Goal: Task Accomplishment & Management: Use online tool/utility

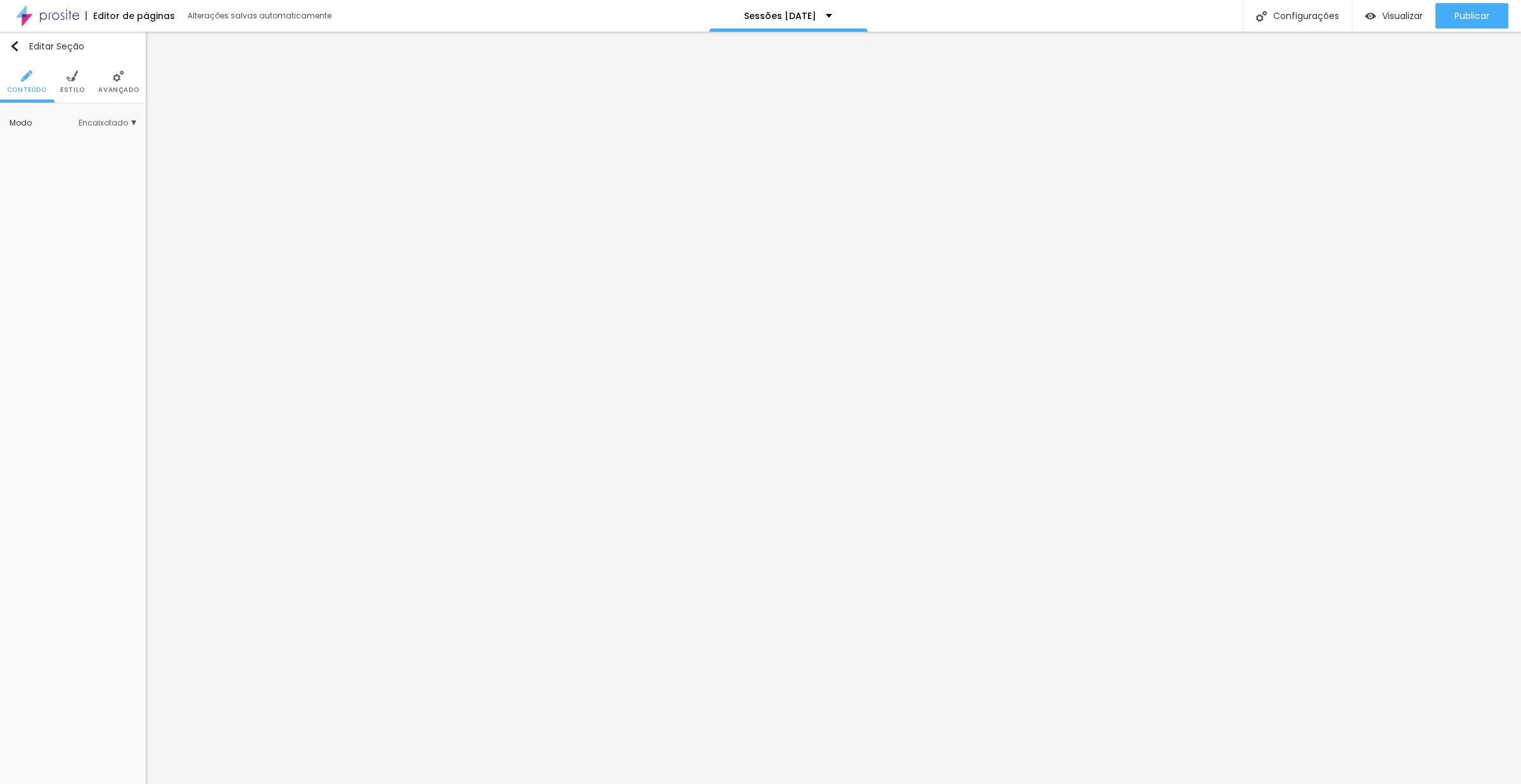
click at [80, 82] on li "Estilo" at bounding box center [72, 82] width 25 height 42
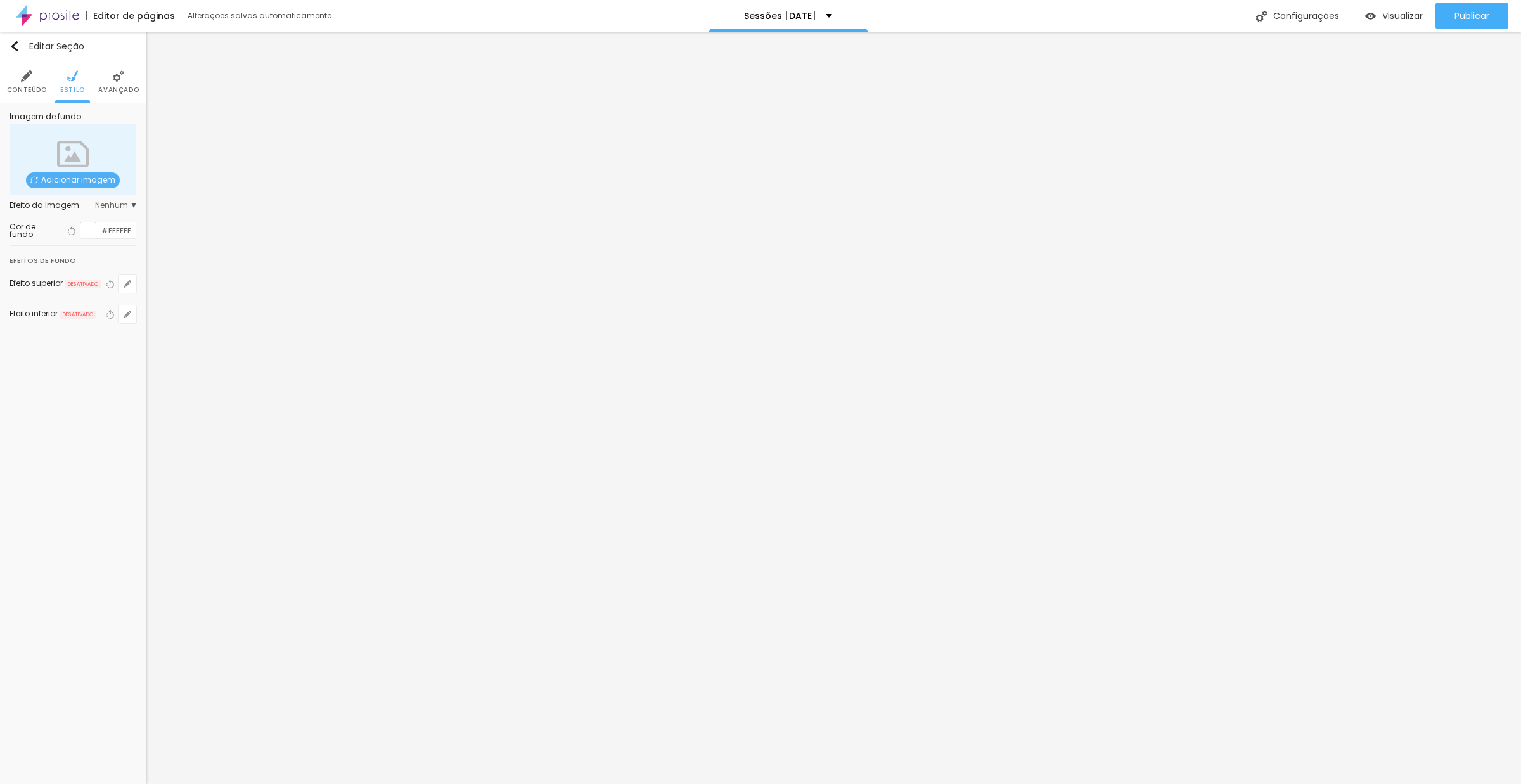
click at [113, 81] on img at bounding box center [118, 76] width 11 height 11
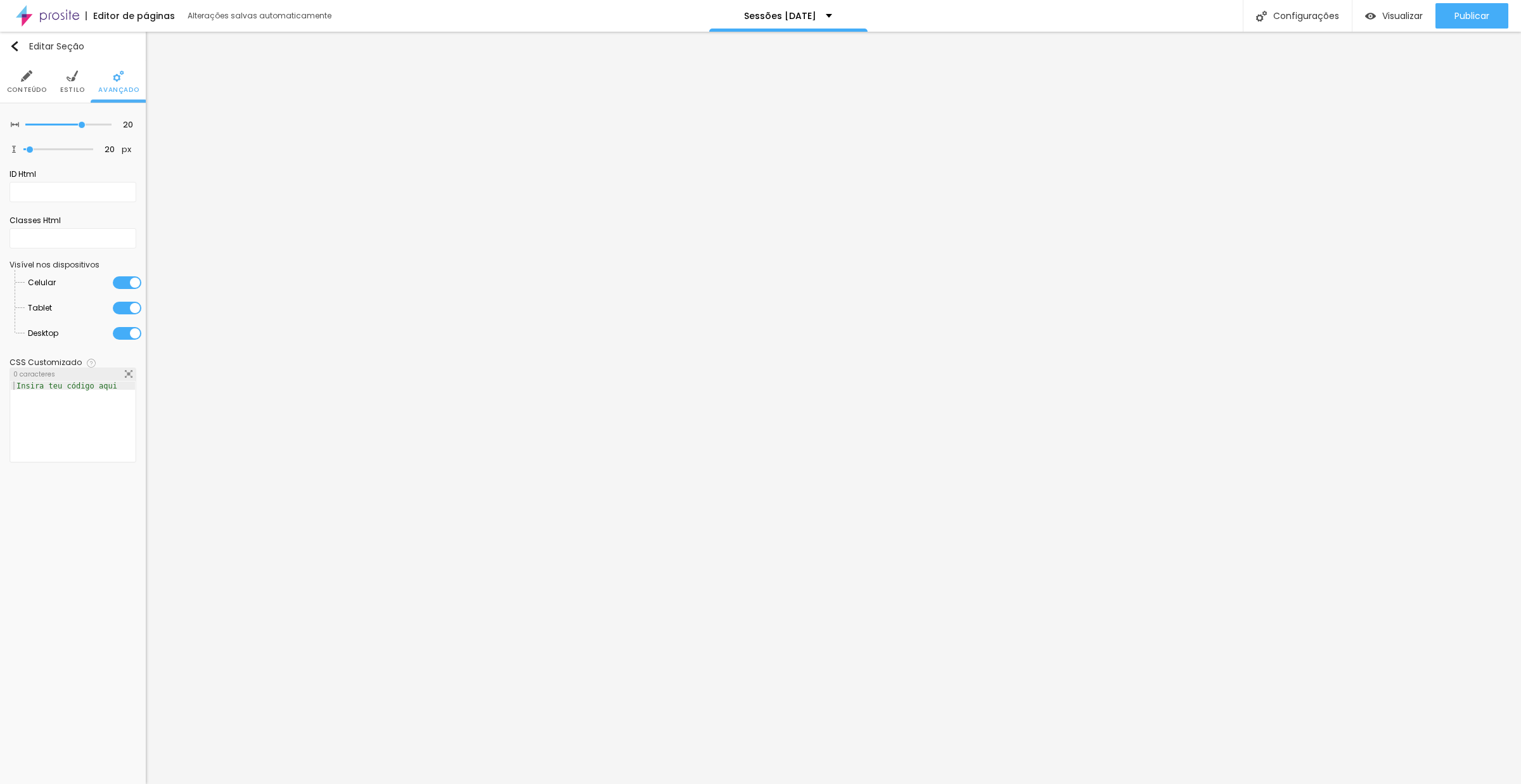
click at [72, 81] on img at bounding box center [72, 76] width 11 height 11
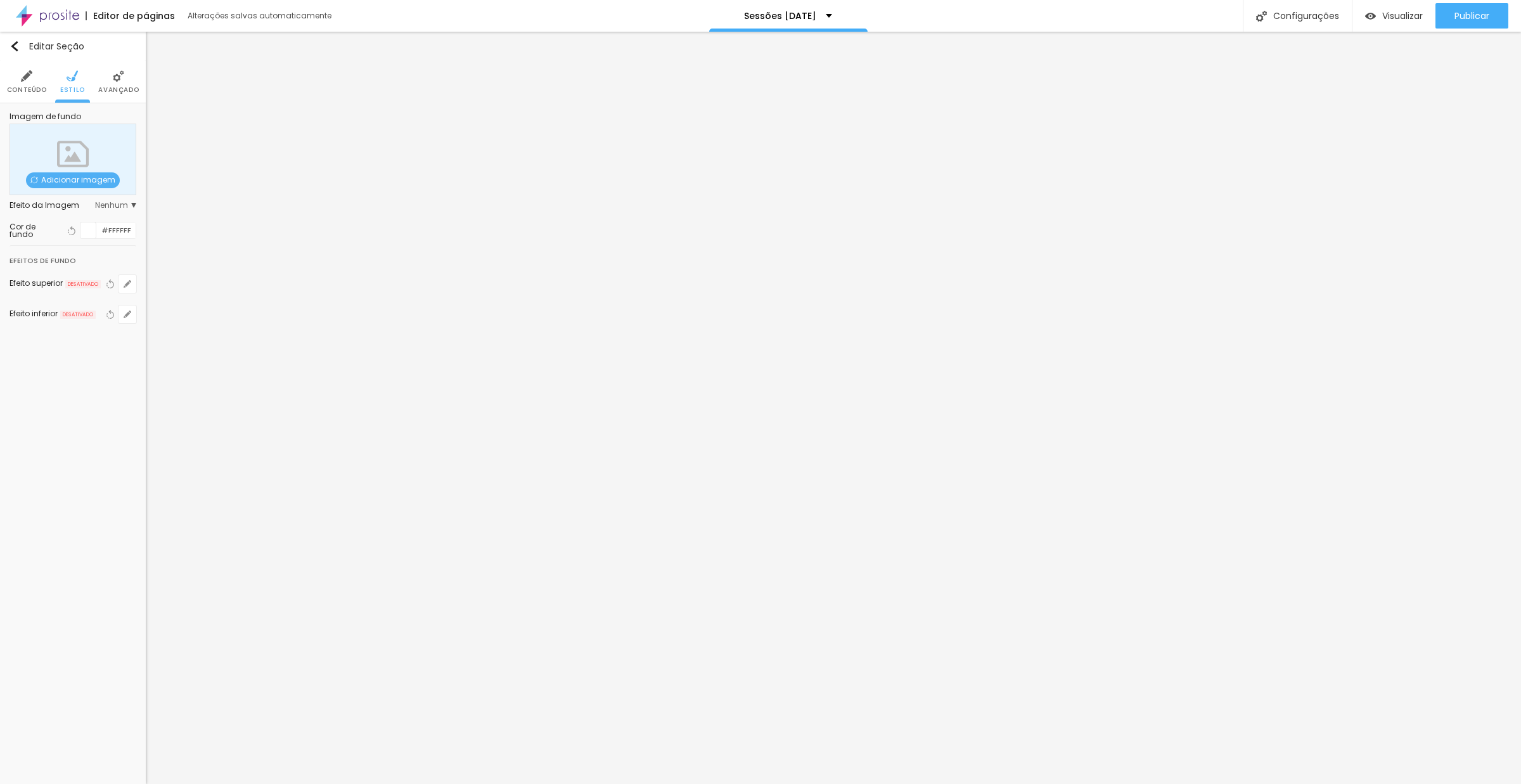
click at [25, 82] on li "Conteúdo" at bounding box center [27, 82] width 40 height 42
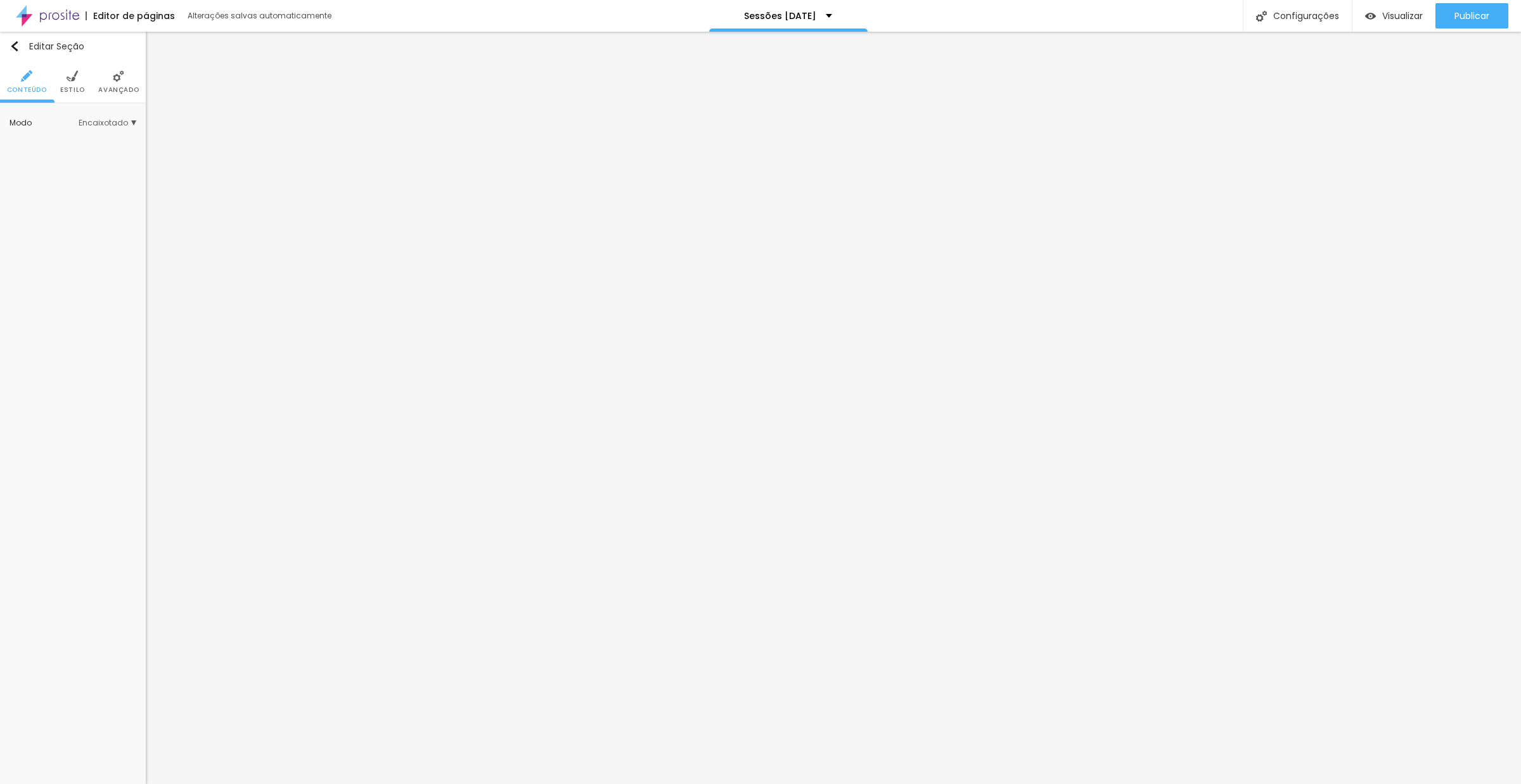
click at [108, 124] on span "Encaixotado" at bounding box center [107, 122] width 58 height 7
click at [88, 162] on span "Completo" at bounding box center [91, 158] width 86 height 7
click at [17, 43] on img "button" at bounding box center [14, 46] width 10 height 10
click at [72, 82] on li "Estilo" at bounding box center [72, 82] width 25 height 42
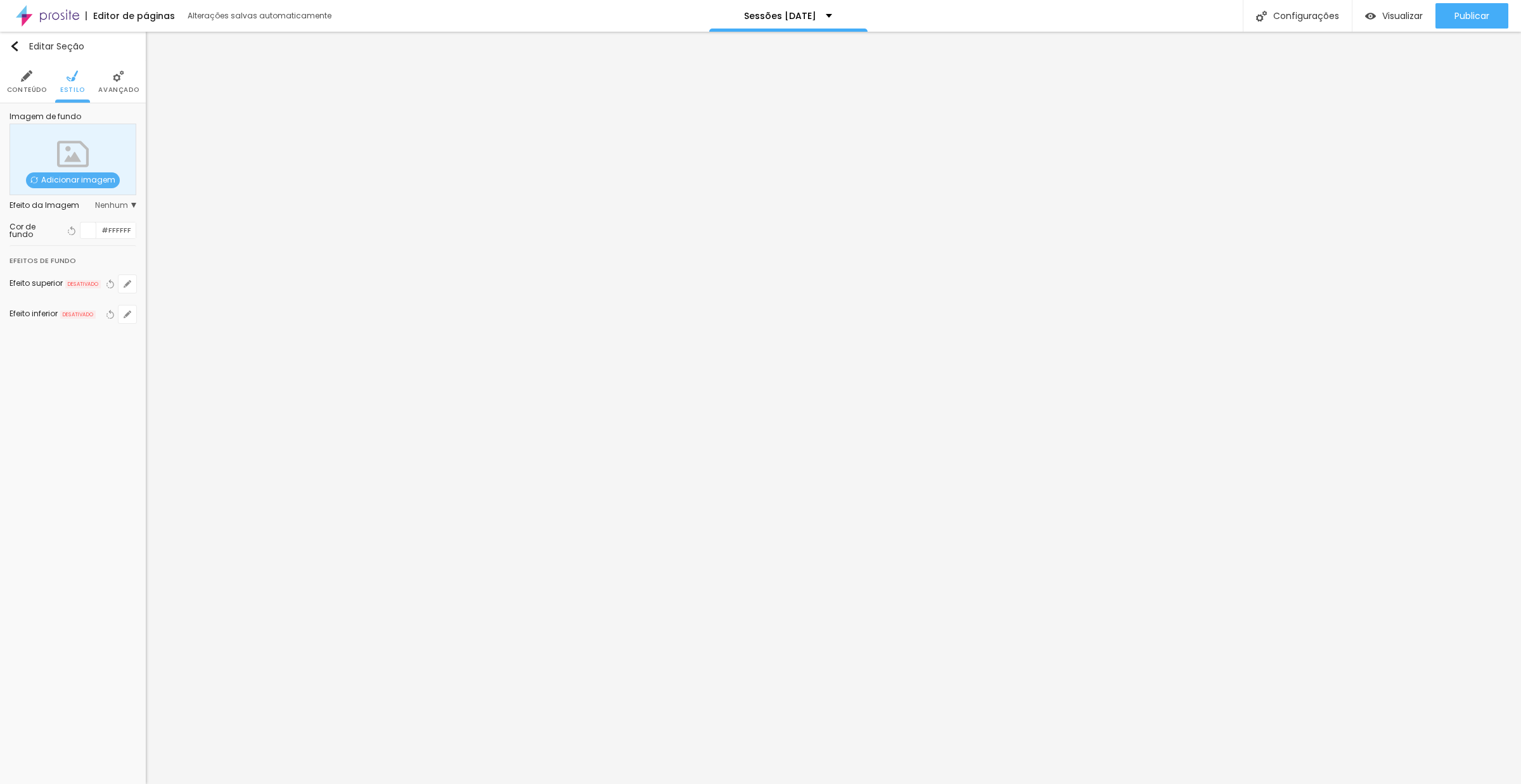
click at [117, 84] on li "Avançado" at bounding box center [118, 82] width 41 height 42
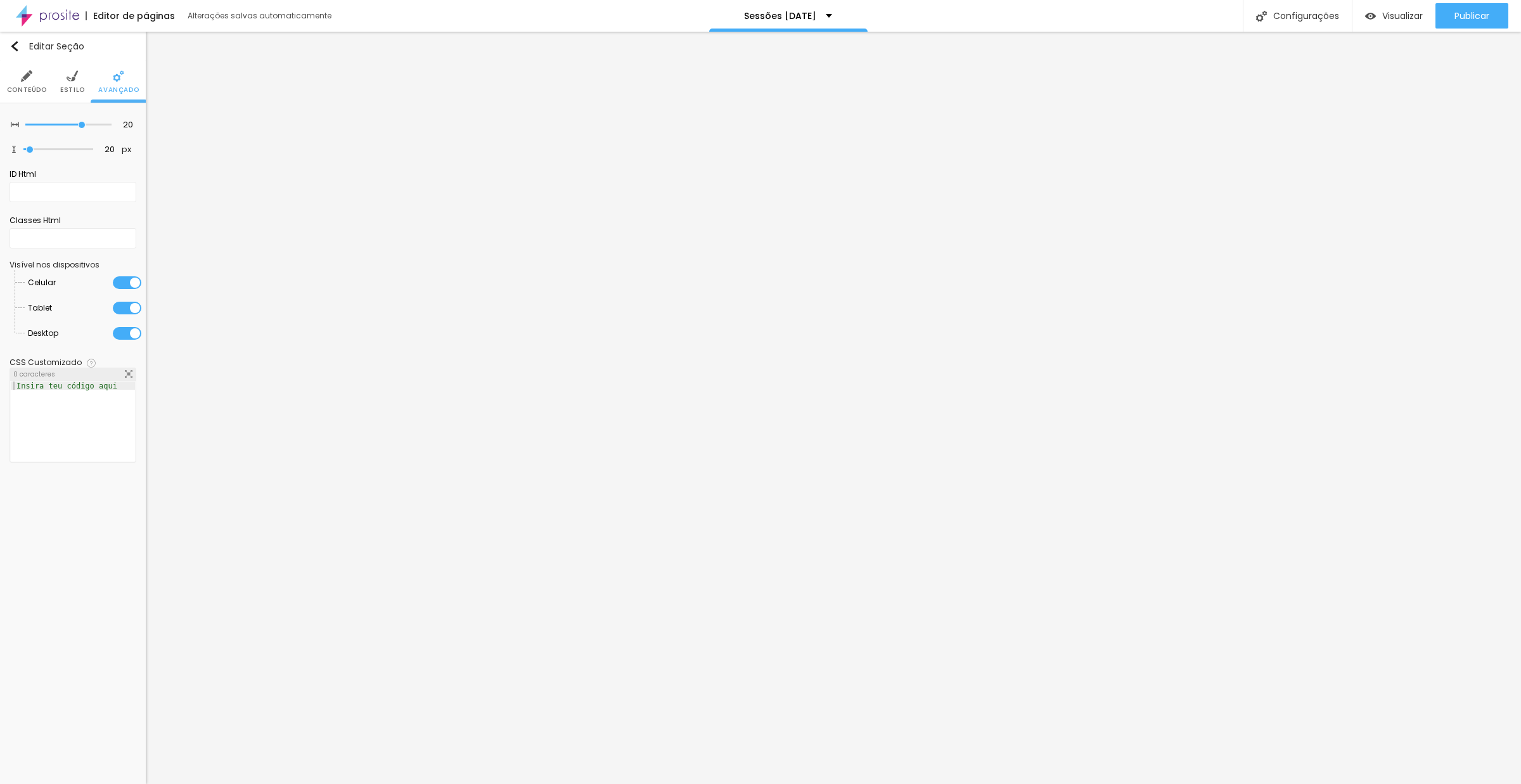
click at [66, 81] on img at bounding box center [72, 76] width 11 height 11
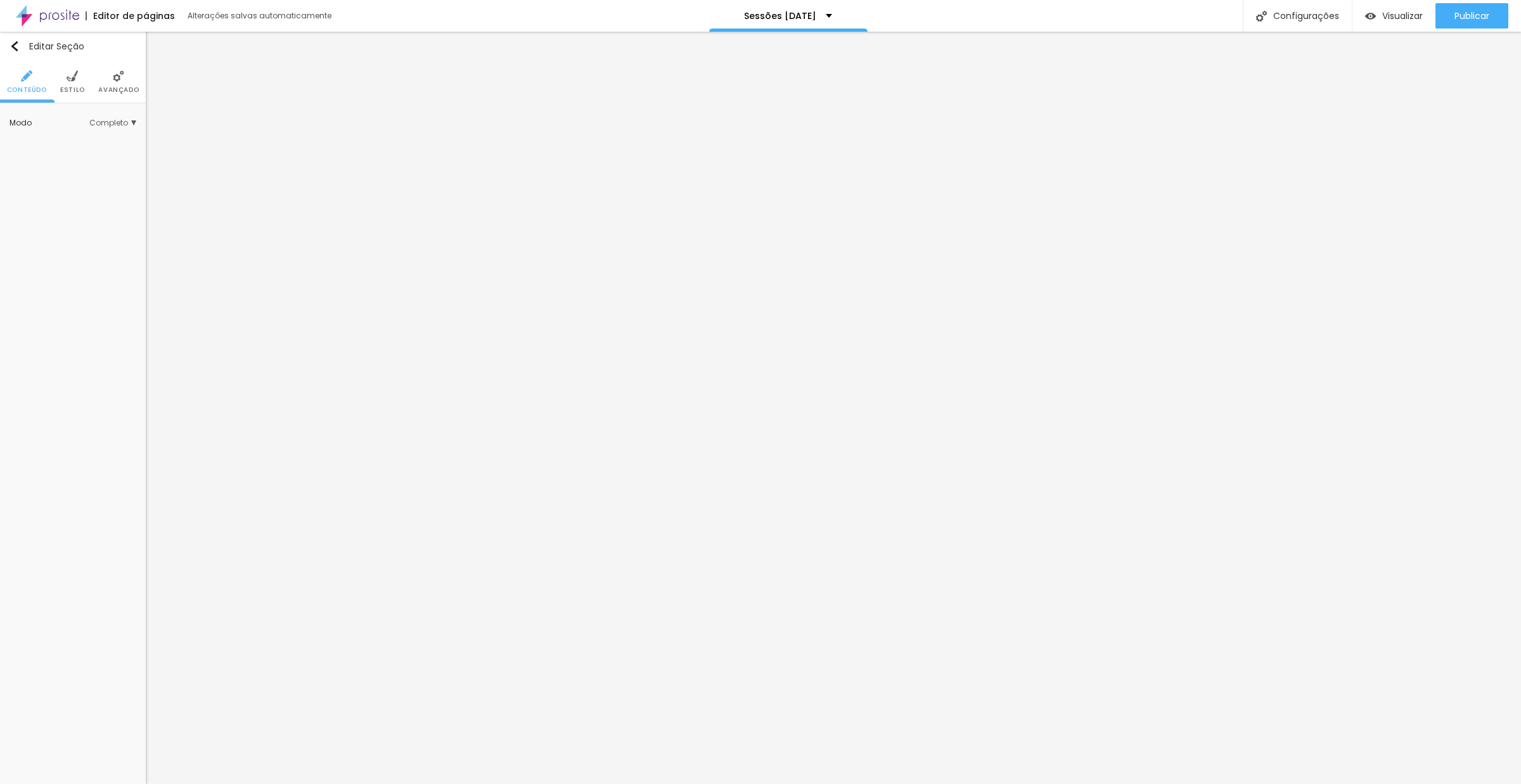
click at [113, 74] on img at bounding box center [118, 76] width 11 height 11
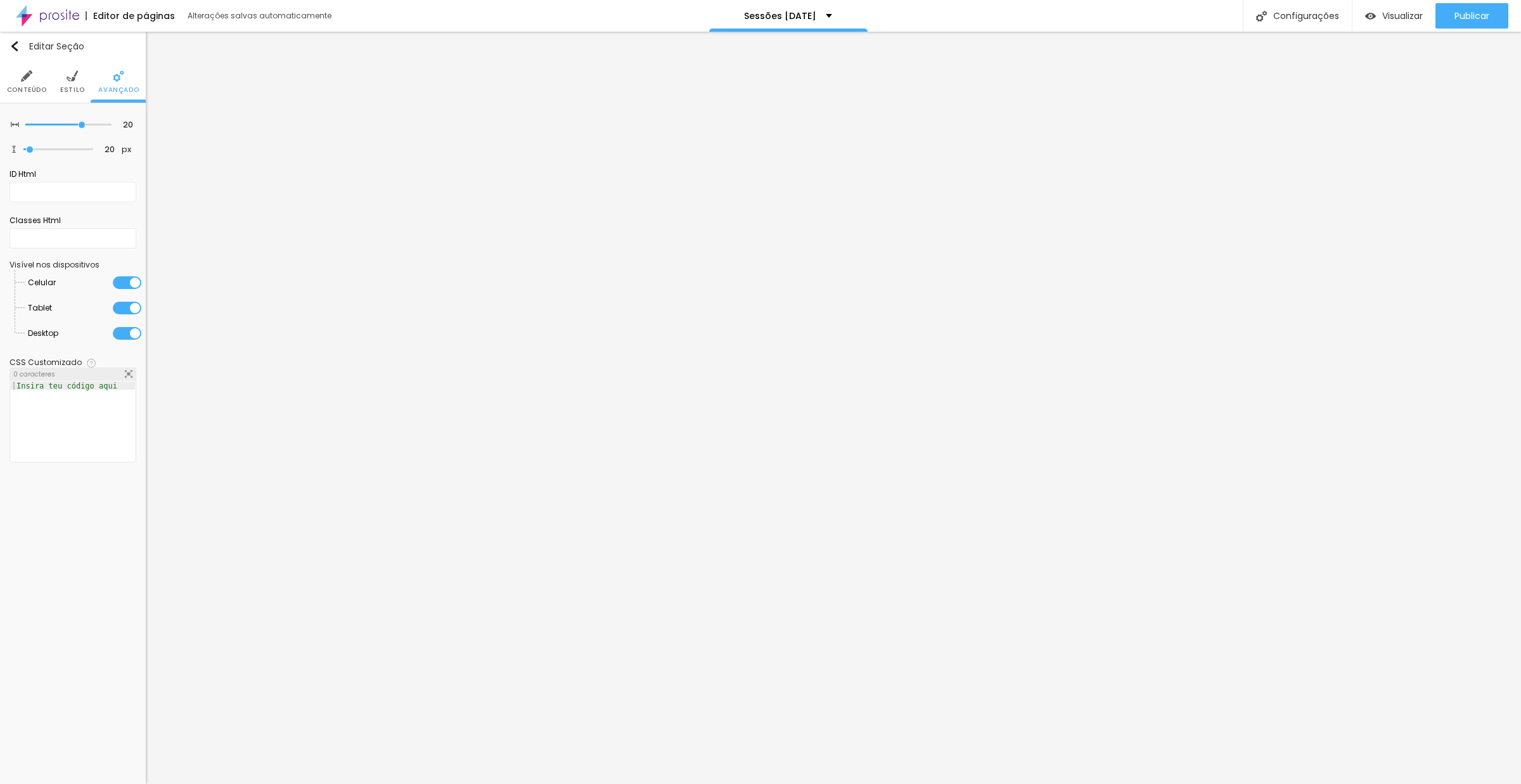
click at [82, 79] on li "Estilo" at bounding box center [72, 82] width 25 height 42
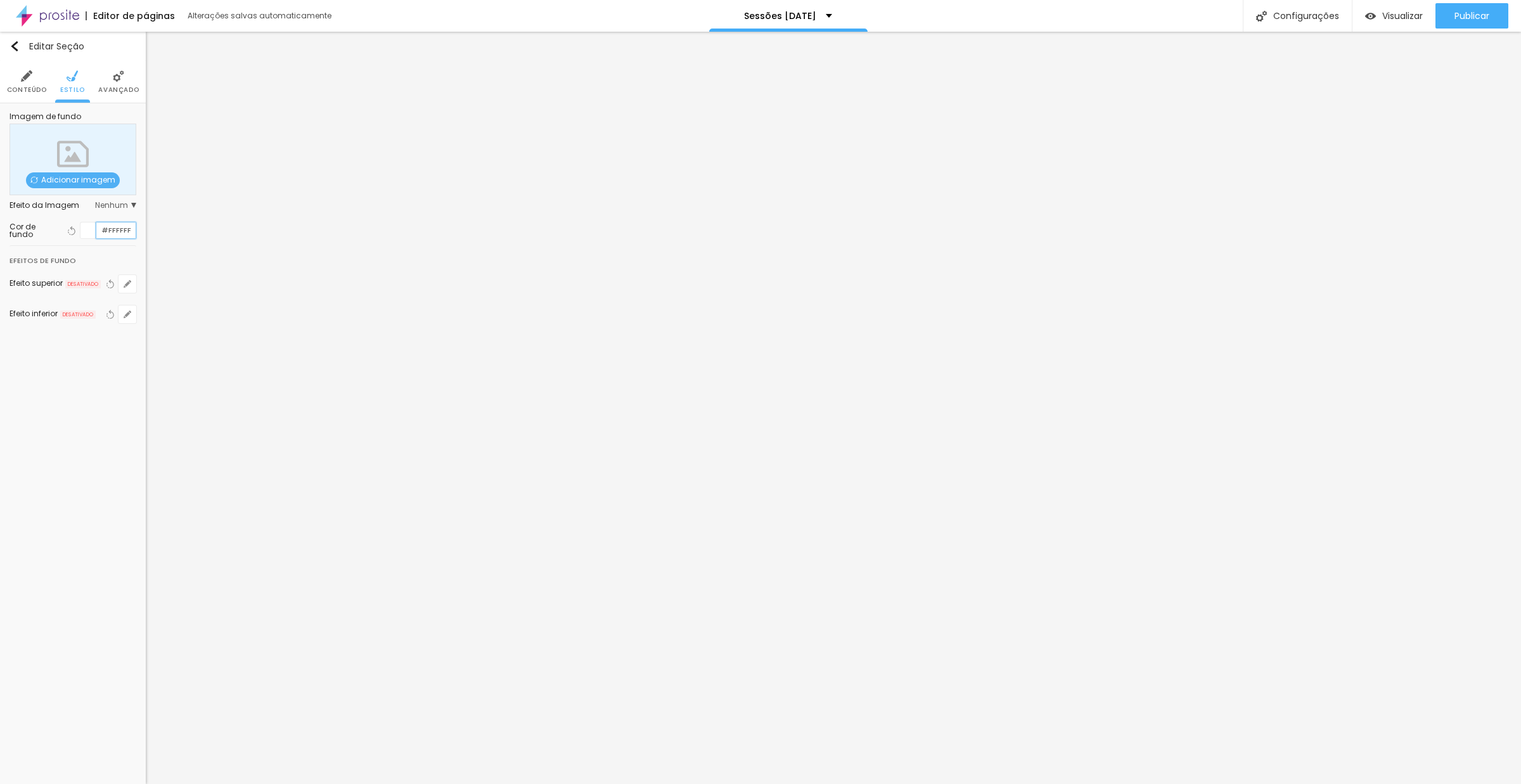
click at [116, 229] on input "#FFFFFF" at bounding box center [116, 231] width 39 height 16
click at [88, 239] on div at bounding box center [88, 231] width 16 height 16
click at [92, 232] on div at bounding box center [88, 231] width 16 height 16
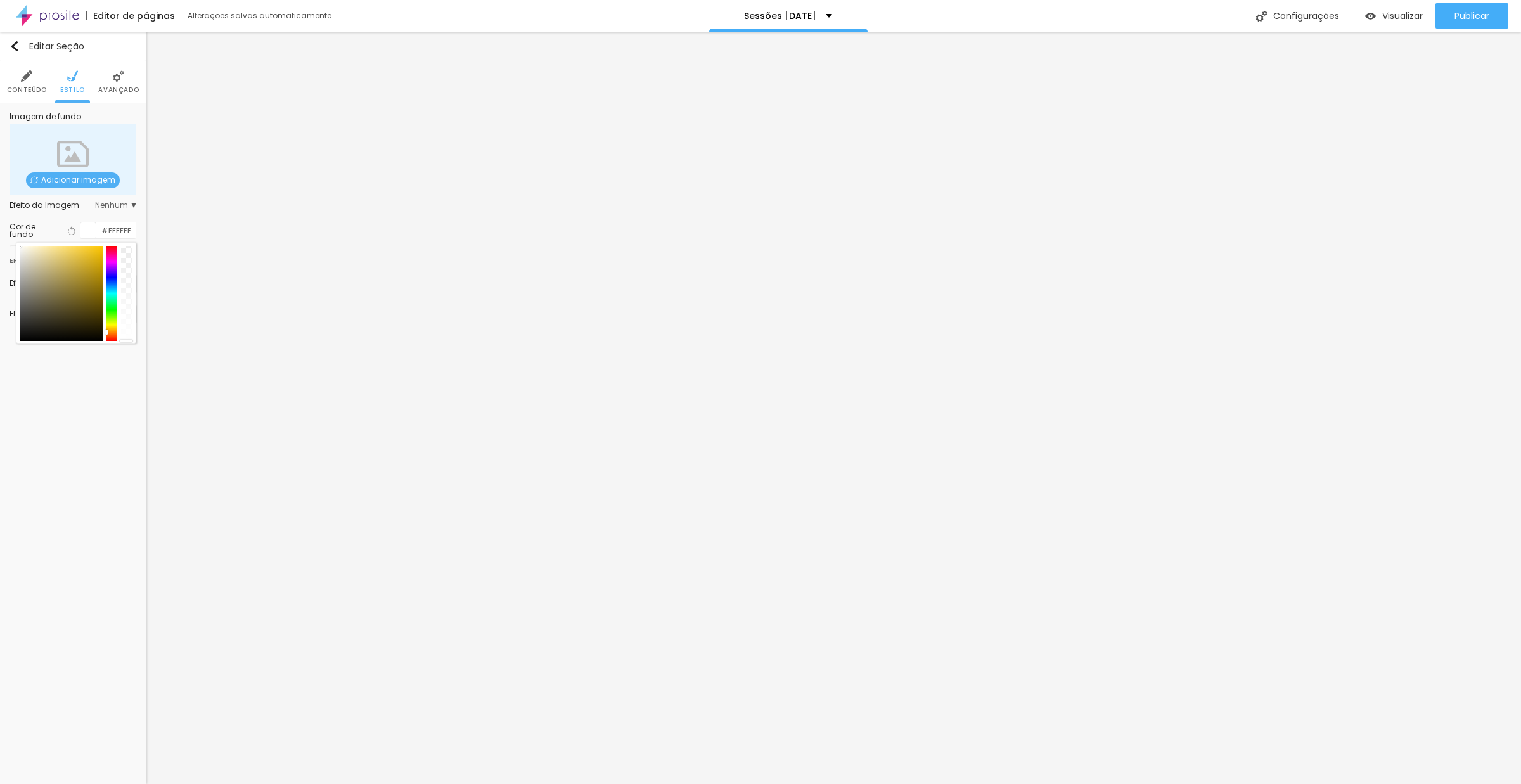
click at [110, 331] on div at bounding box center [112, 293] width 11 height 95
click at [107, 335] on div at bounding box center [112, 293] width 11 height 95
type input "#D7B38A"
drag, startPoint x: 43, startPoint y: 270, endPoint x: 49, endPoint y: 262, distance: 10.0
click at [49, 262] on div at bounding box center [61, 293] width 83 height 95
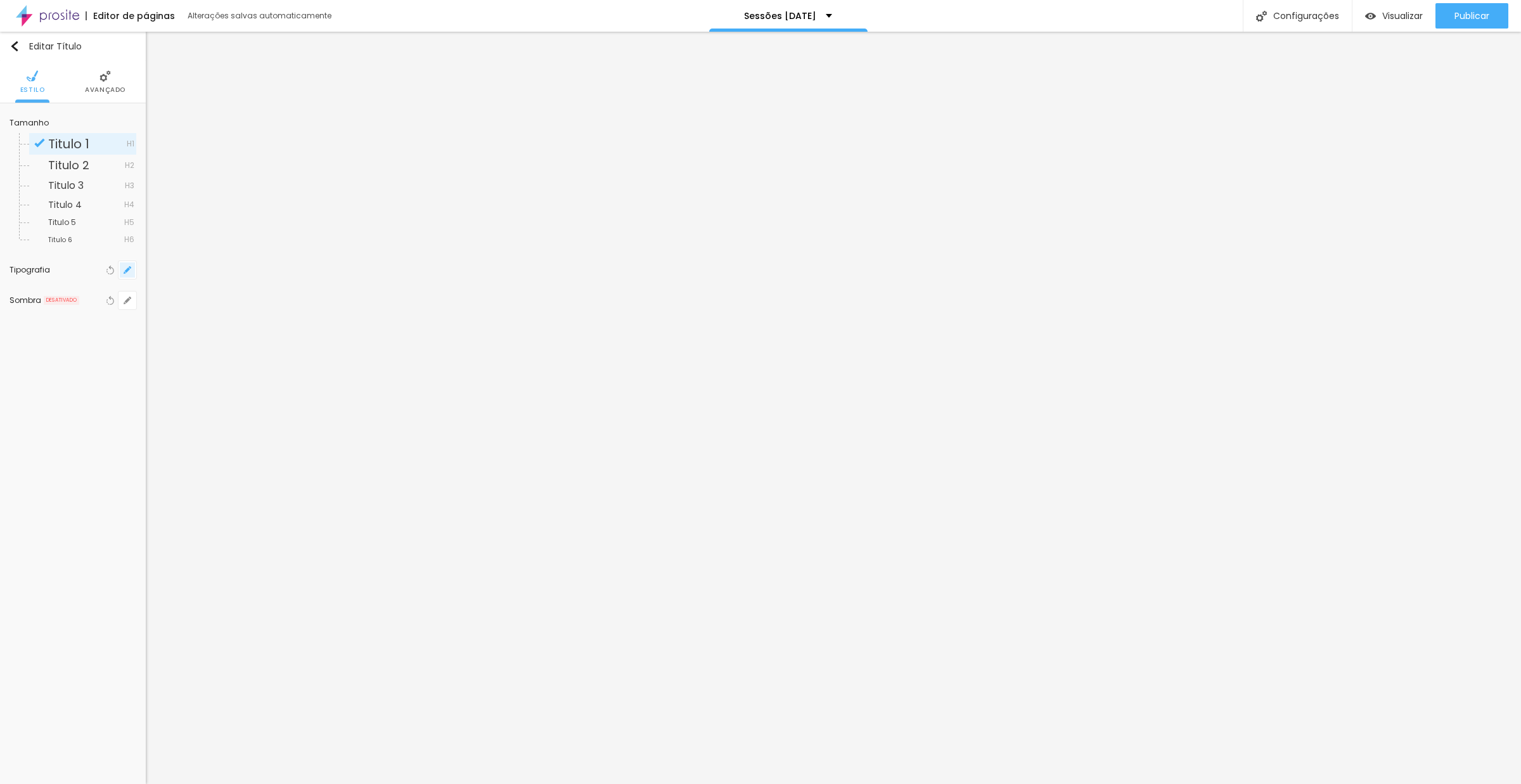
click at [124, 270] on icon "button" at bounding box center [127, 270] width 7 height 7
type input "1"
select select "Pompiere"
type input "1"
click at [201, 352] on div at bounding box center [208, 358] width 99 height 13
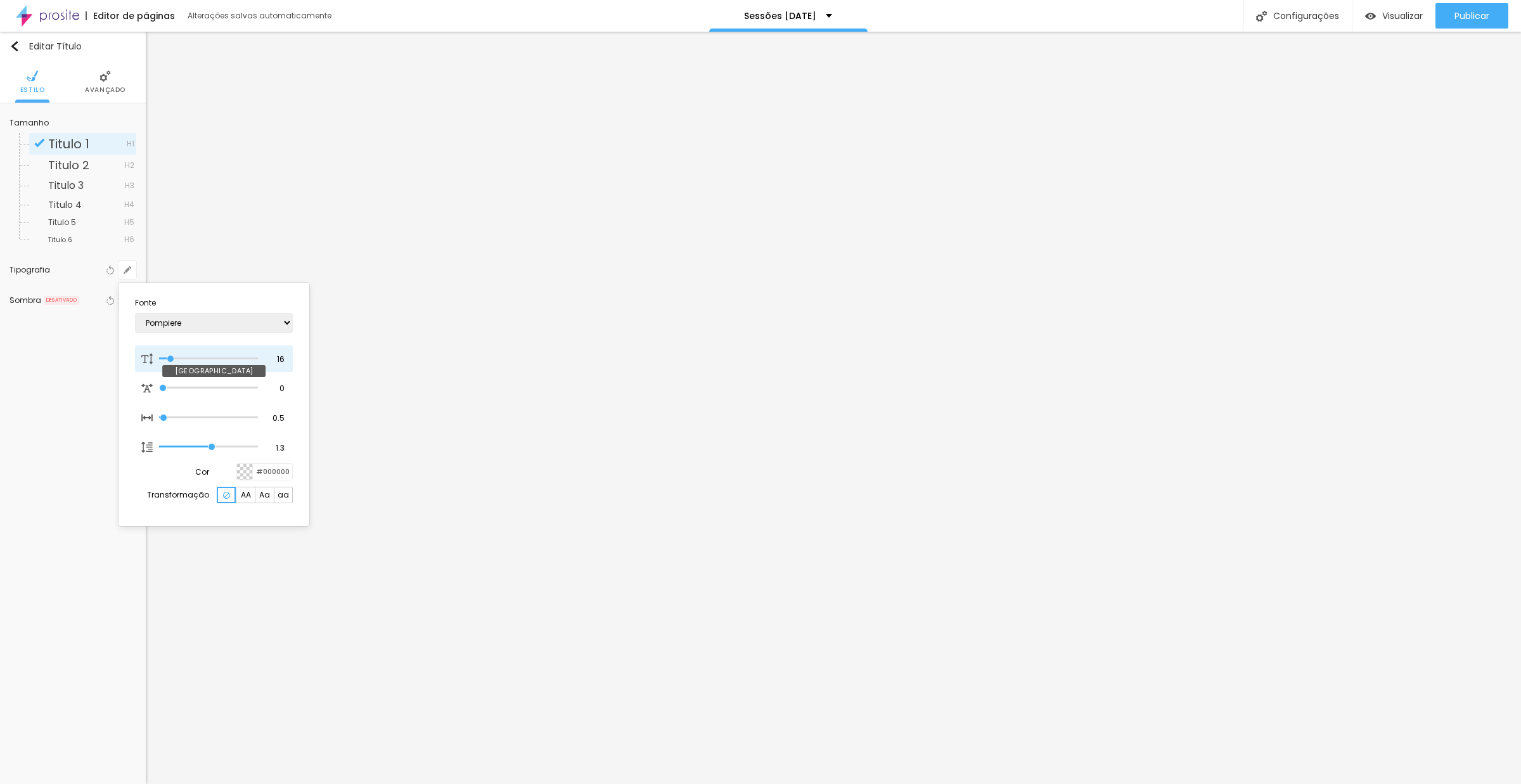
type input "50"
type input "1"
type input "51"
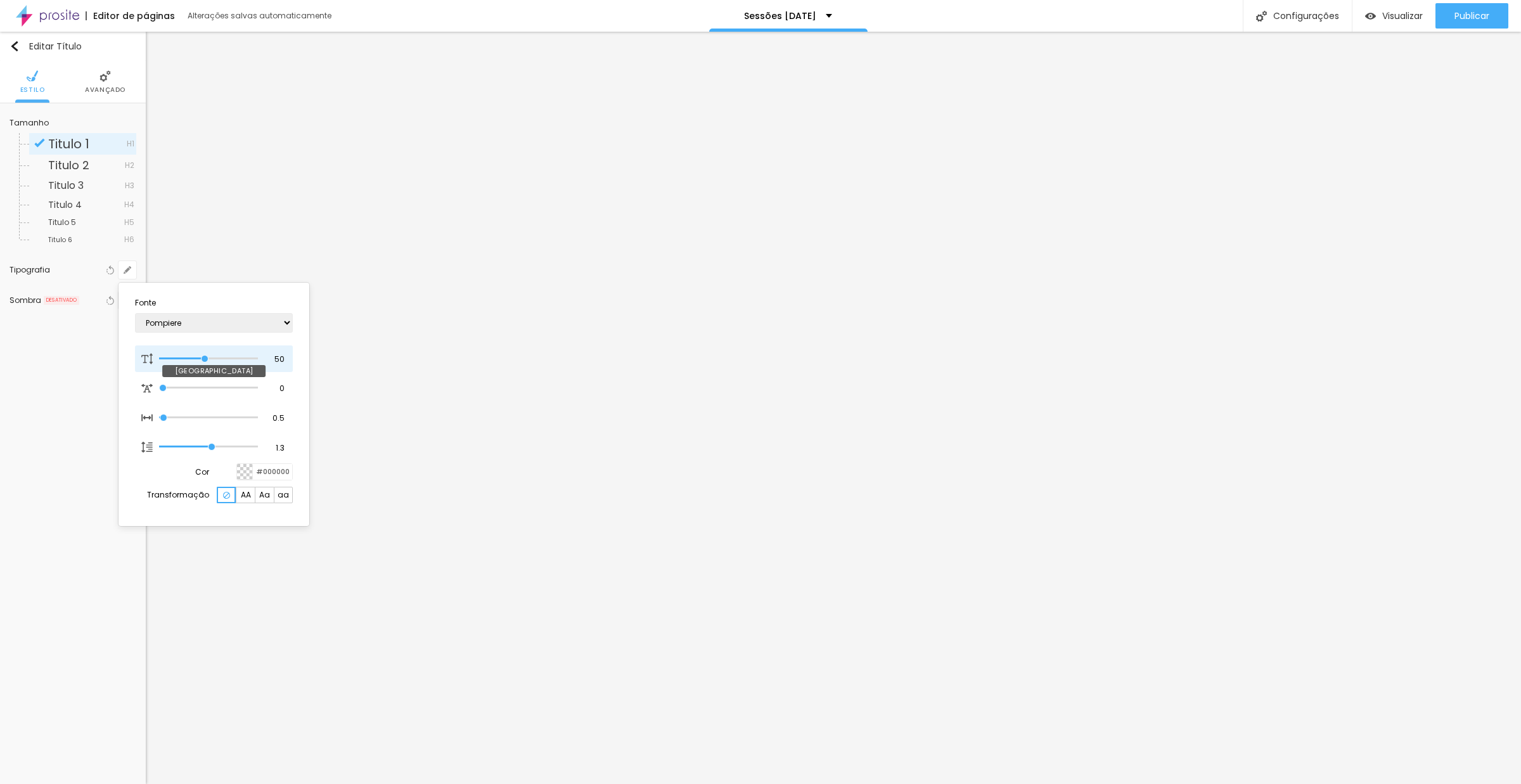
type input "1"
type input "52"
type input "1"
type input "53"
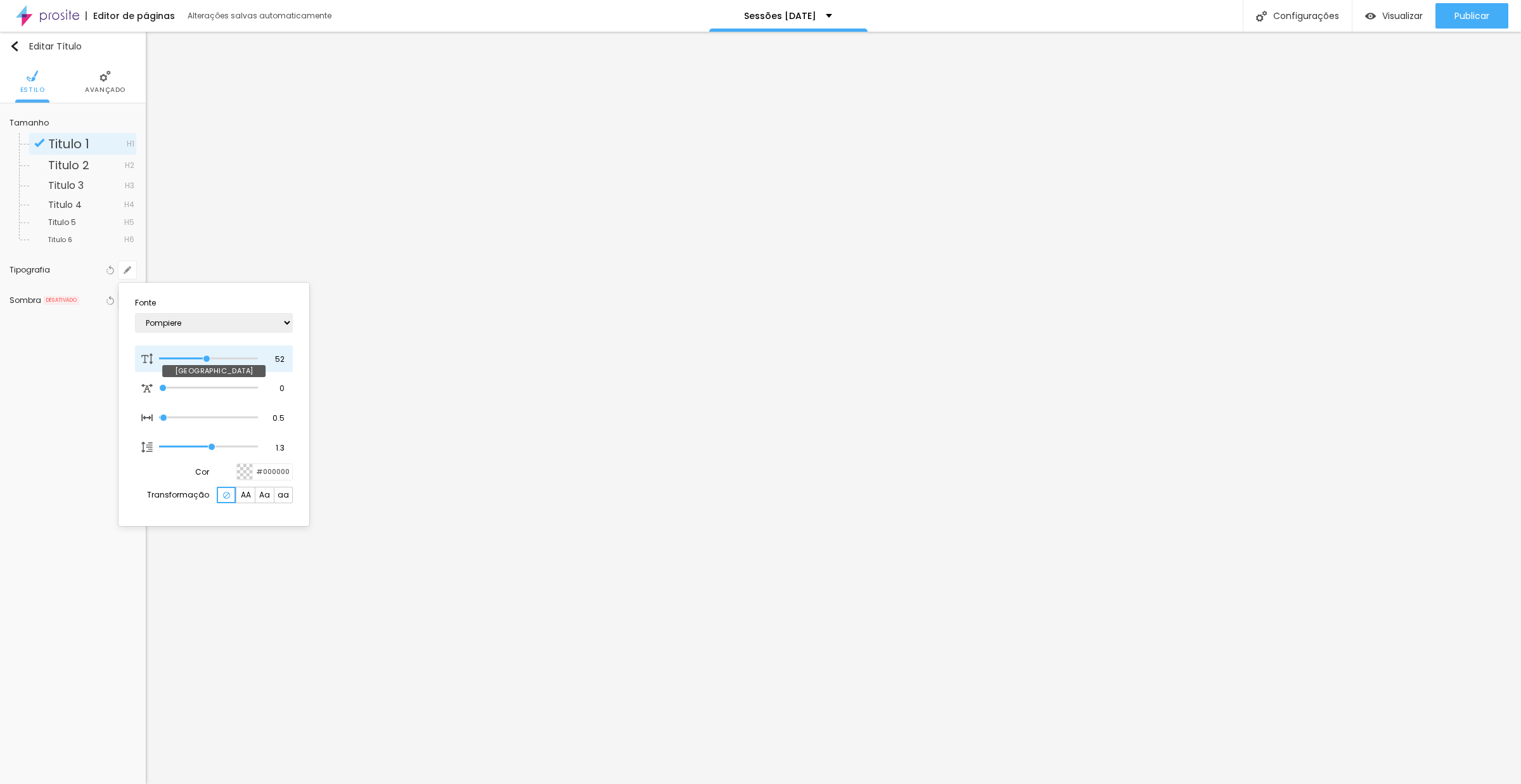
type input "53"
type input "1"
type input "54"
type input "1"
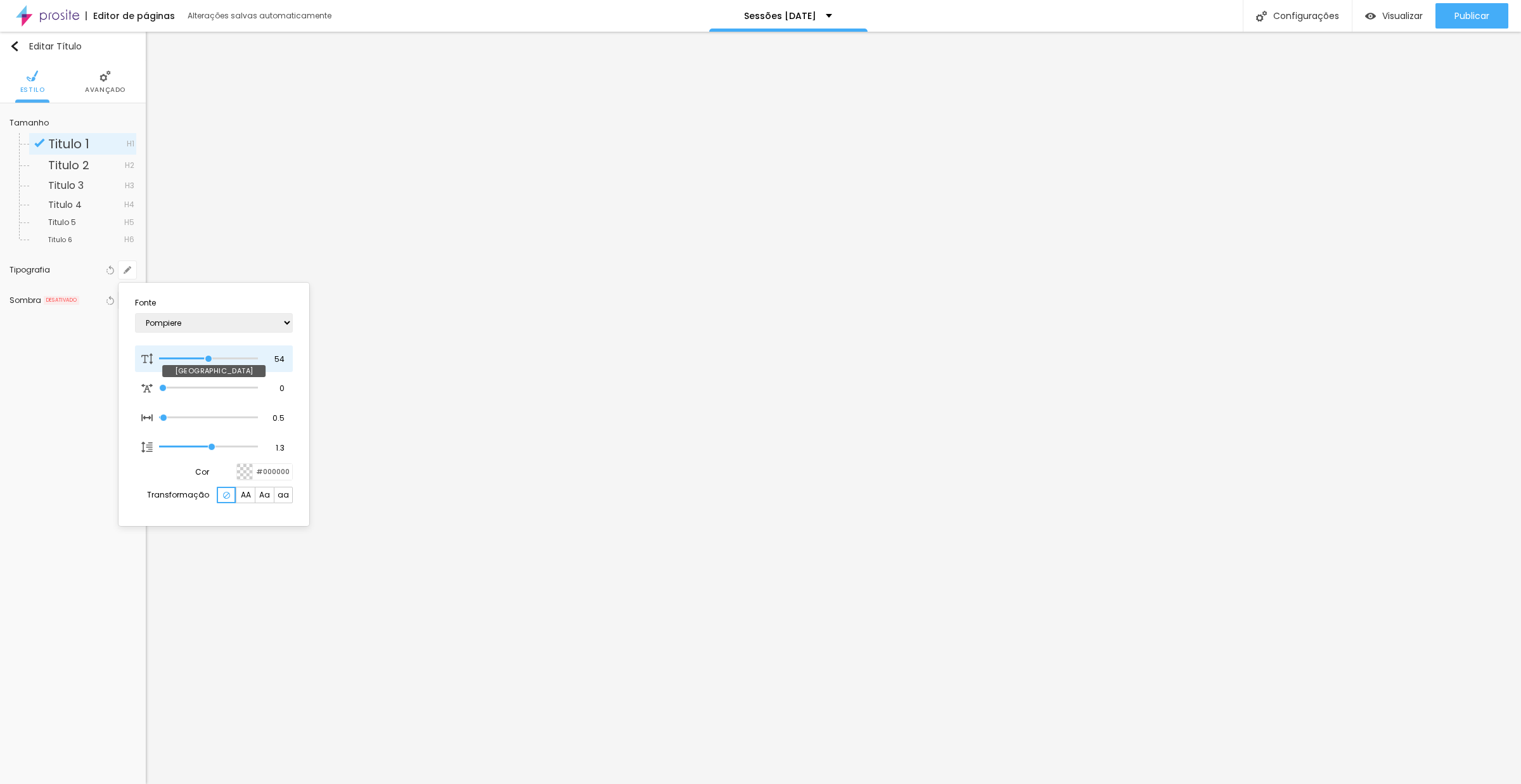
type input "55"
type input "1"
type input "57"
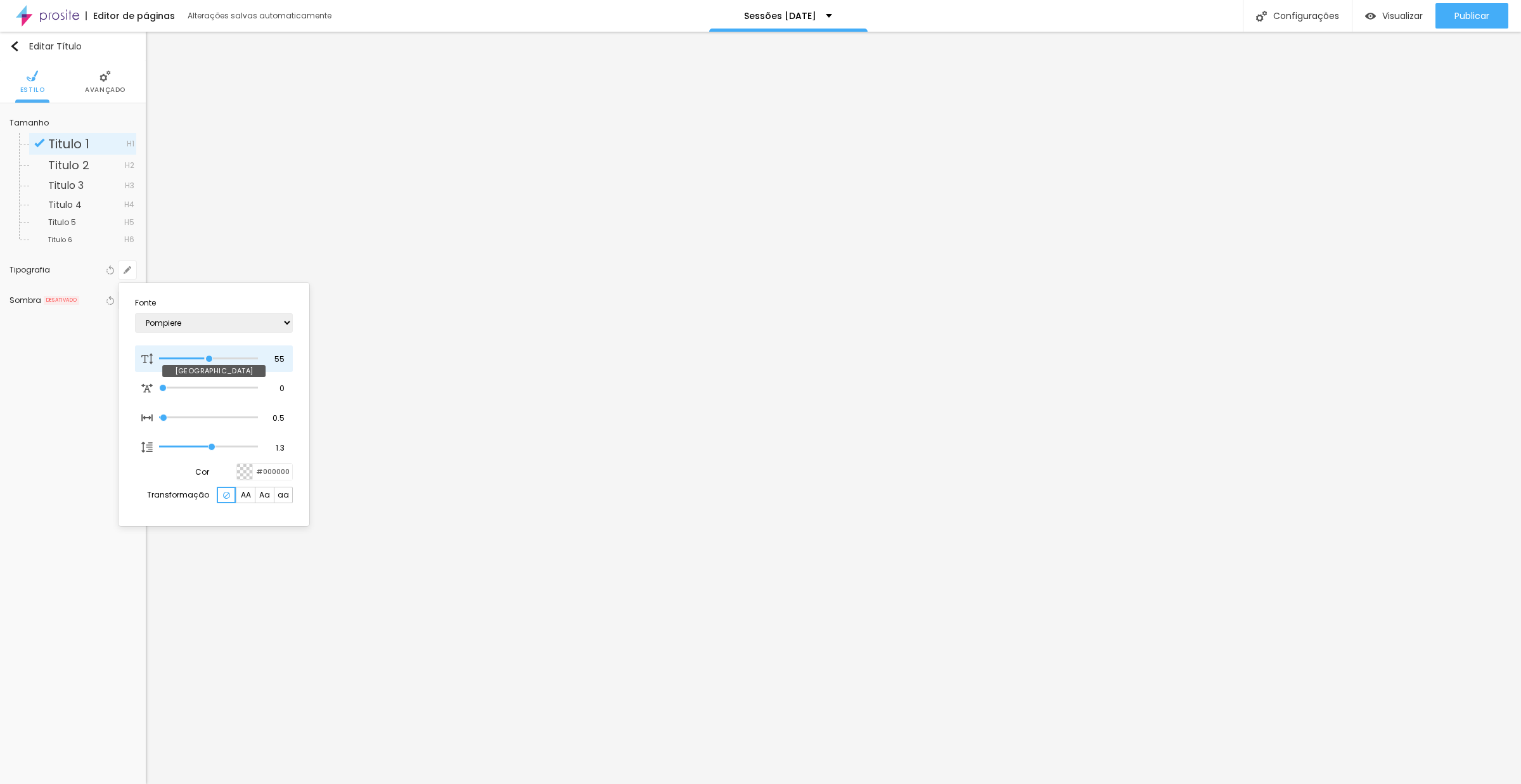
type input "1"
type input "58"
type input "1"
type input "59"
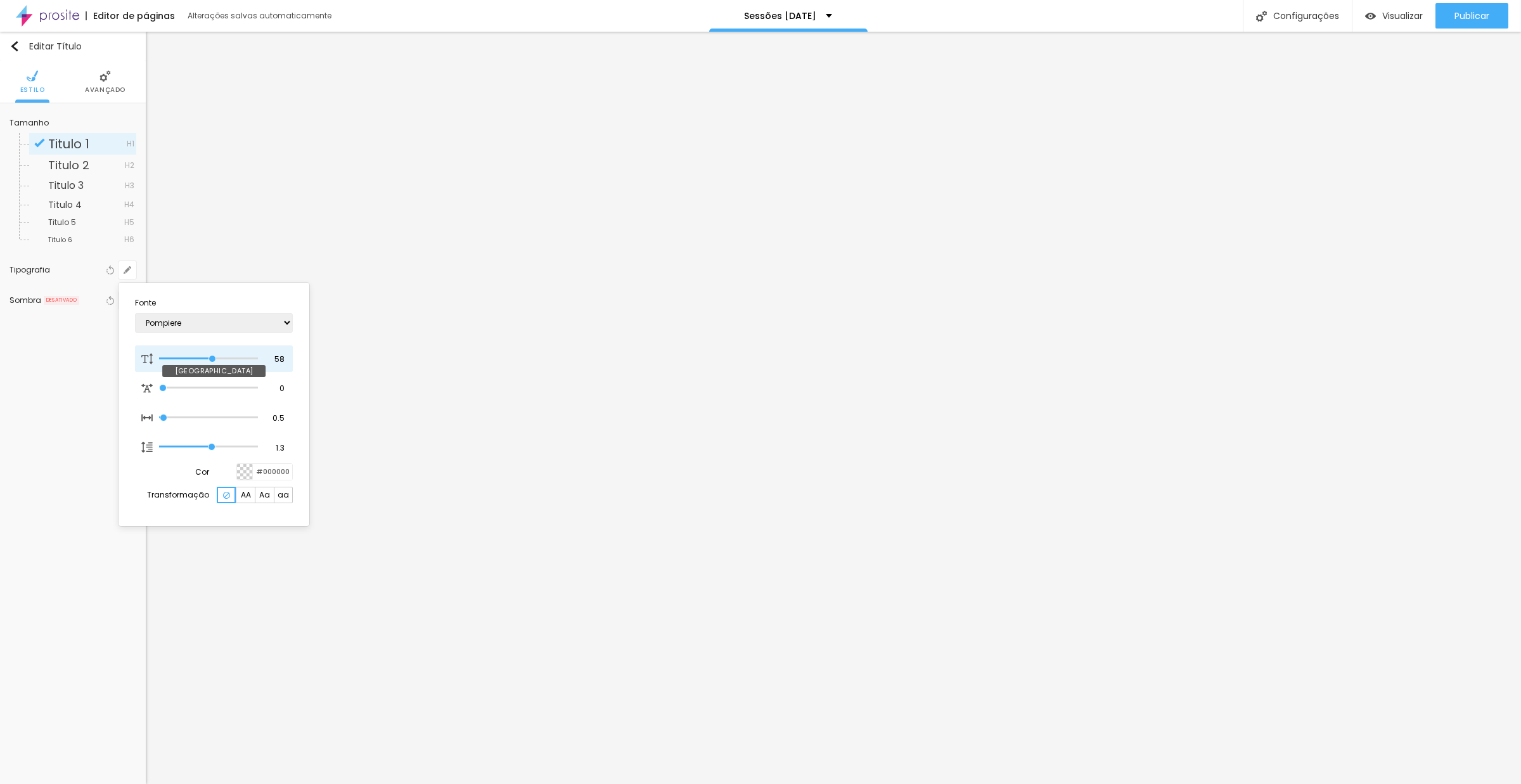
type input "59"
type input "1"
drag, startPoint x: 204, startPoint y: 355, endPoint x: 213, endPoint y: 350, distance: 10.3
type input "59"
click at [213, 355] on input "range" at bounding box center [208, 359] width 99 height 7
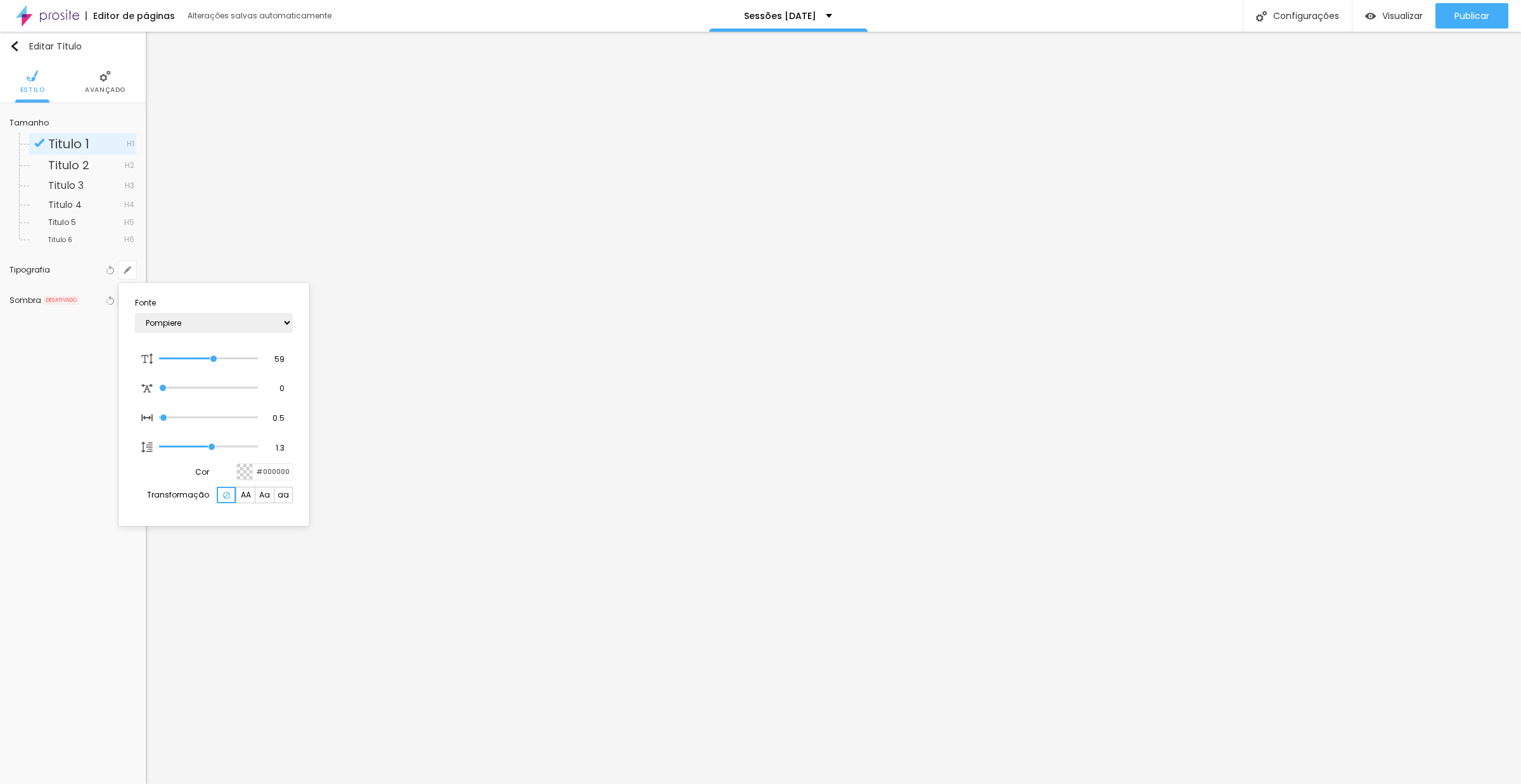
click at [245, 470] on div at bounding box center [245, 472] width 16 height 16
type input "1"
type input "#4C4D19"
click at [267, 569] on div at bounding box center [268, 534] width 11 height 95
click at [74, 363] on div at bounding box center [760, 392] width 1521 height 784
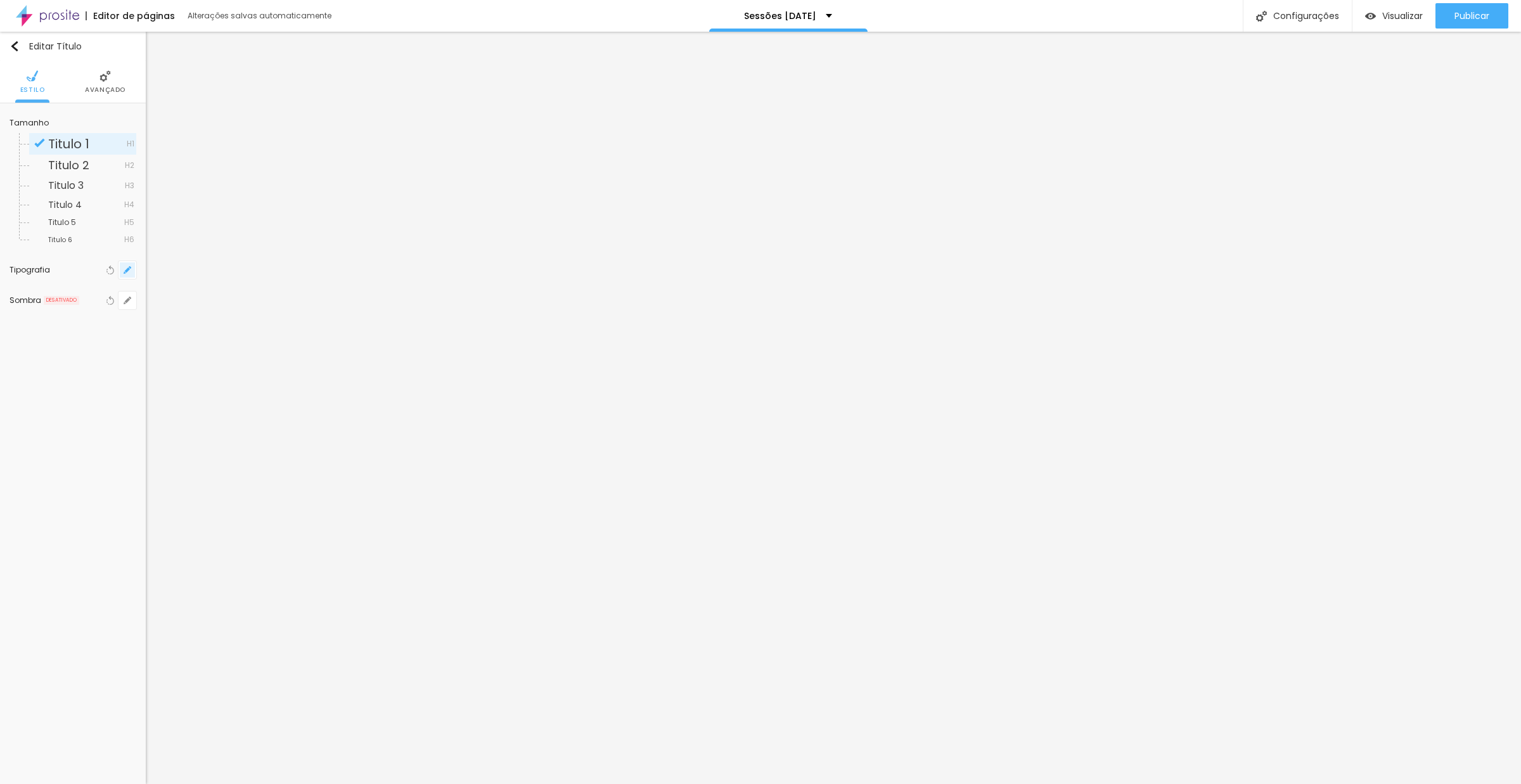
click at [128, 269] on icon "button" at bounding box center [128, 270] width 5 height 5
type input "1"
click at [267, 474] on input "#AF8C48" at bounding box center [272, 472] width 39 height 16
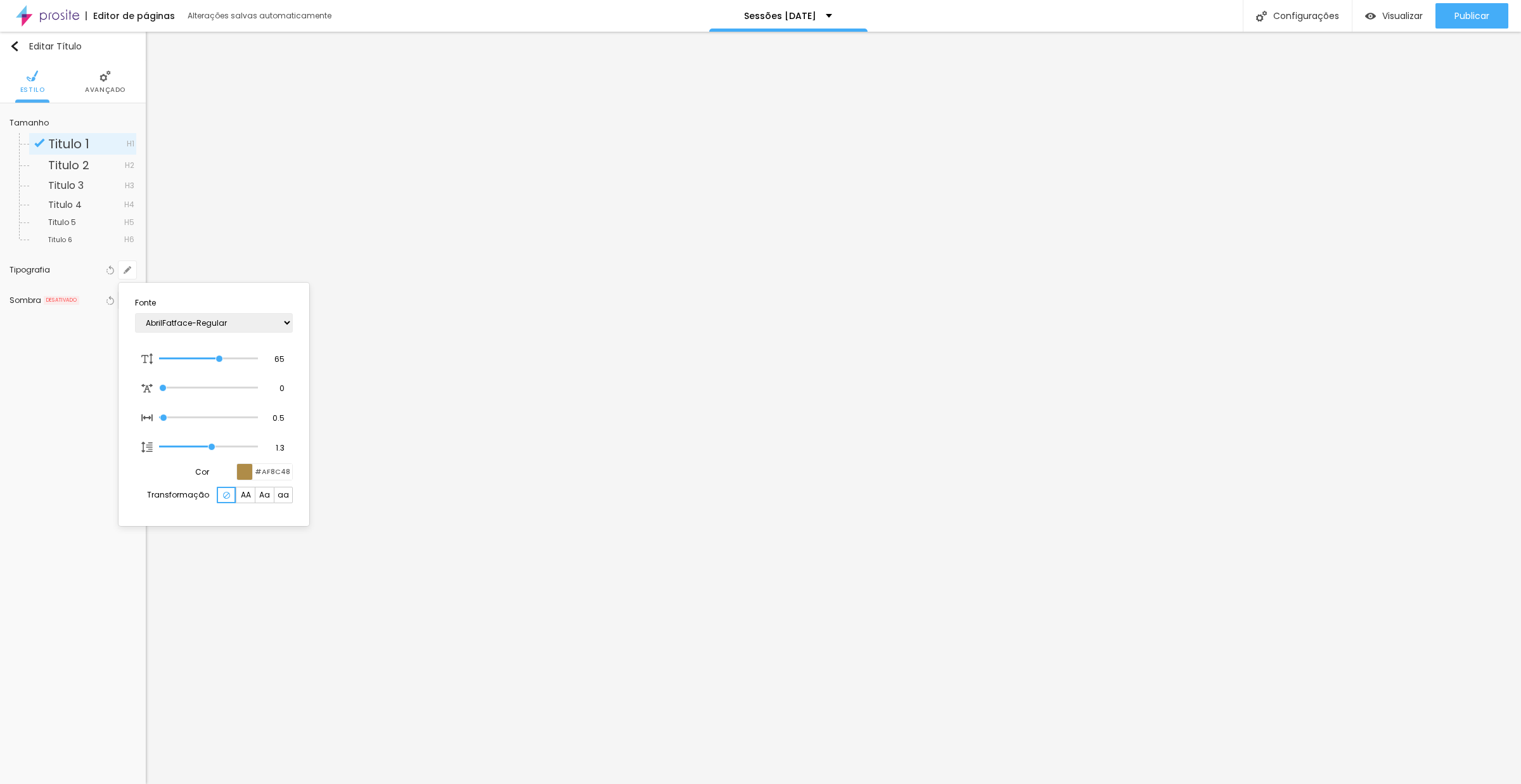
click at [804, 254] on div at bounding box center [760, 392] width 1521 height 784
click at [125, 261] on button "button" at bounding box center [127, 270] width 18 height 18
click at [267, 475] on input "#4D4D19" at bounding box center [272, 470] width 39 height 12
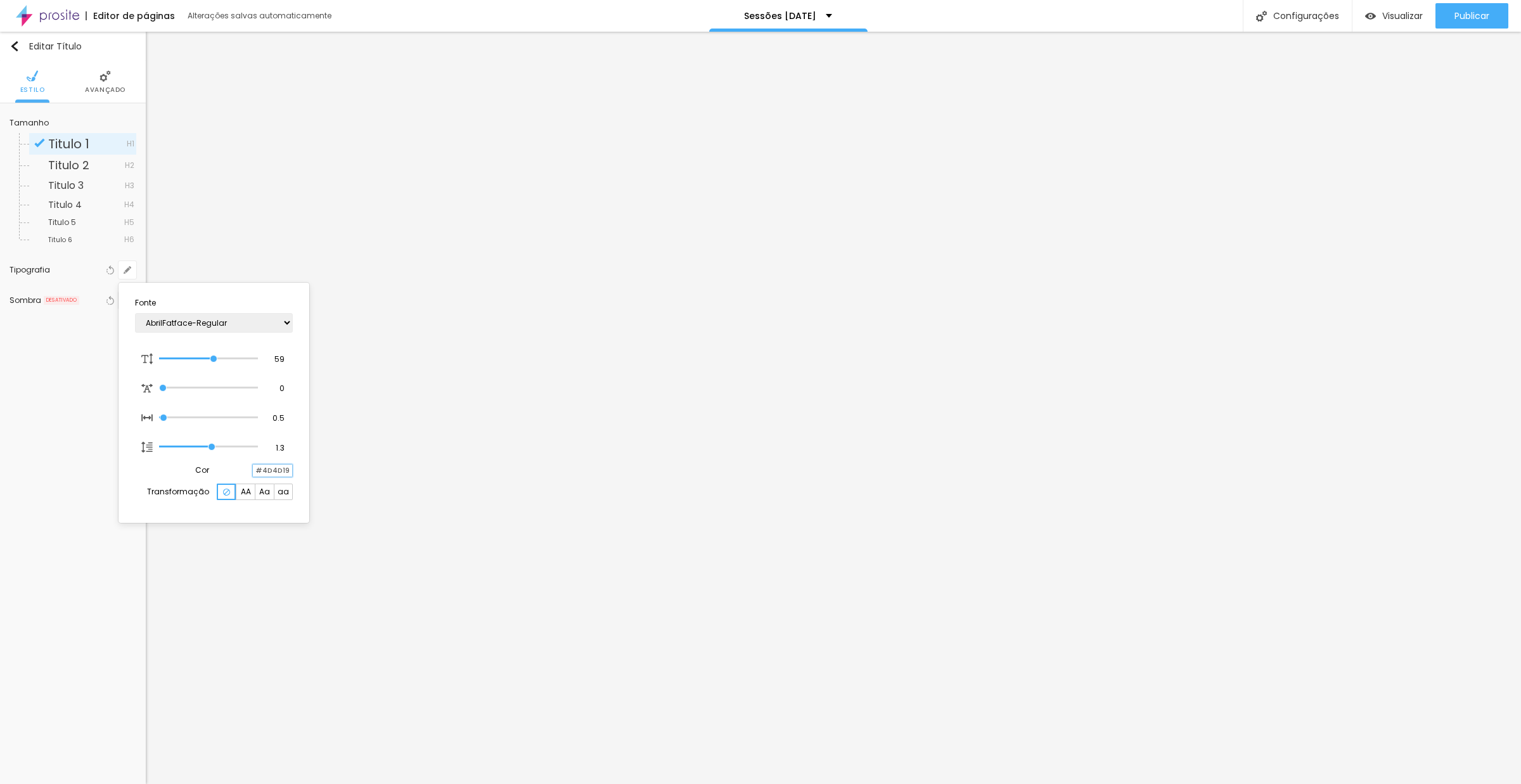
click at [267, 475] on input "#4D4D19" at bounding box center [272, 470] width 39 height 12
paste input "AF8C48"
type input "1"
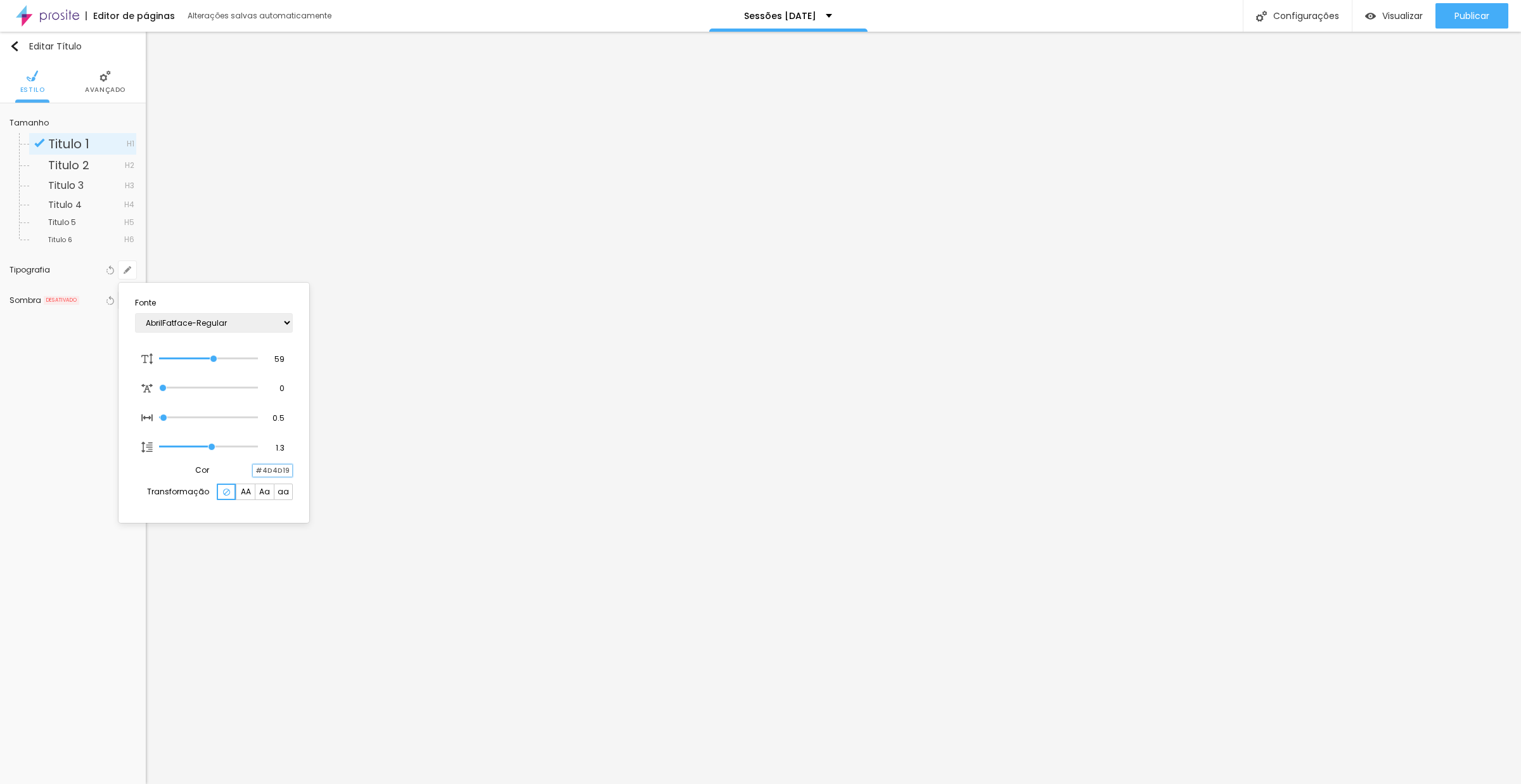
type input "#AF8C48"
type input "1"
type input "#AF8C48"
click at [51, 393] on div at bounding box center [760, 392] width 1521 height 784
click at [96, 69] on li "Avançado" at bounding box center [105, 82] width 41 height 42
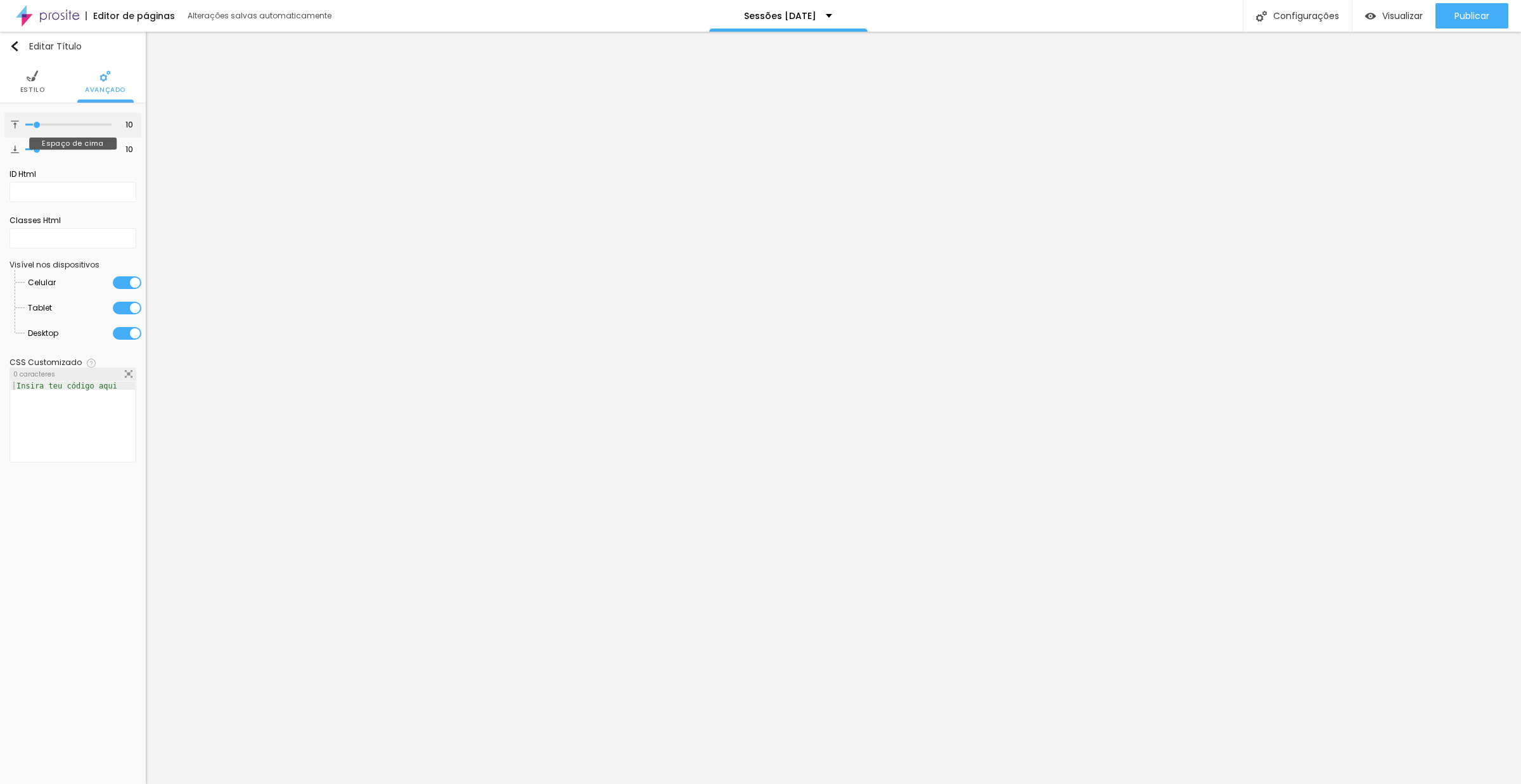
type input "4"
type input "0"
drag, startPoint x: 33, startPoint y: 128, endPoint x: 17, endPoint y: 128, distance: 16.0
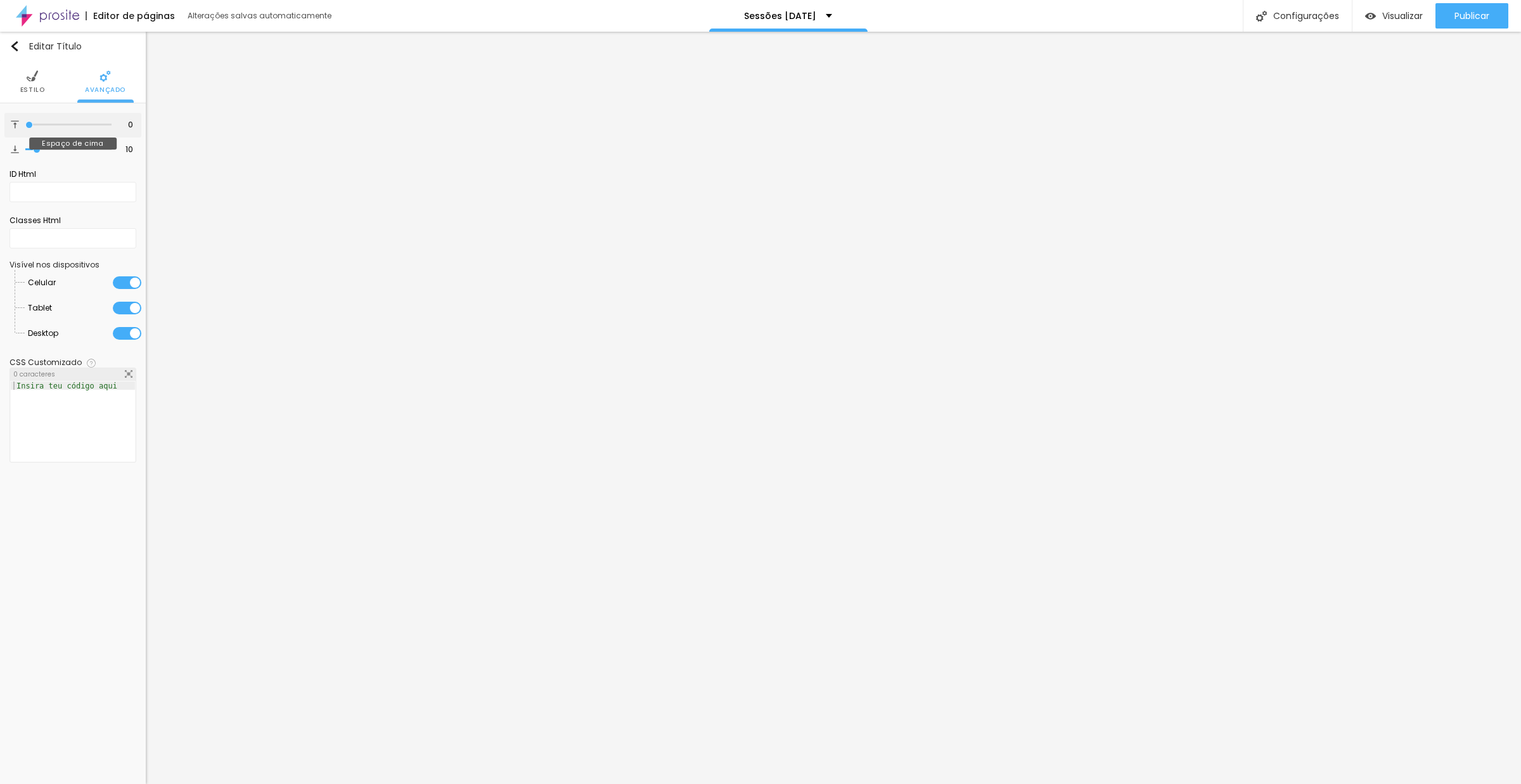
type input "0"
click at [17, 128] on div "0 Espaço de cima" at bounding box center [73, 125] width 137 height 25
type input "6"
type input "0"
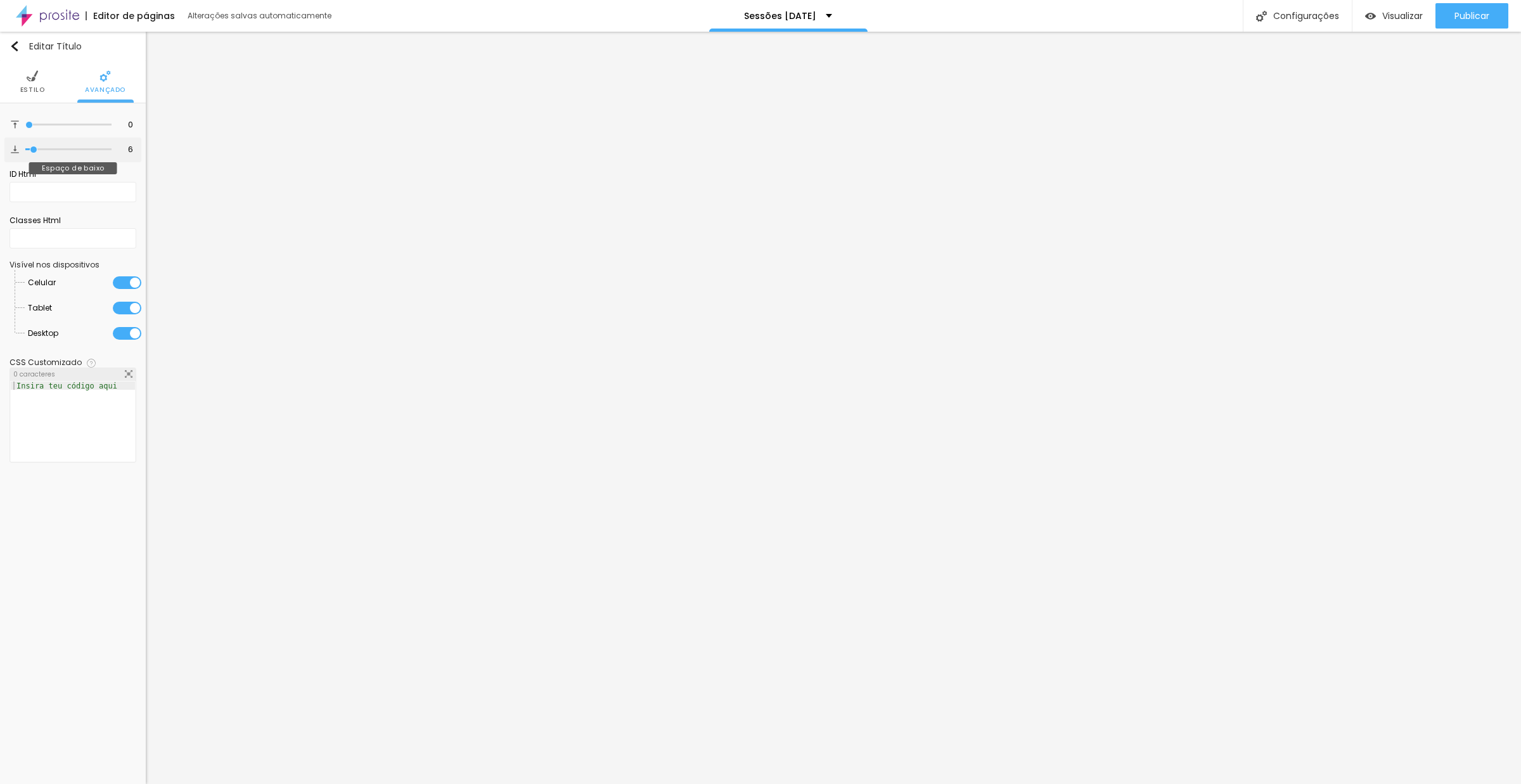
type input "0"
drag, startPoint x: 35, startPoint y: 153, endPoint x: 0, endPoint y: 151, distance: 35.1
type input "0"
click at [0, 151] on div "0 Espaço de cima 0 Espaço de baixo ID Html Classes Html Visível nos dispositivo…" at bounding box center [72, 290] width 146 height 375
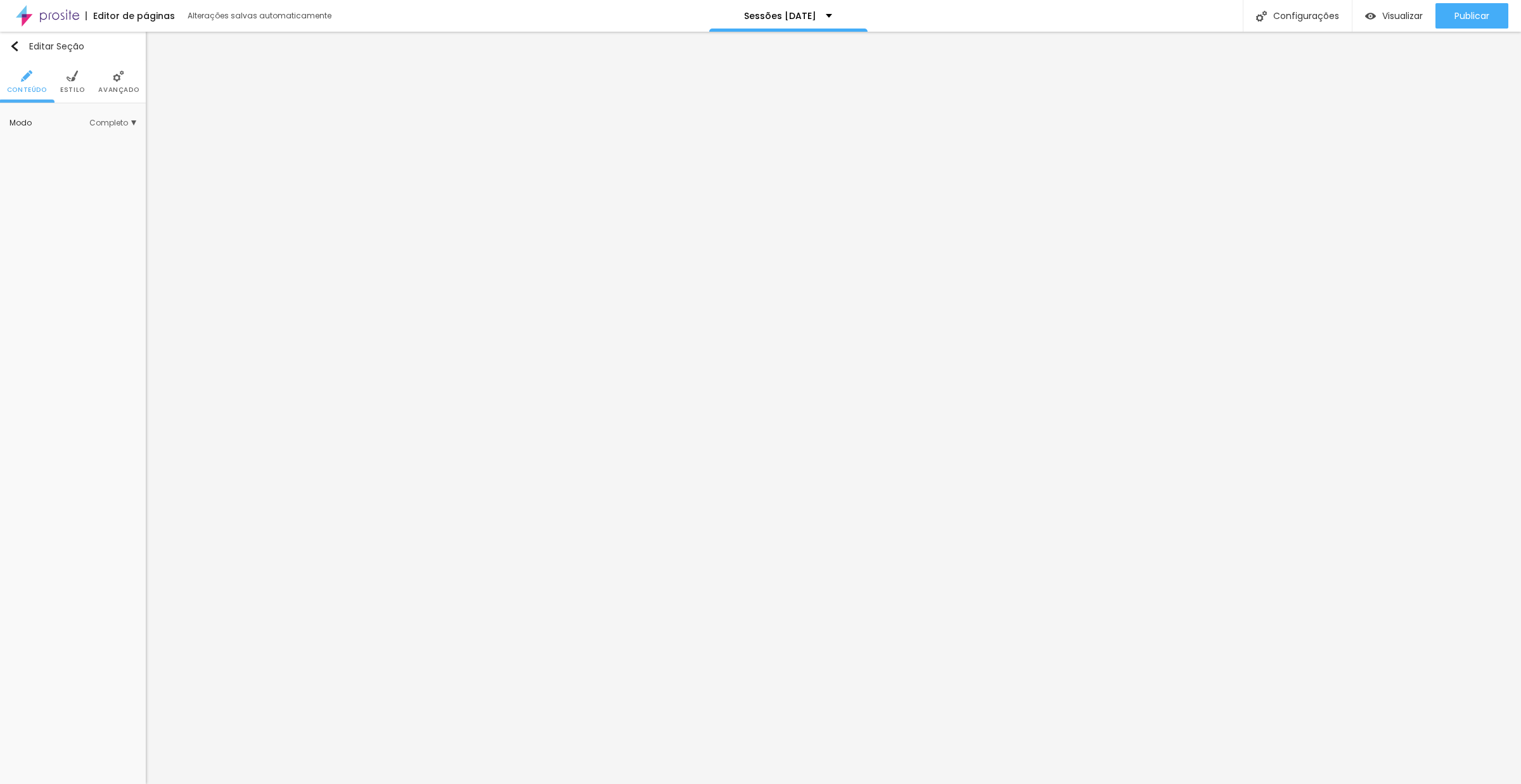
click at [120, 76] on img at bounding box center [118, 76] width 11 height 11
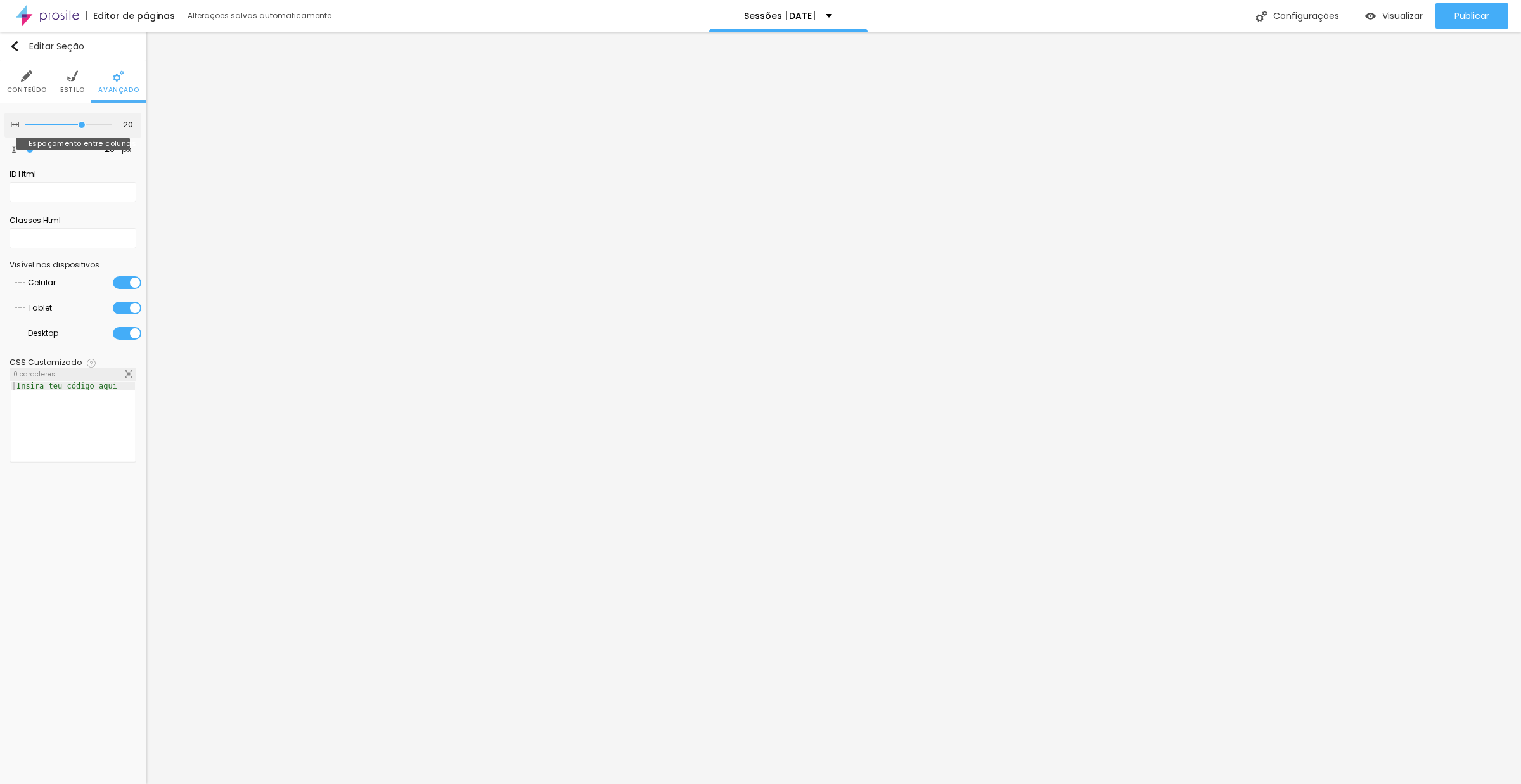
type input "15"
type input "5"
type input "0"
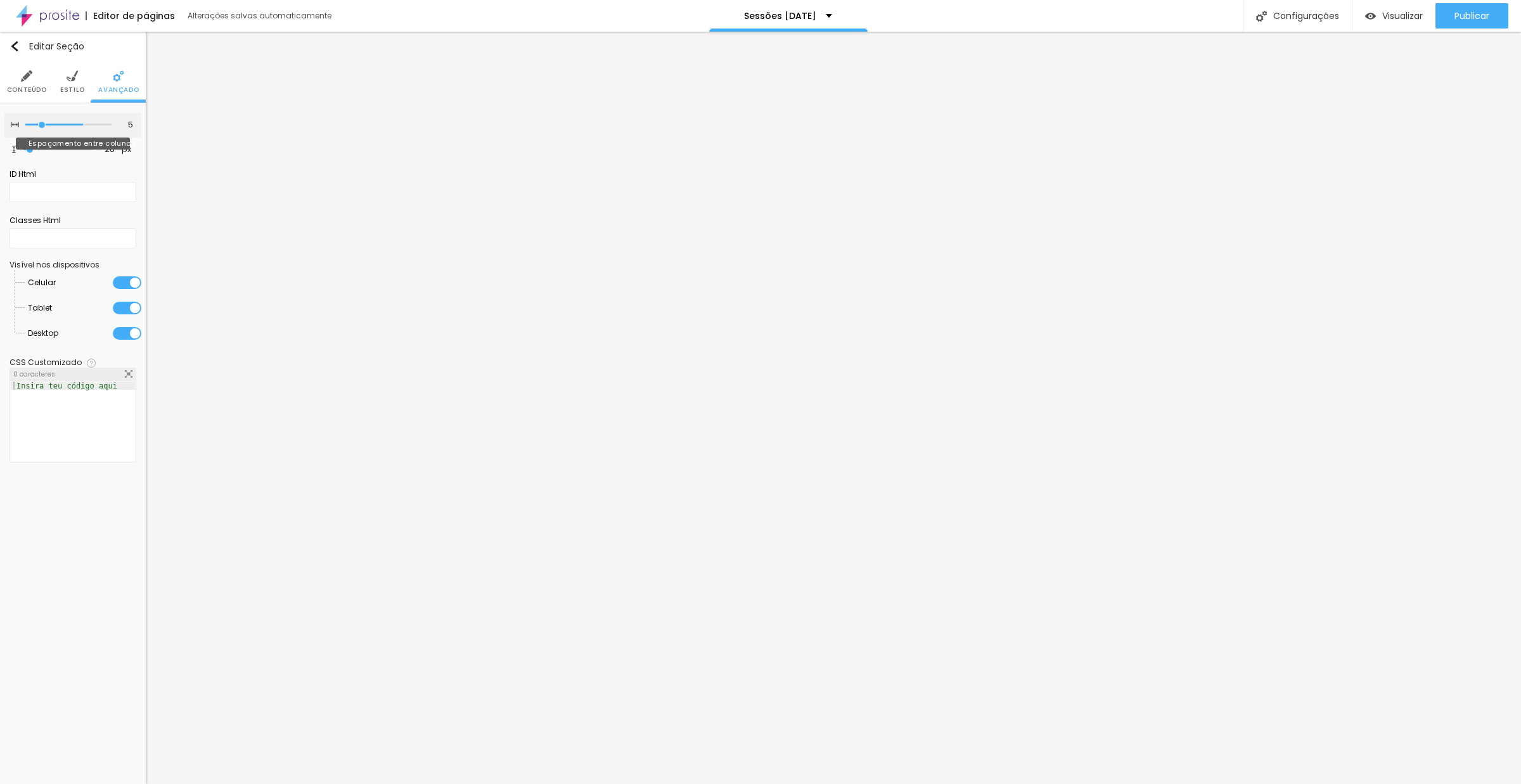
type input "0"
type input "5"
type input "10"
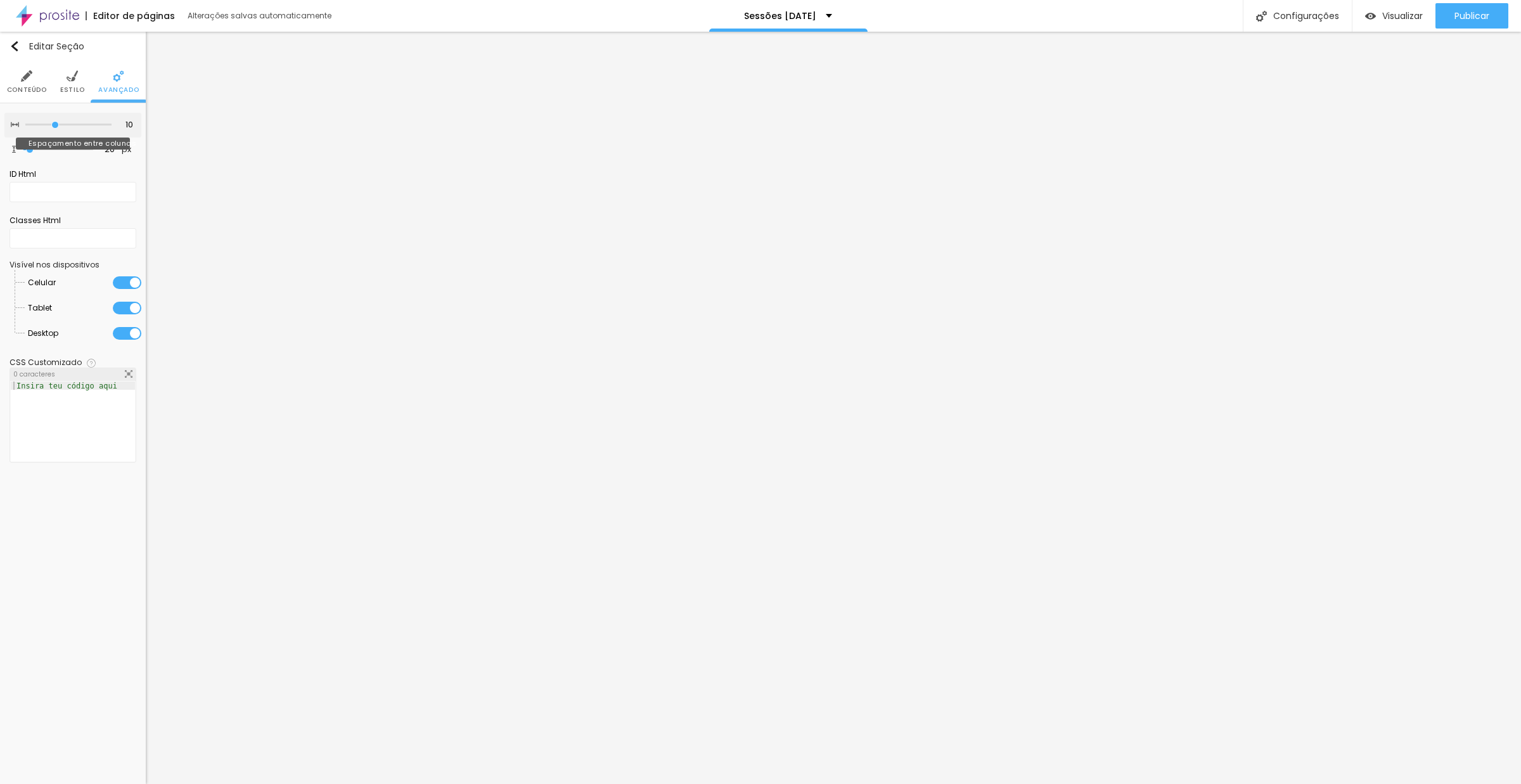
type input "15"
type input "20"
type input "25"
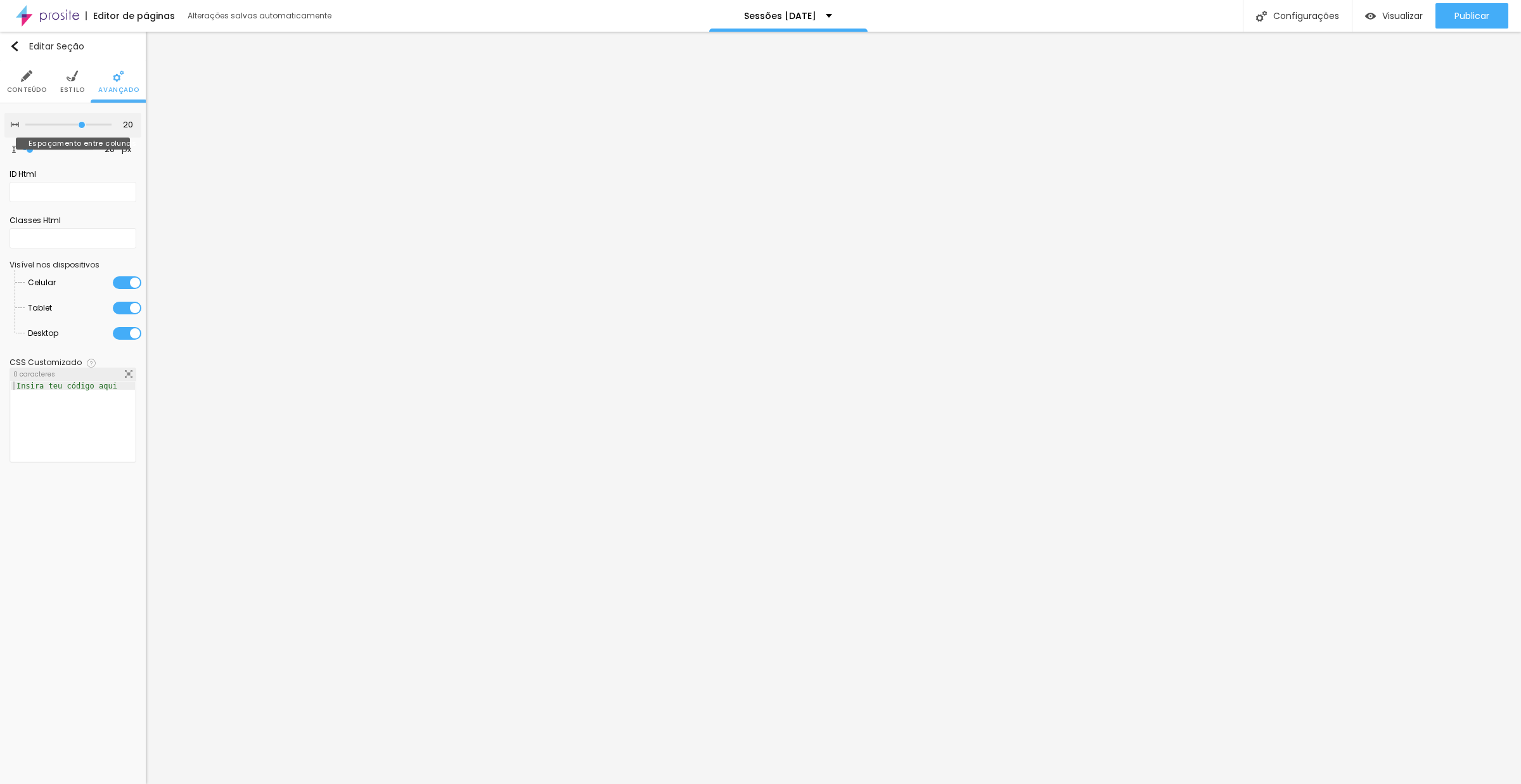
type input "25"
type input "30"
type input "25"
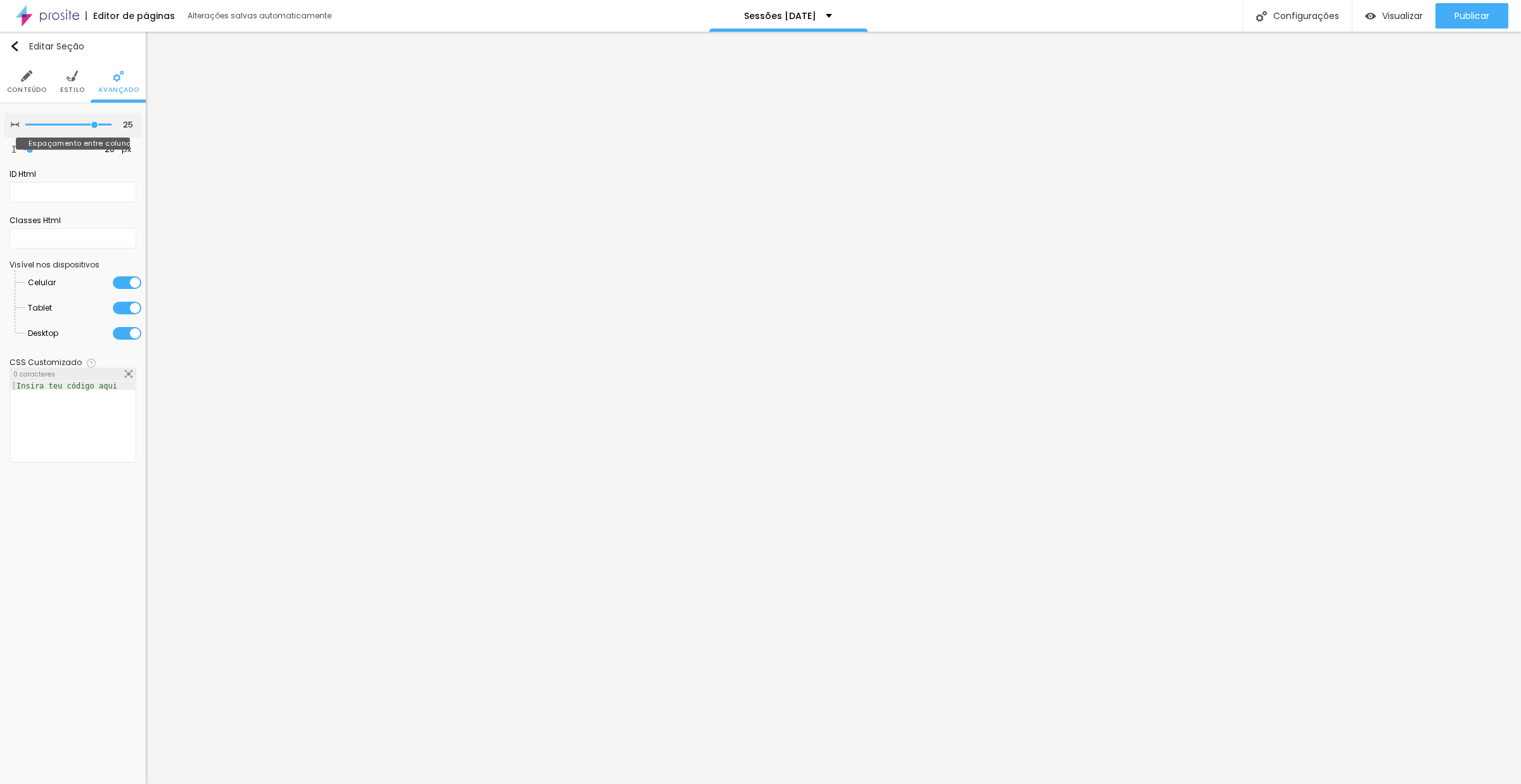
type input "20"
type input "15"
type input "10"
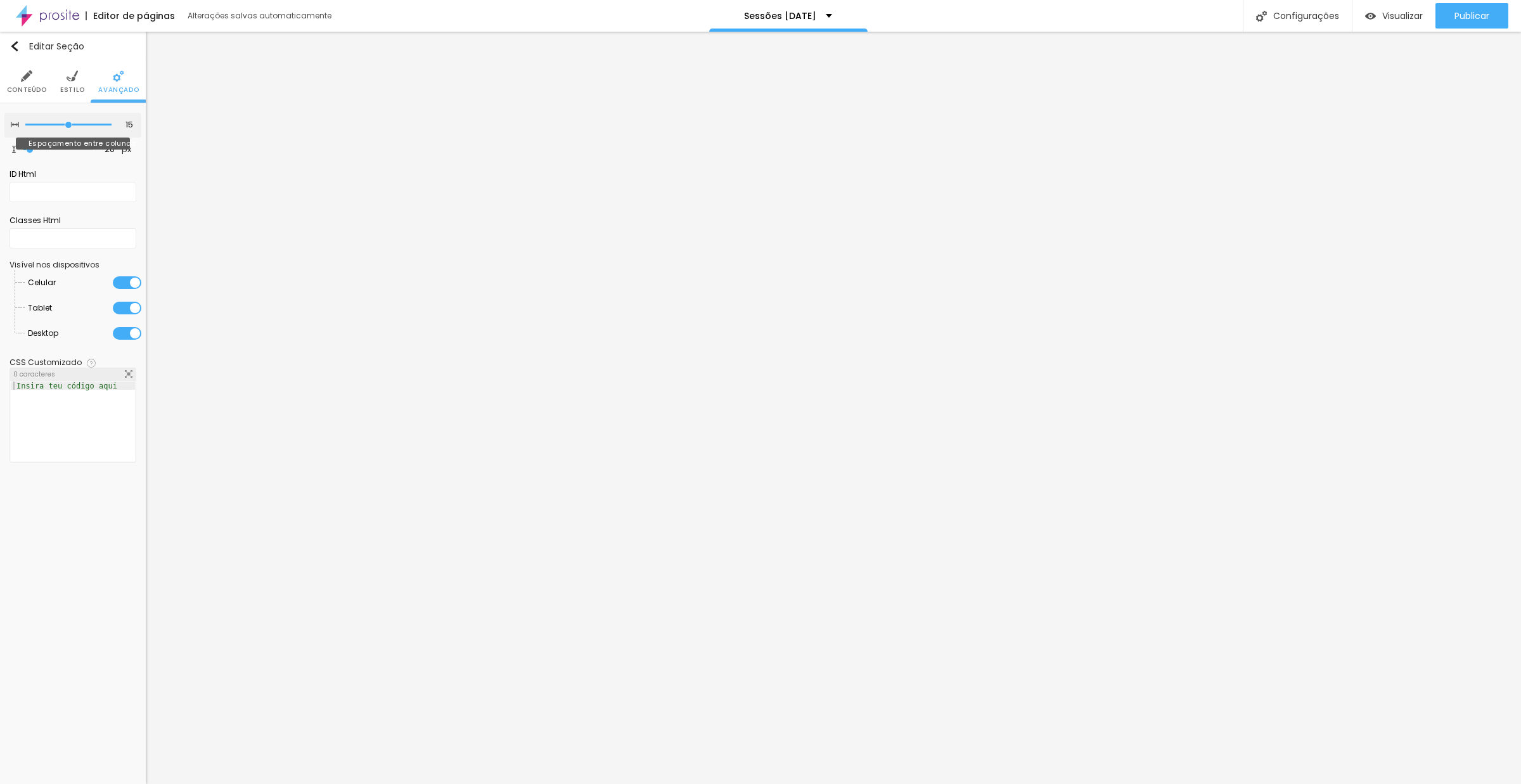
type input "10"
type input "5"
type input "0"
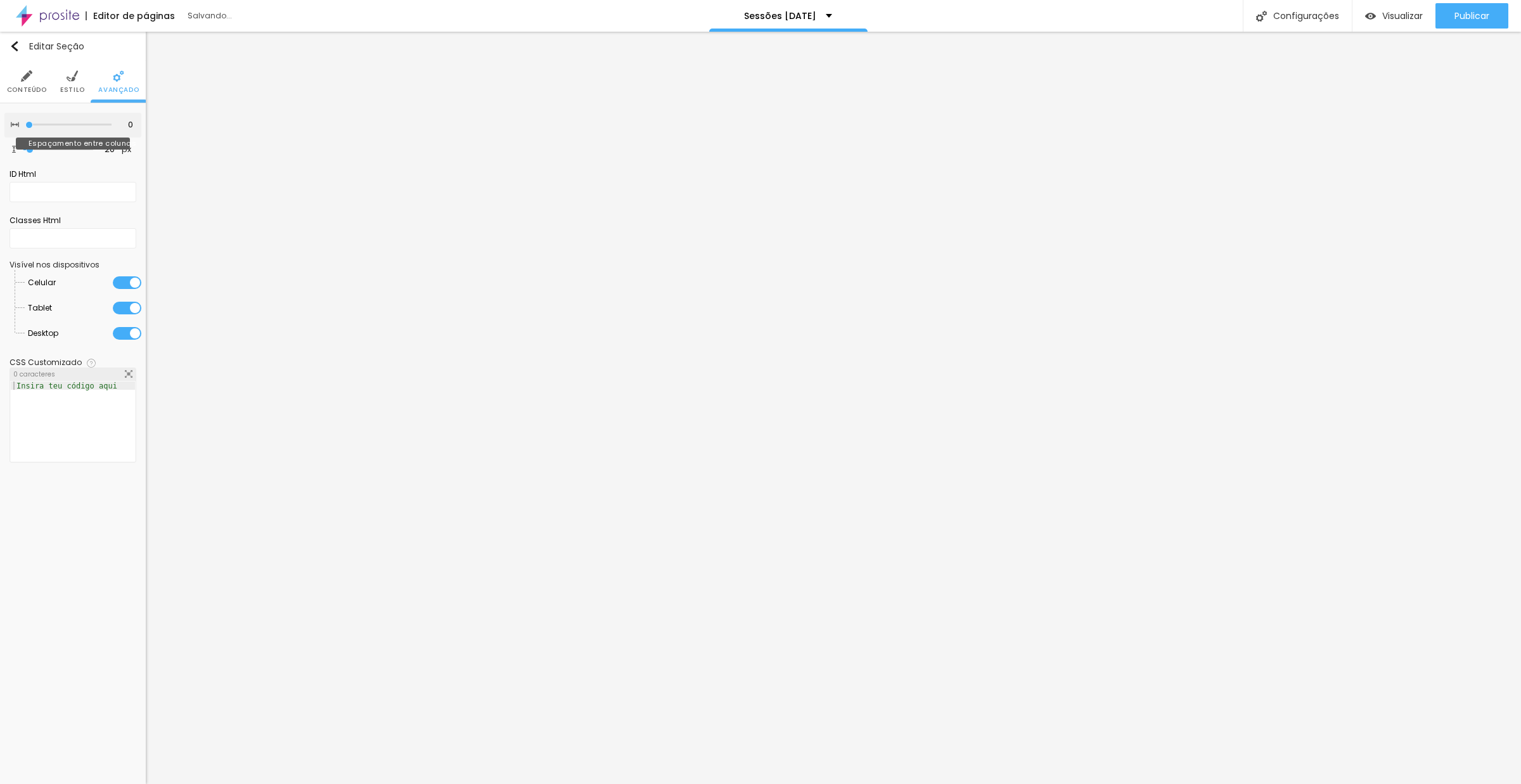
drag, startPoint x: 85, startPoint y: 128, endPoint x: 0, endPoint y: 155, distance: 89.2
type input "0"
click at [0, 155] on div "0 Espaçamento entre colunas 20 px Espaçamento vertical ID Html Classes Html Vis…" at bounding box center [72, 290] width 146 height 375
type input "4"
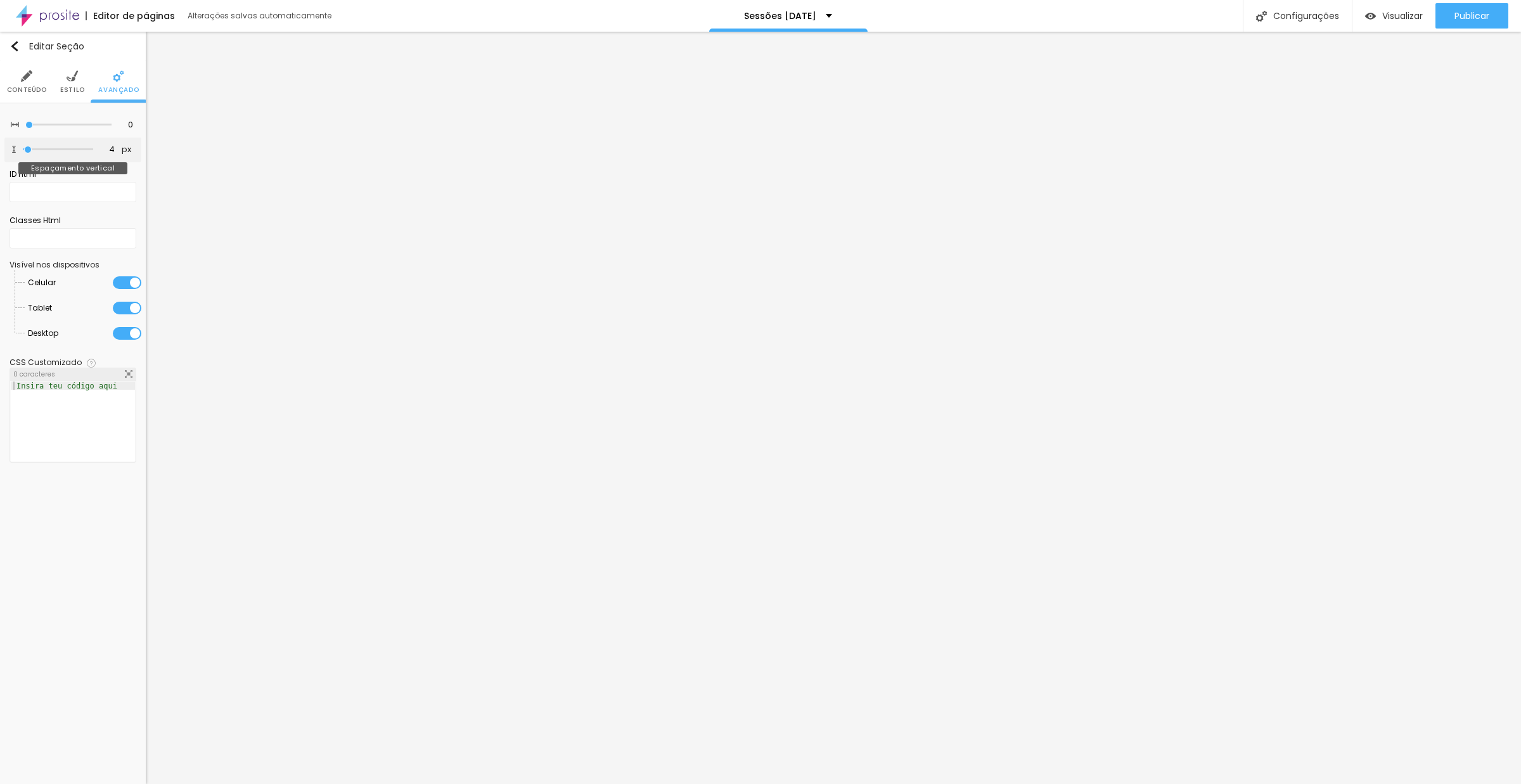
type input "0"
drag, startPoint x: 29, startPoint y: 155, endPoint x: 0, endPoint y: 155, distance: 29.0
type input "0"
click at [0, 155] on div "0 Espaçamento entre colunas 0 px Espaçamento vertical ID Html Classes Html Visí…" at bounding box center [72, 290] width 146 height 375
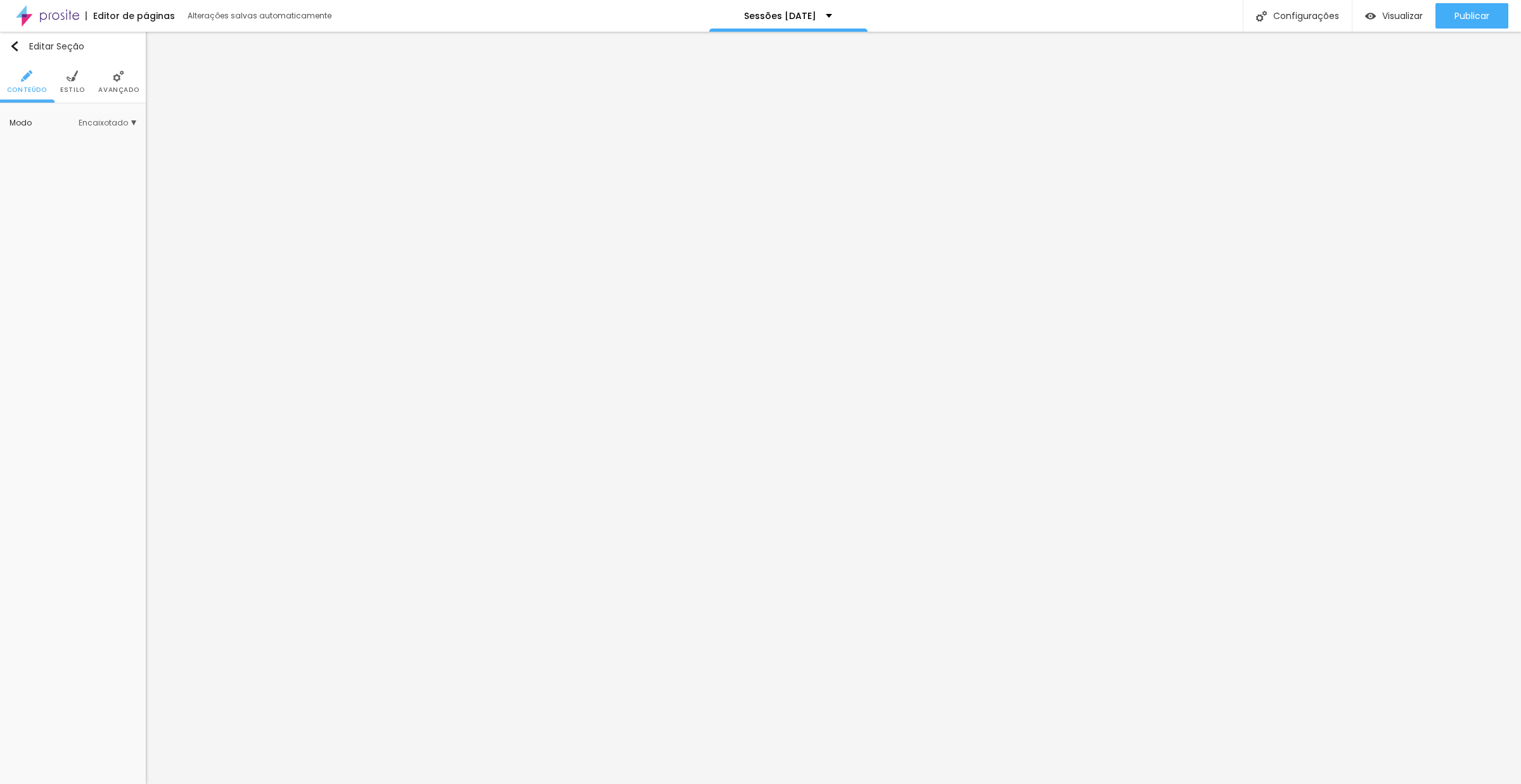
click at [71, 78] on img at bounding box center [72, 76] width 11 height 11
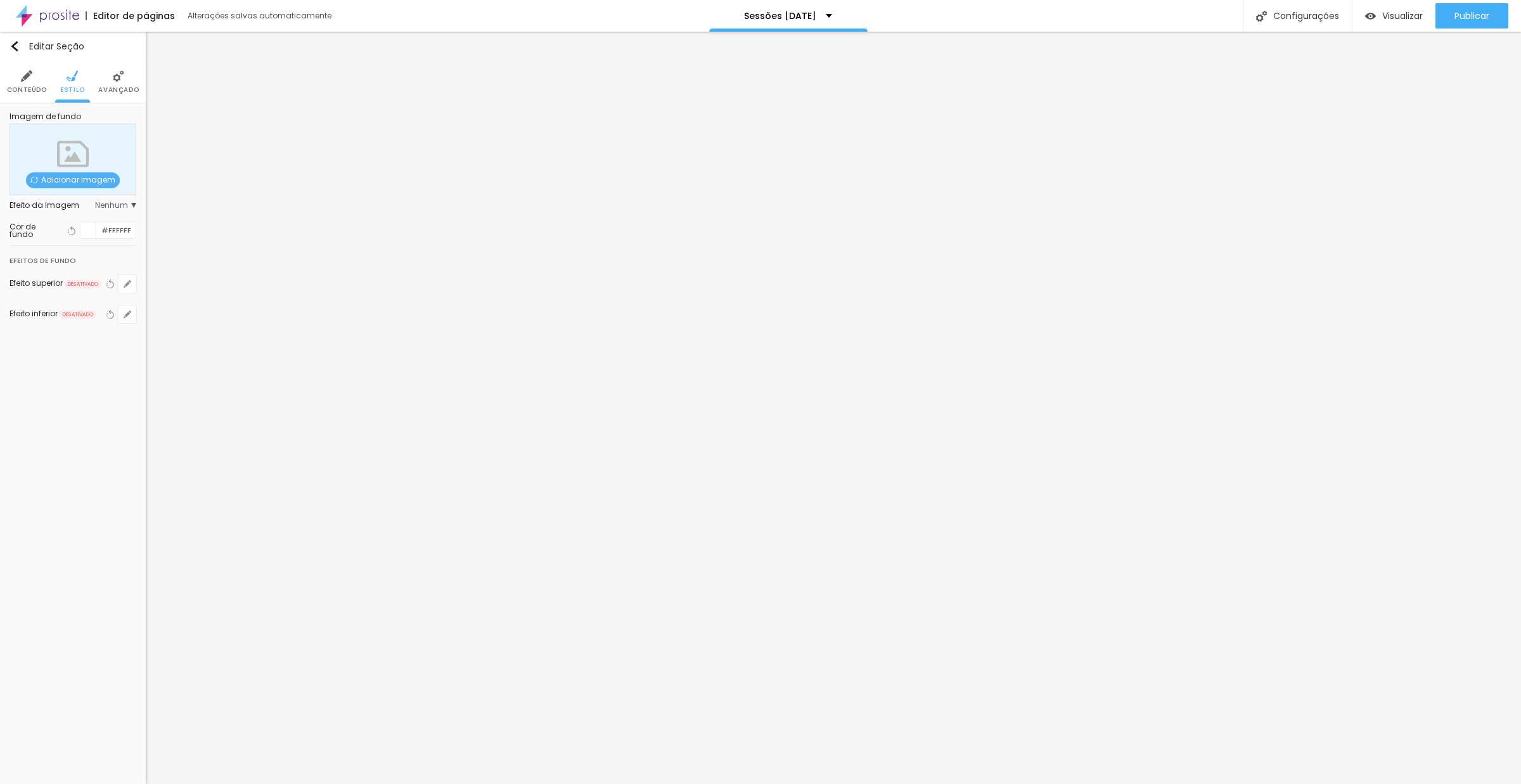
click at [113, 75] on img at bounding box center [118, 76] width 11 height 11
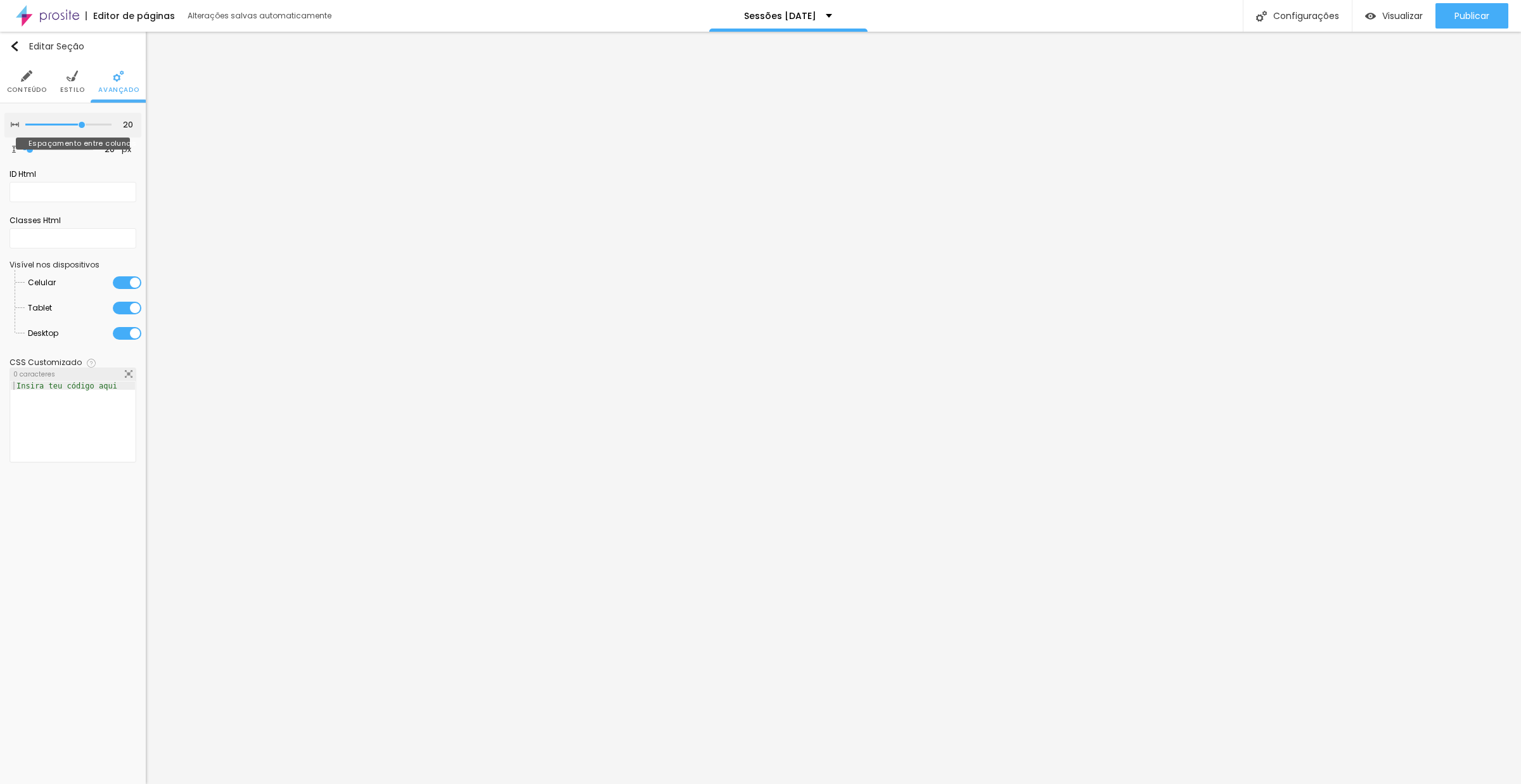
type input "15"
type input "10"
type input "5"
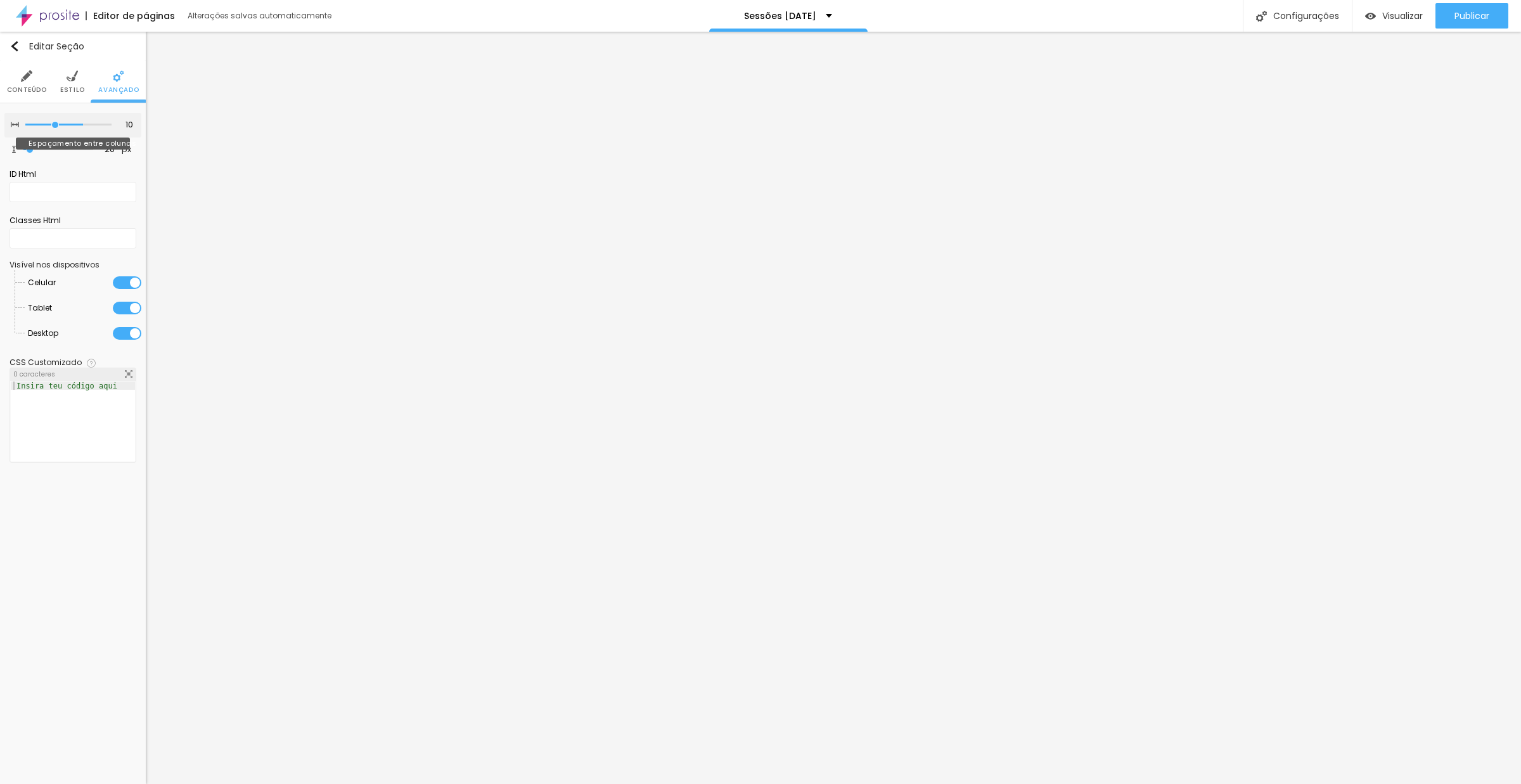
type input "5"
type input "0"
drag, startPoint x: 81, startPoint y: 125, endPoint x: 4, endPoint y: 124, distance: 77.0
type input "0"
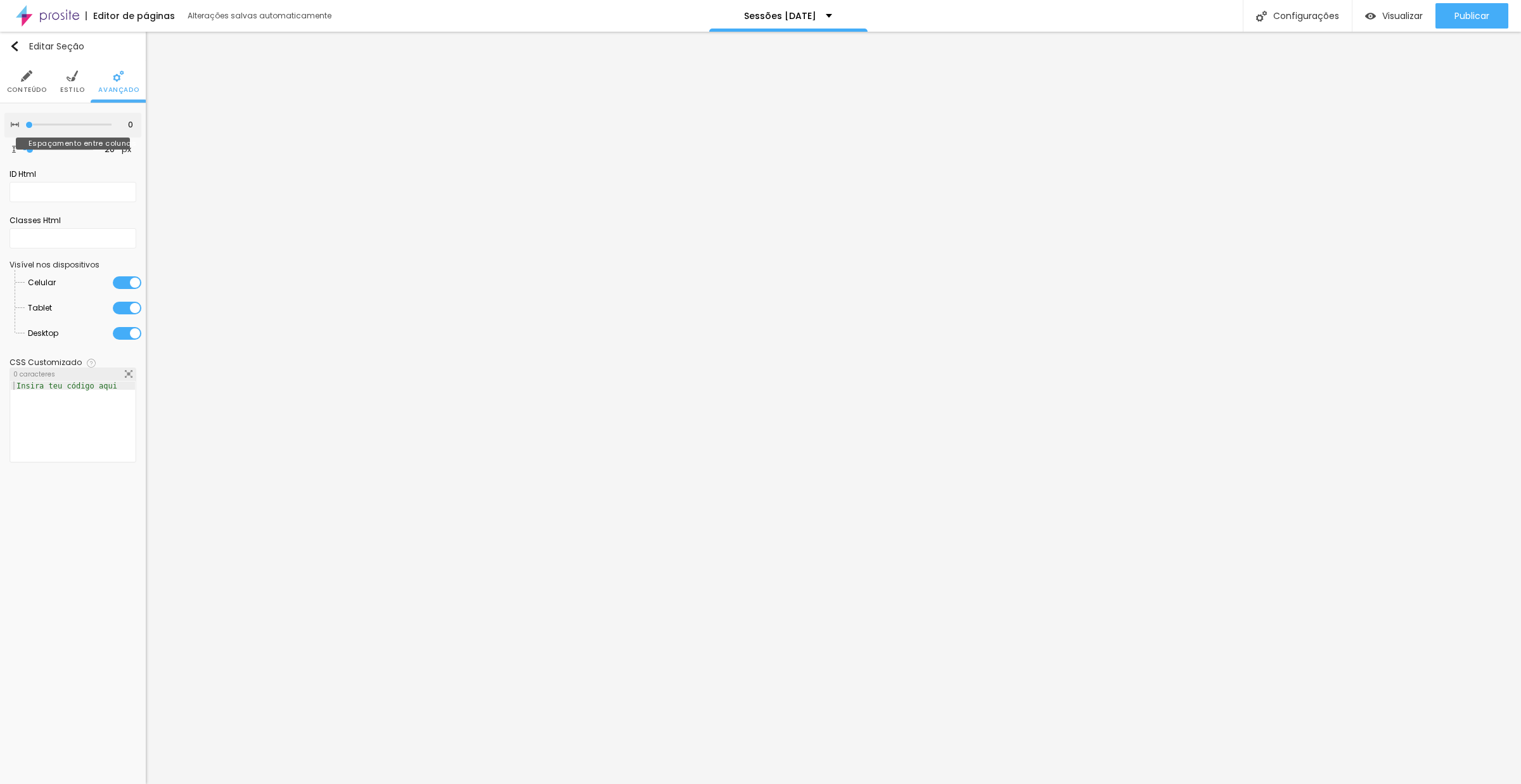
click at [5, 125] on div "0 Espaçamento entre colunas" at bounding box center [73, 125] width 137 height 25
type input "0"
type input "18"
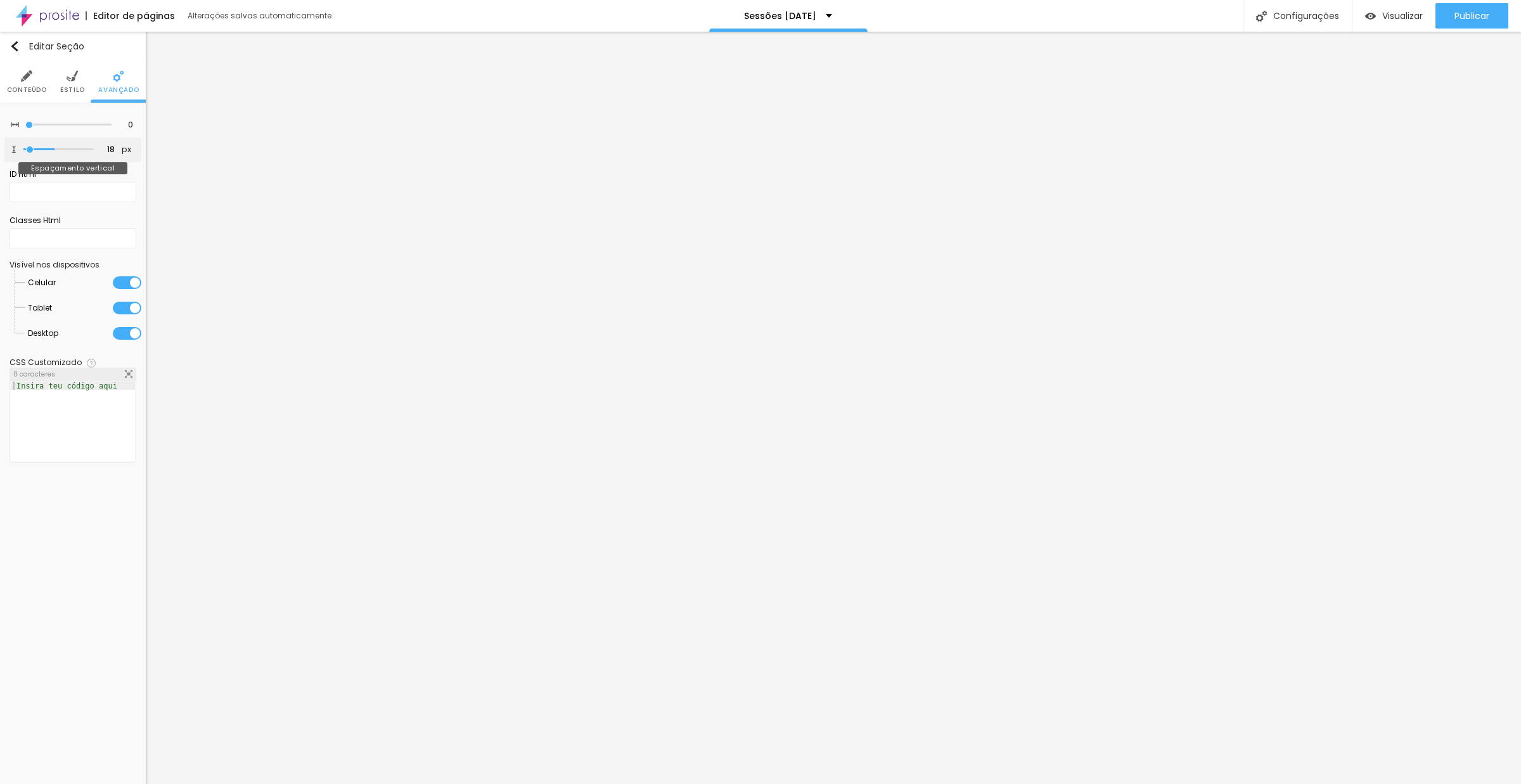
type input "222"
type input "362"
type input "500"
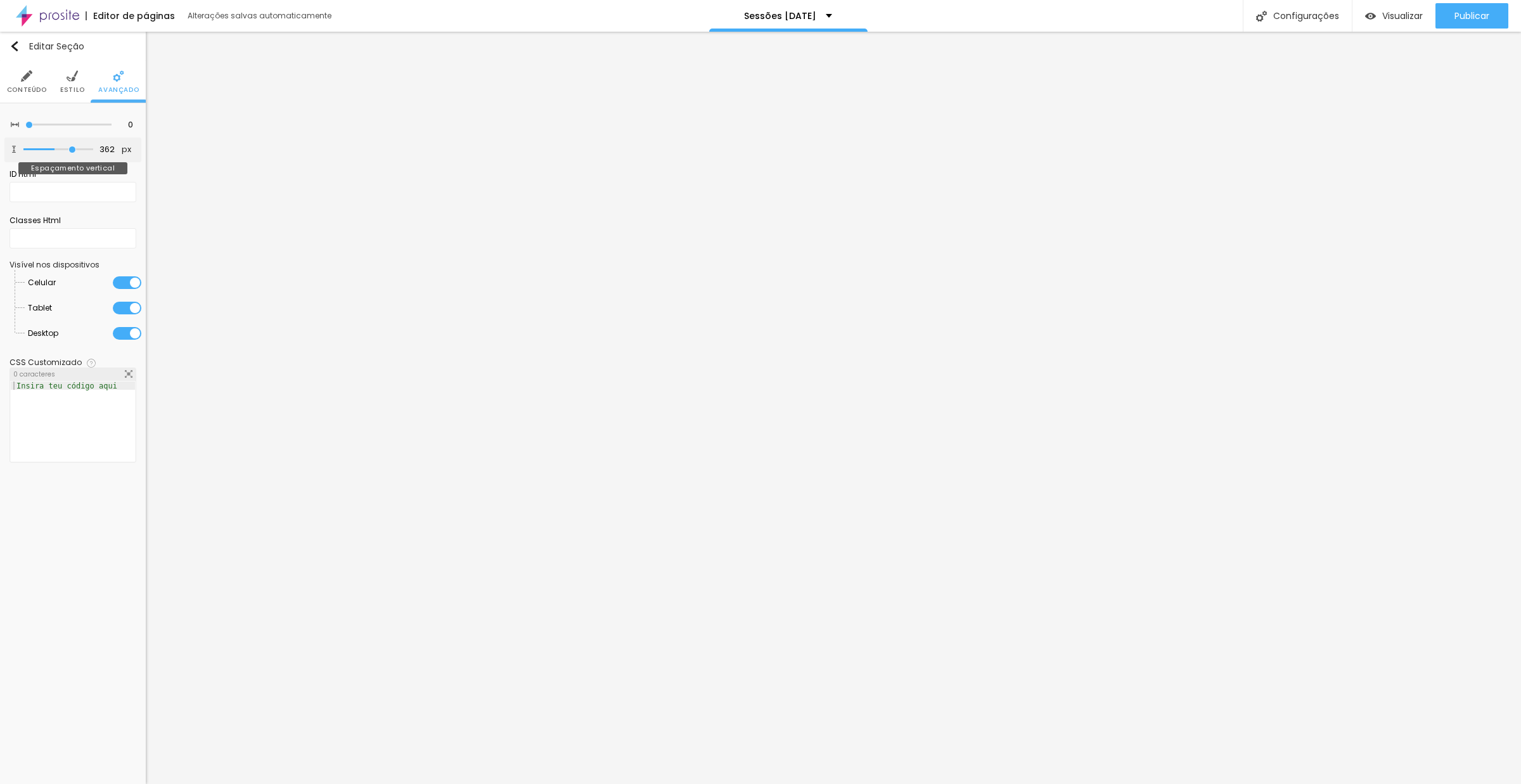
type input "500"
type input "488"
type input "366"
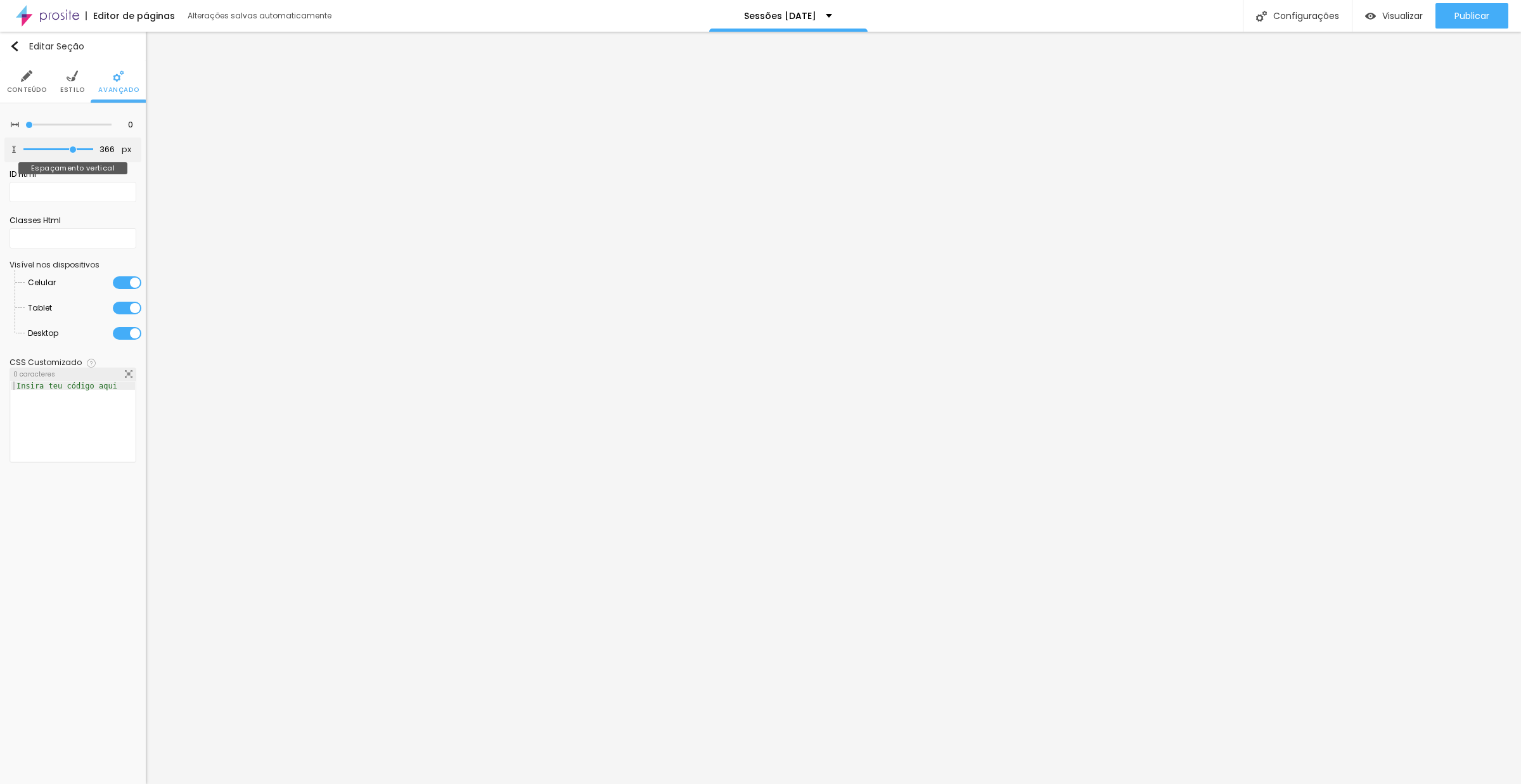
type input "332"
type input "209"
type input "114"
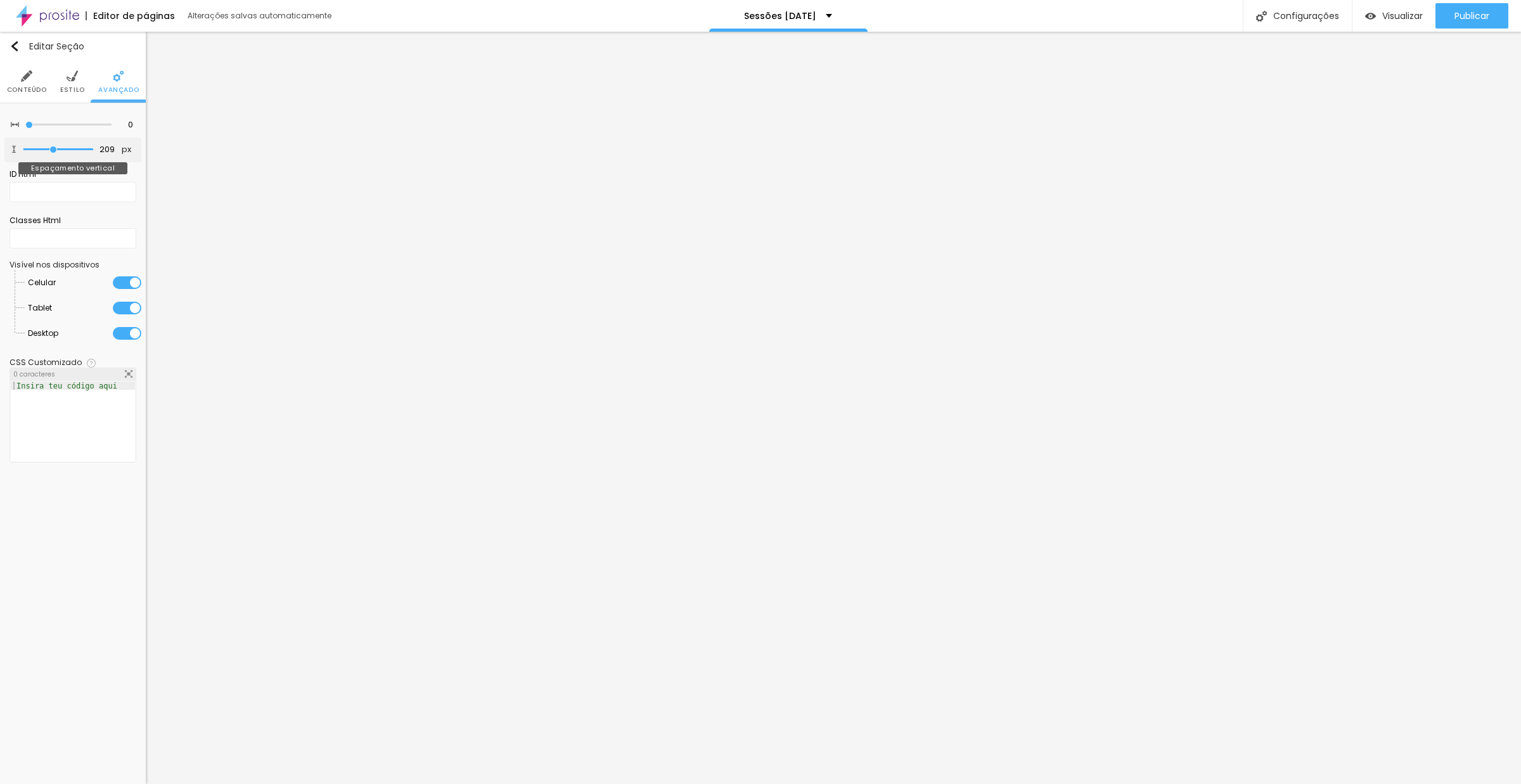
type input "114"
type input "79"
type input "5"
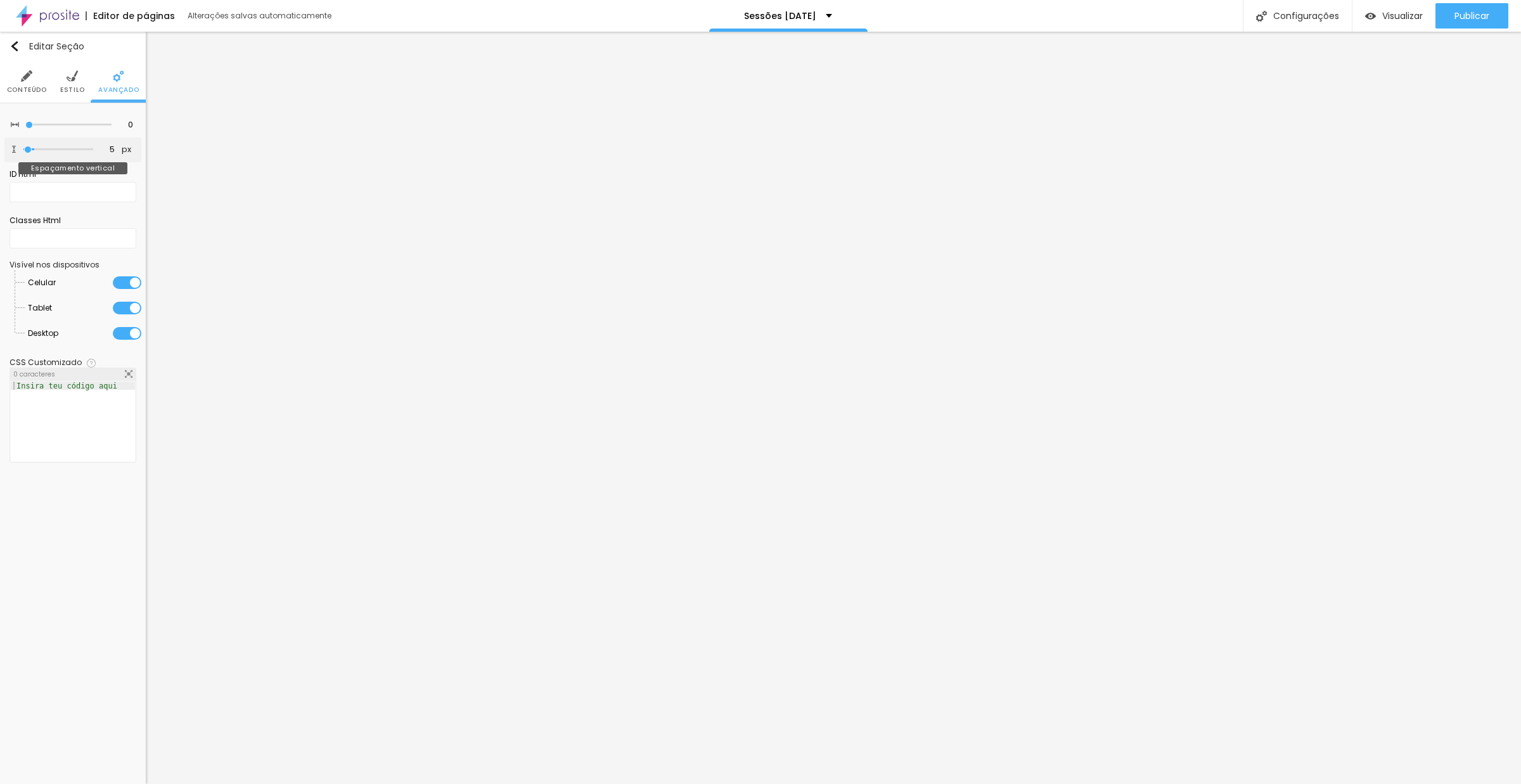
type input "0"
drag, startPoint x: 26, startPoint y: 155, endPoint x: 0, endPoint y: 130, distance: 36.1
type input "0"
click at [0, 132] on div "0 Espaçamento entre colunas 0 px Espaçamento vertical ID Html Classes Html Visí…" at bounding box center [72, 290] width 146 height 375
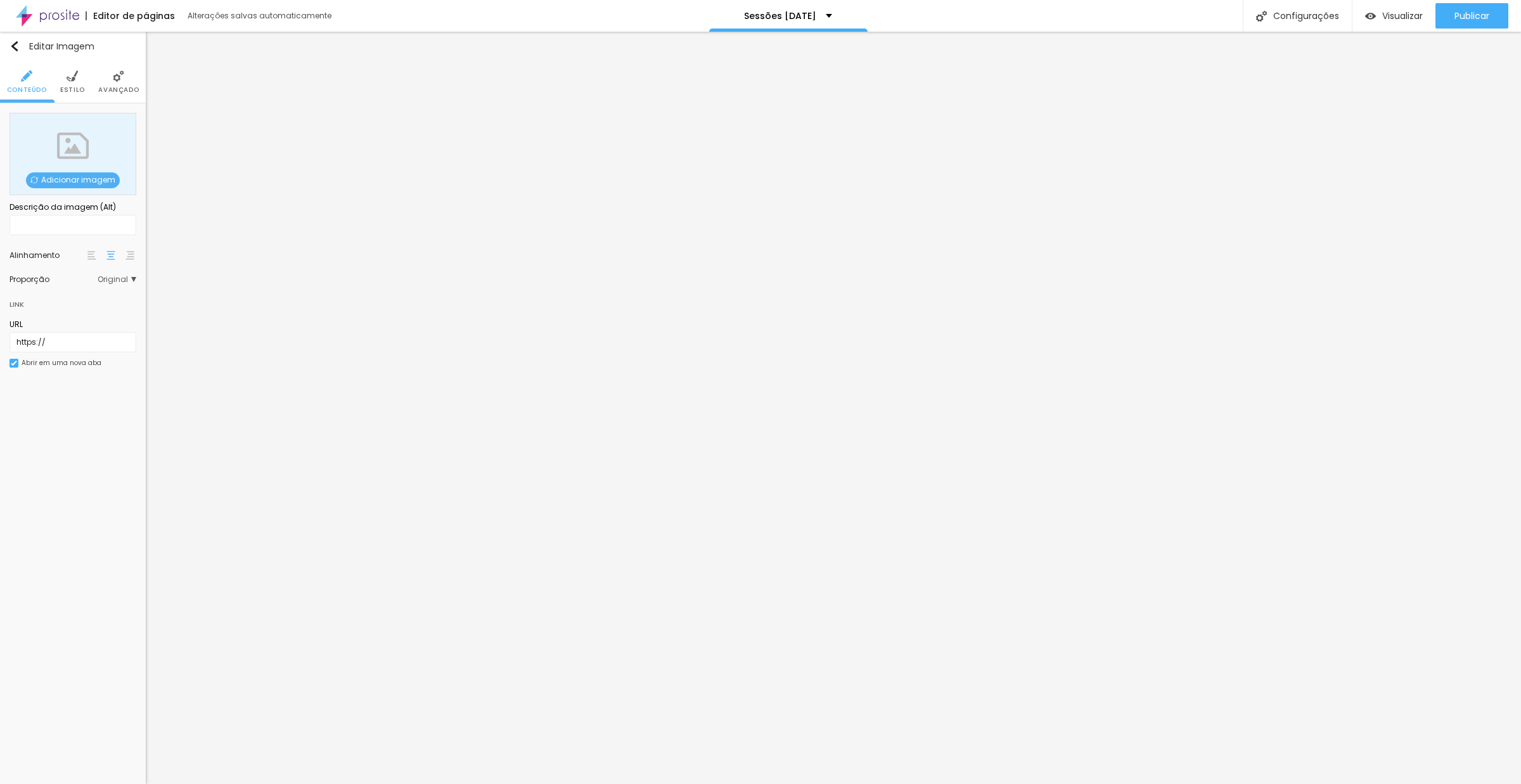
click at [70, 77] on img at bounding box center [72, 76] width 11 height 11
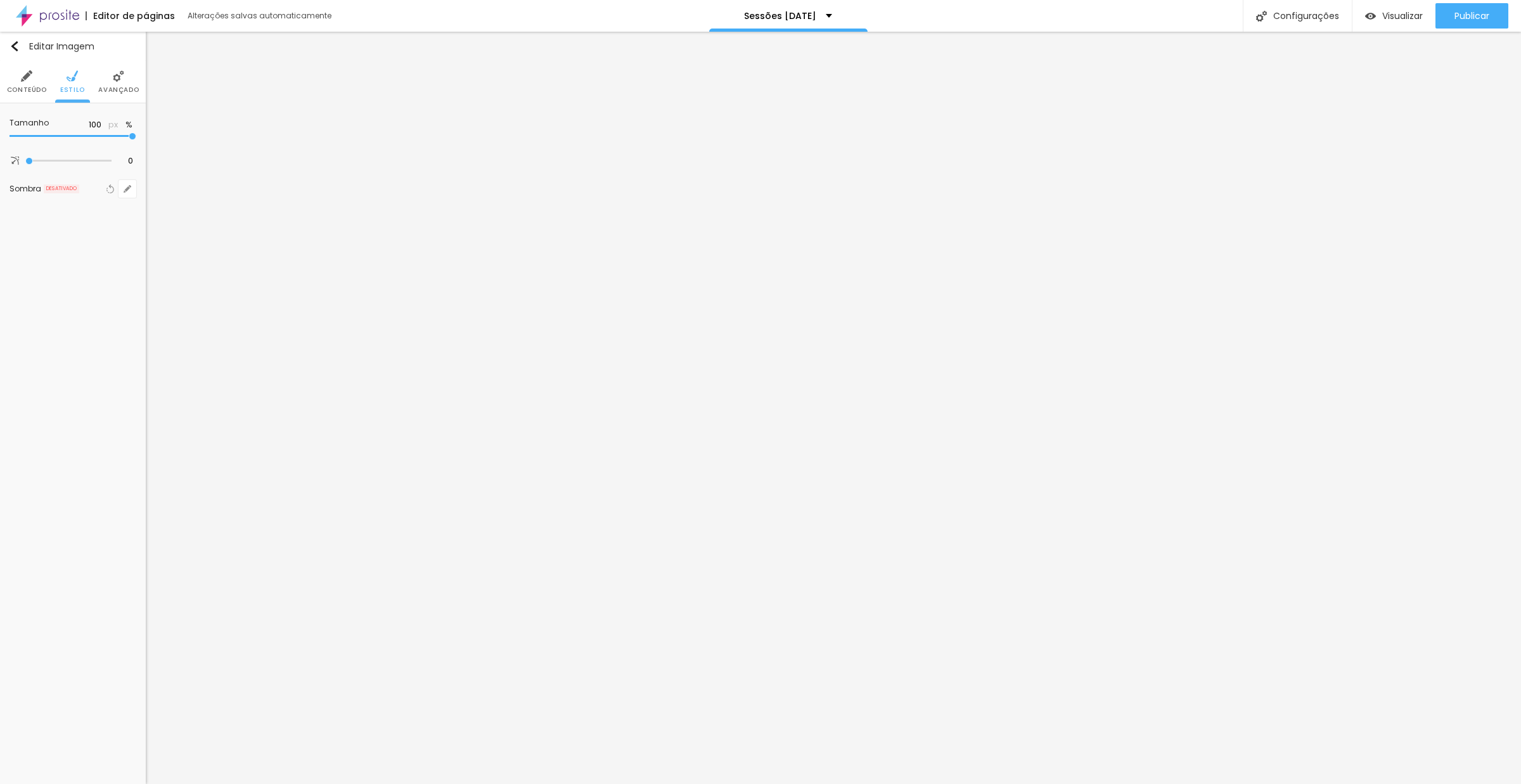
click at [36, 82] on li "Conteúdo" at bounding box center [27, 82] width 40 height 42
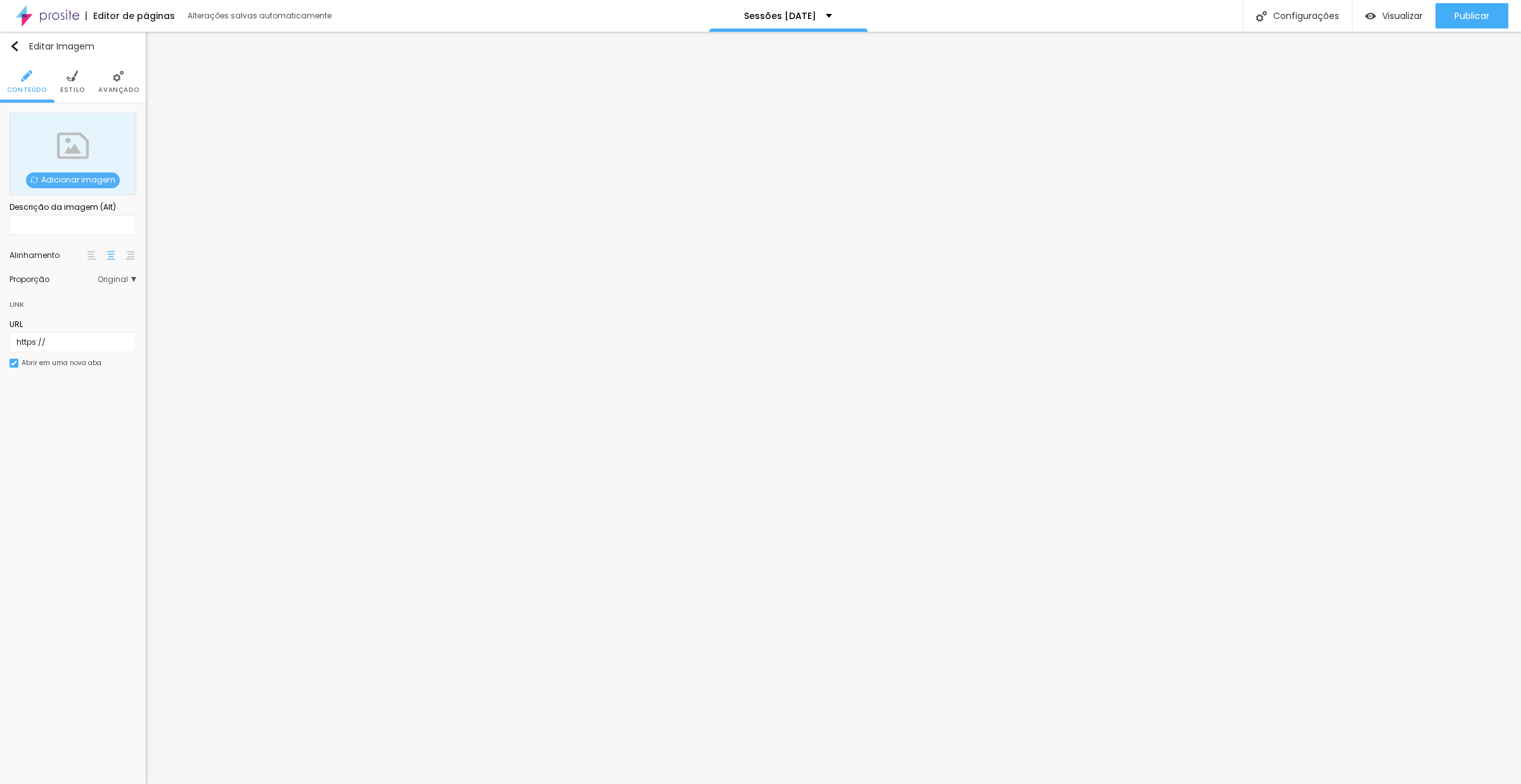
click at [124, 281] on span "Original" at bounding box center [117, 279] width 39 height 7
click at [82, 332] on span "Quadrado" at bounding box center [68, 332] width 41 height 11
click at [76, 87] on span "Estilo" at bounding box center [72, 90] width 25 height 7
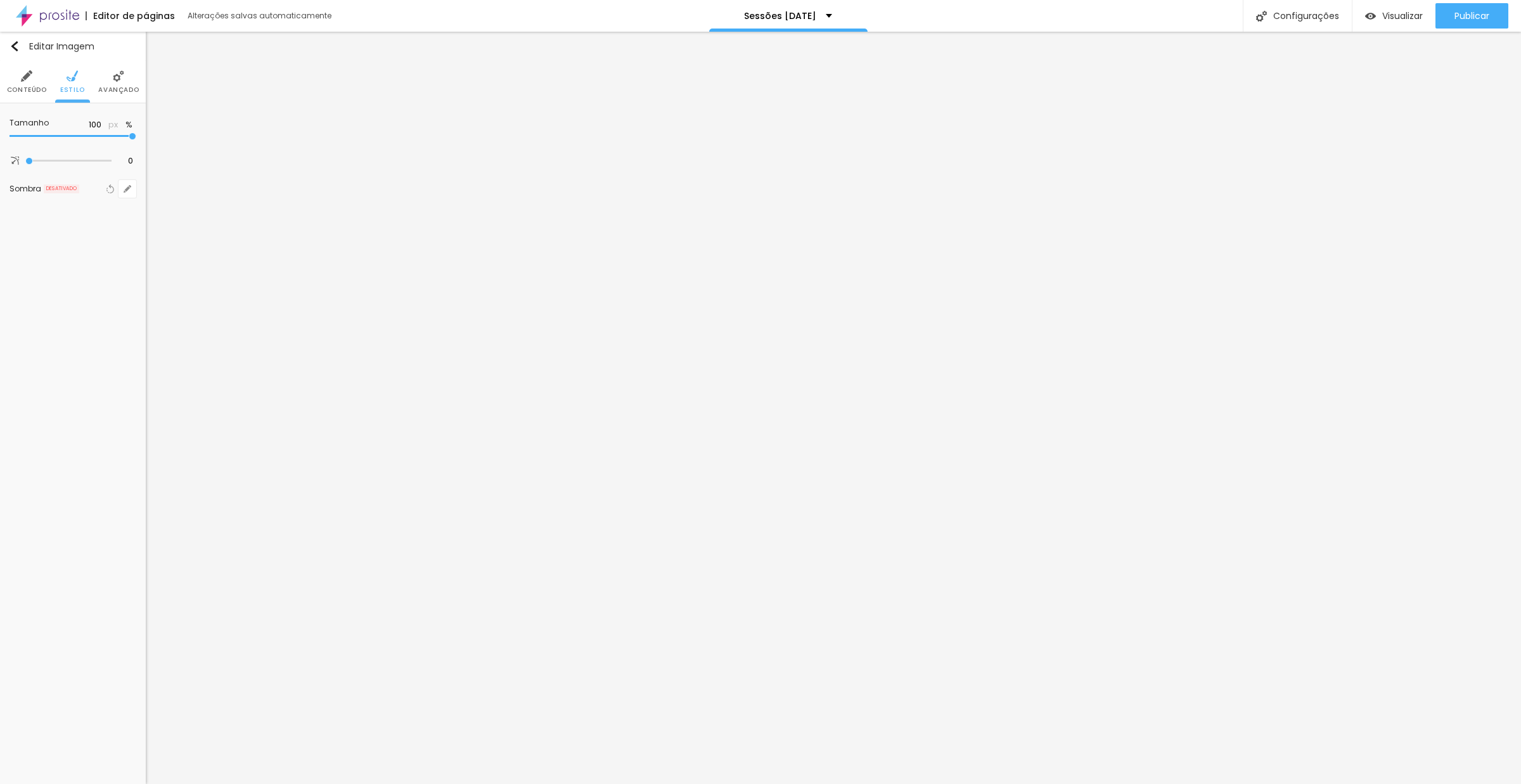
type input "95"
type input "90"
type input "85"
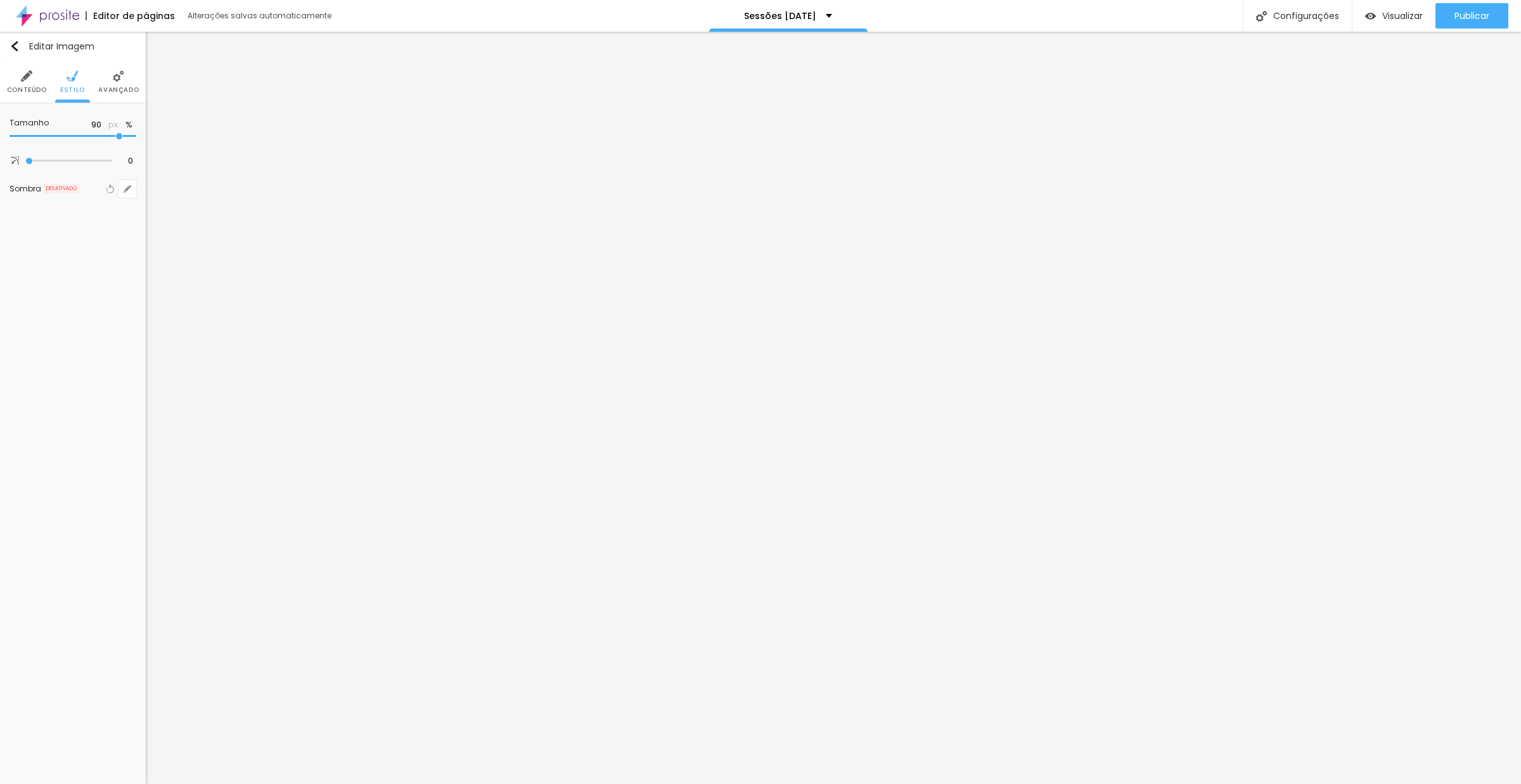
type input "85"
type input "80"
type input "75"
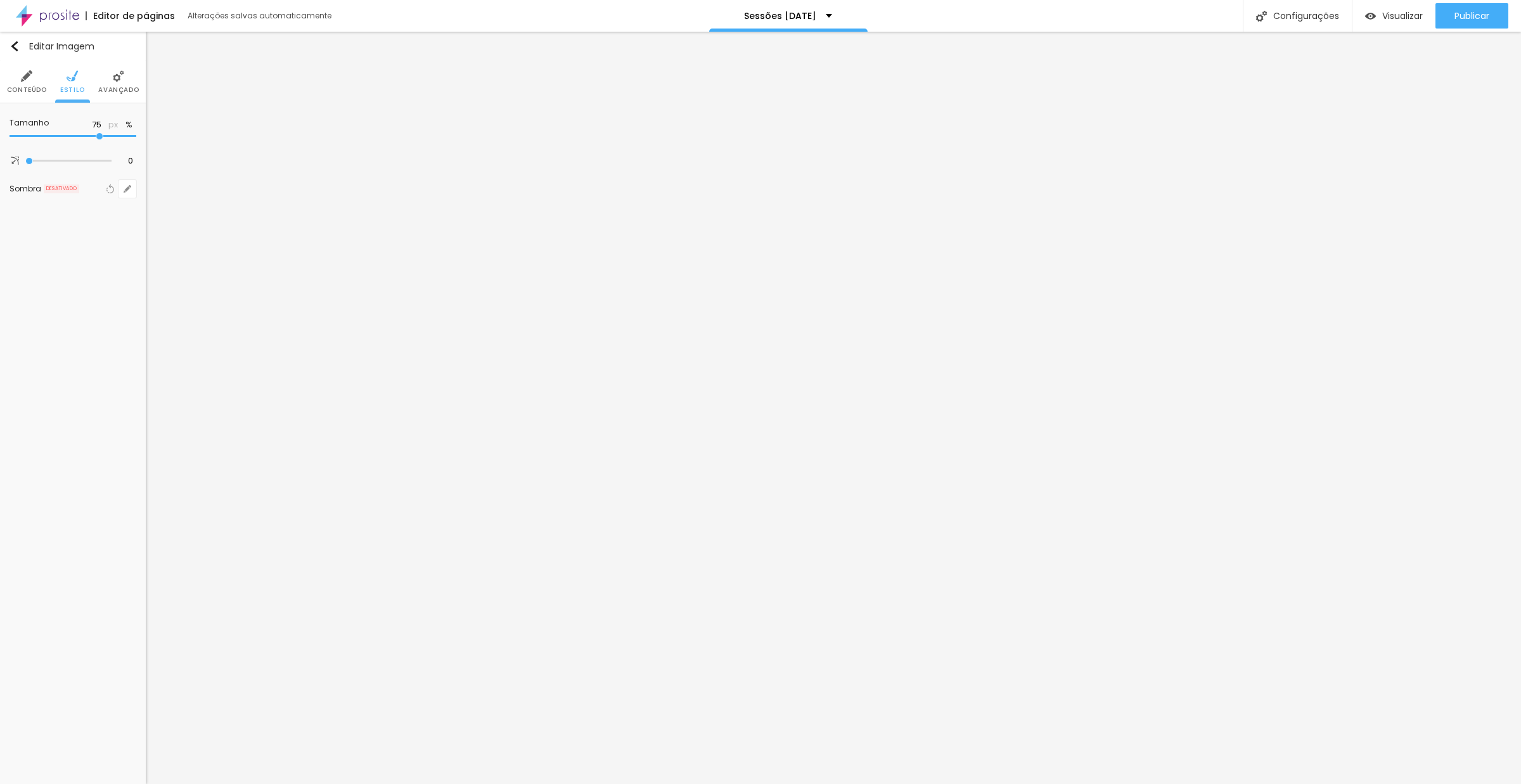
type input "70"
type input "65"
type input "60"
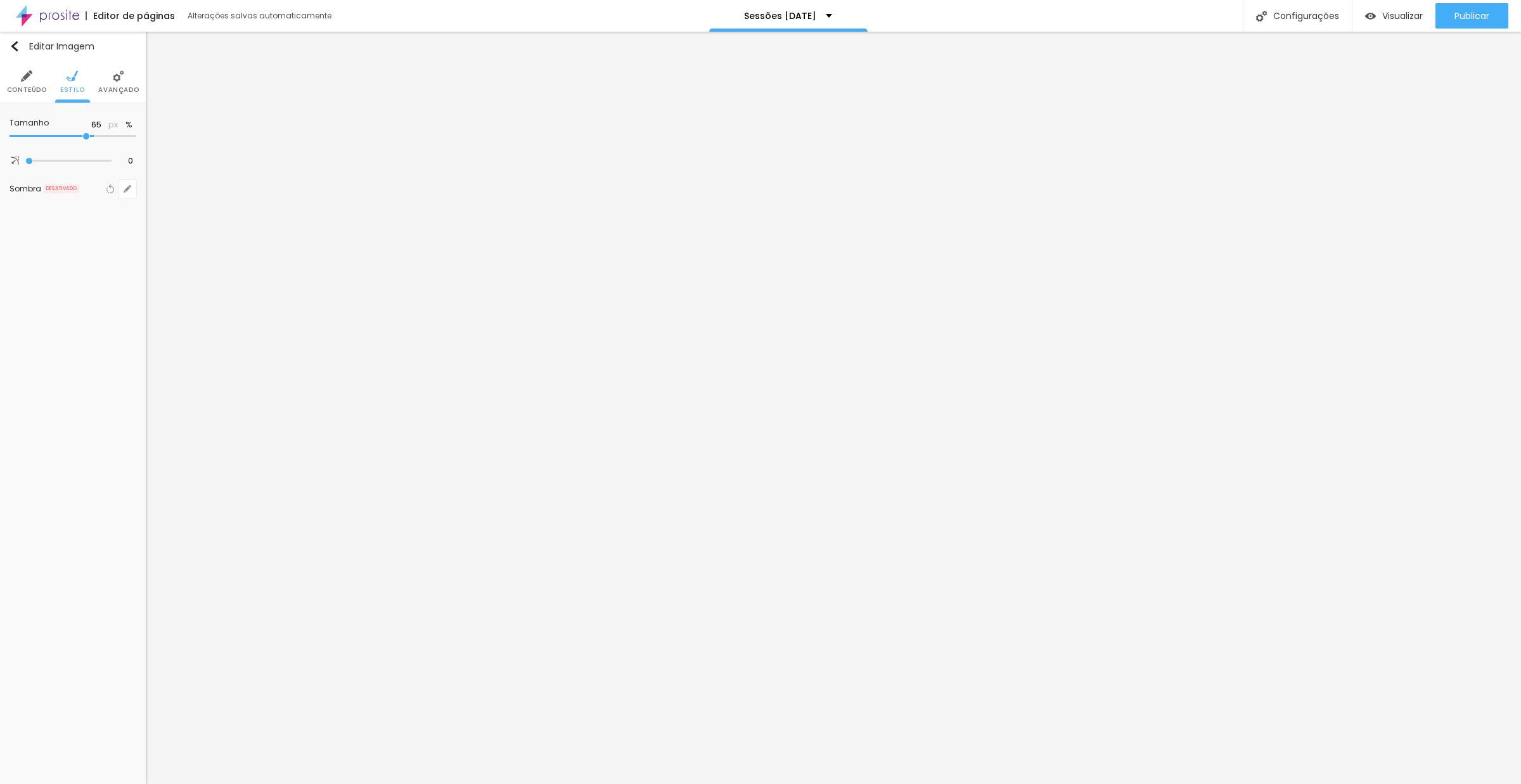
type input "60"
type input "55"
type input "50"
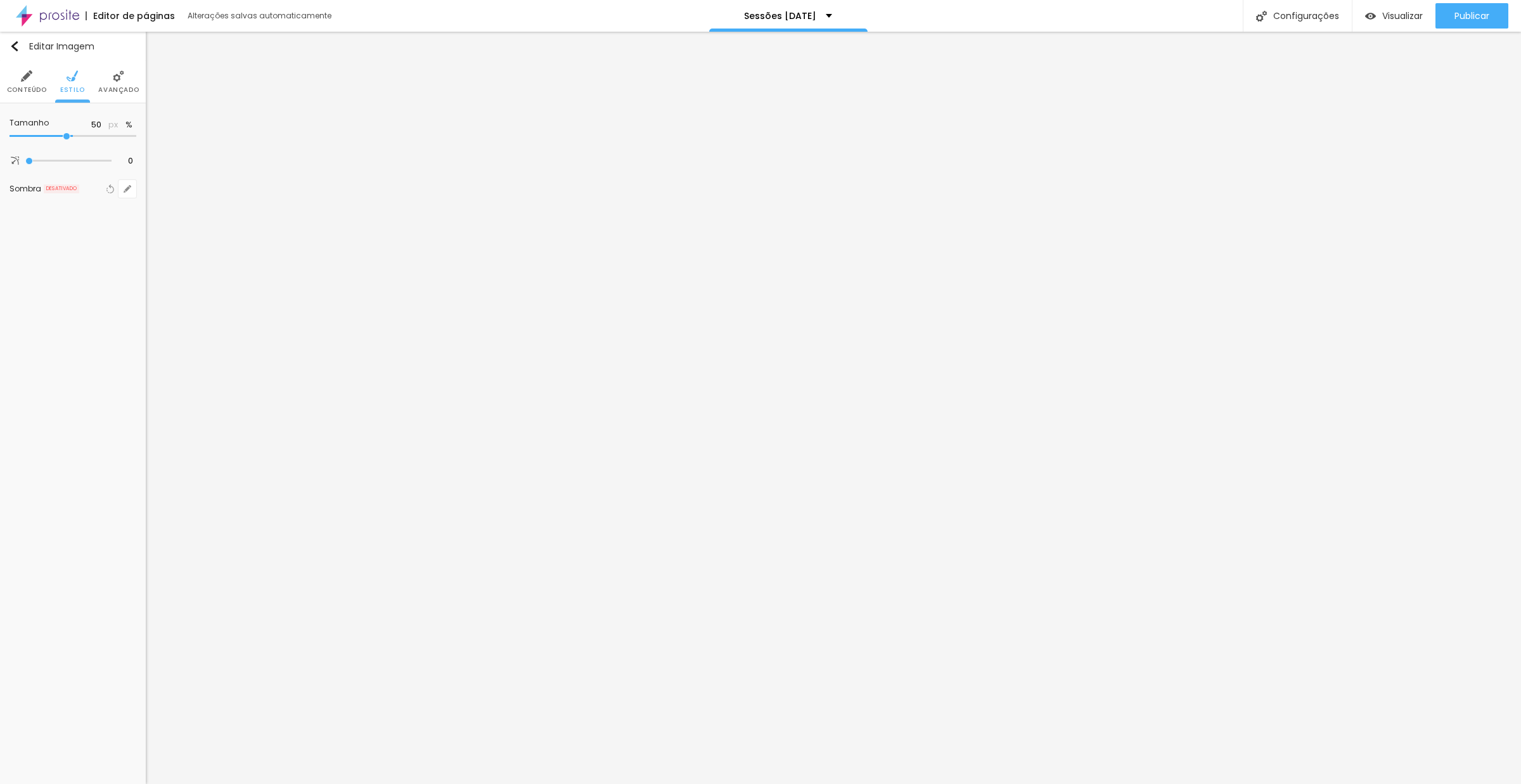
type input "45"
type input "40"
type input "35"
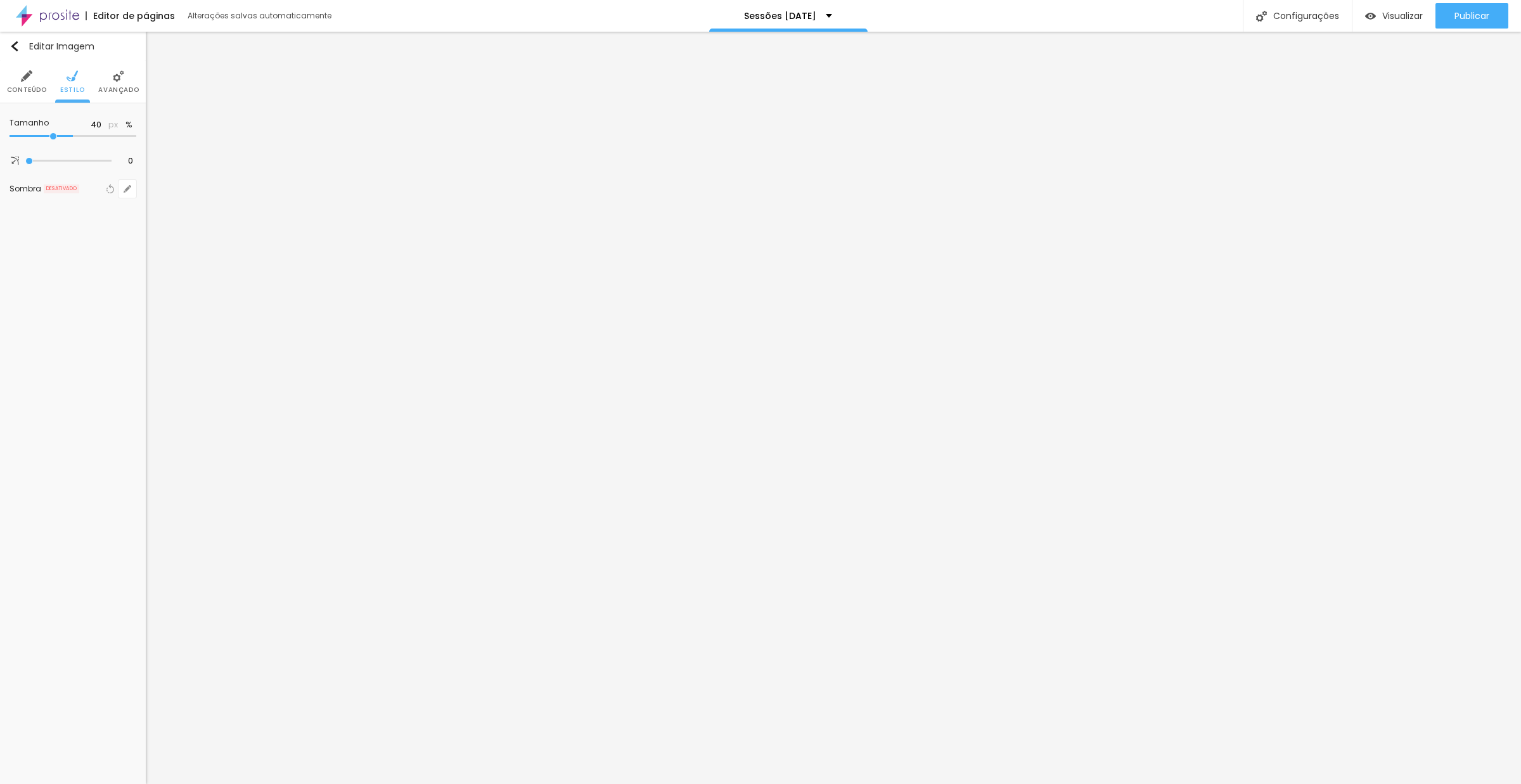
type input "35"
type input "30"
drag, startPoint x: 130, startPoint y: 140, endPoint x: 43, endPoint y: 140, distance: 87.0
type input "30"
click at [43, 140] on input "range" at bounding box center [50, 136] width 82 height 10
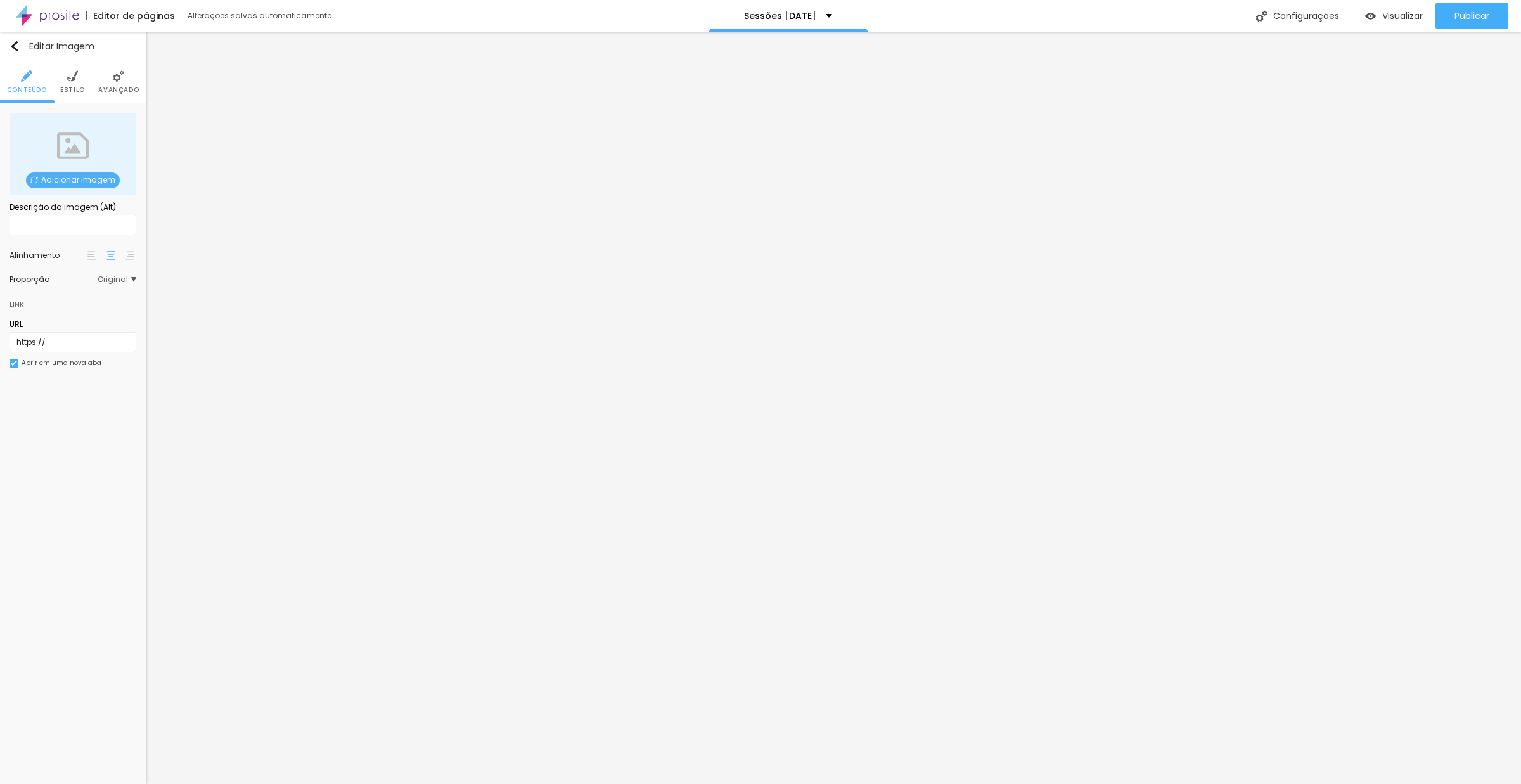
click at [77, 93] on span "Estilo" at bounding box center [72, 90] width 25 height 7
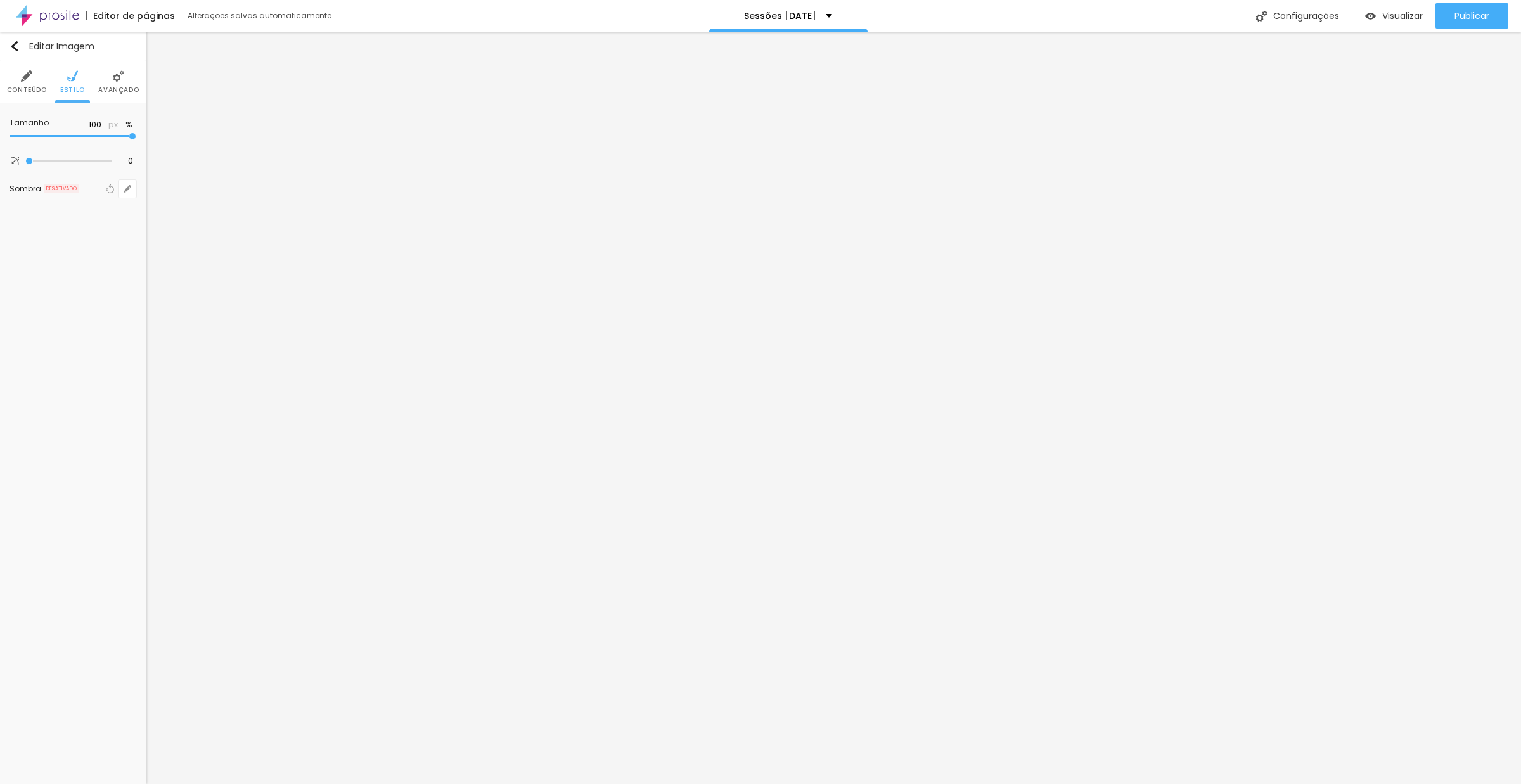
click at [21, 87] on span "Conteúdo" at bounding box center [27, 90] width 40 height 7
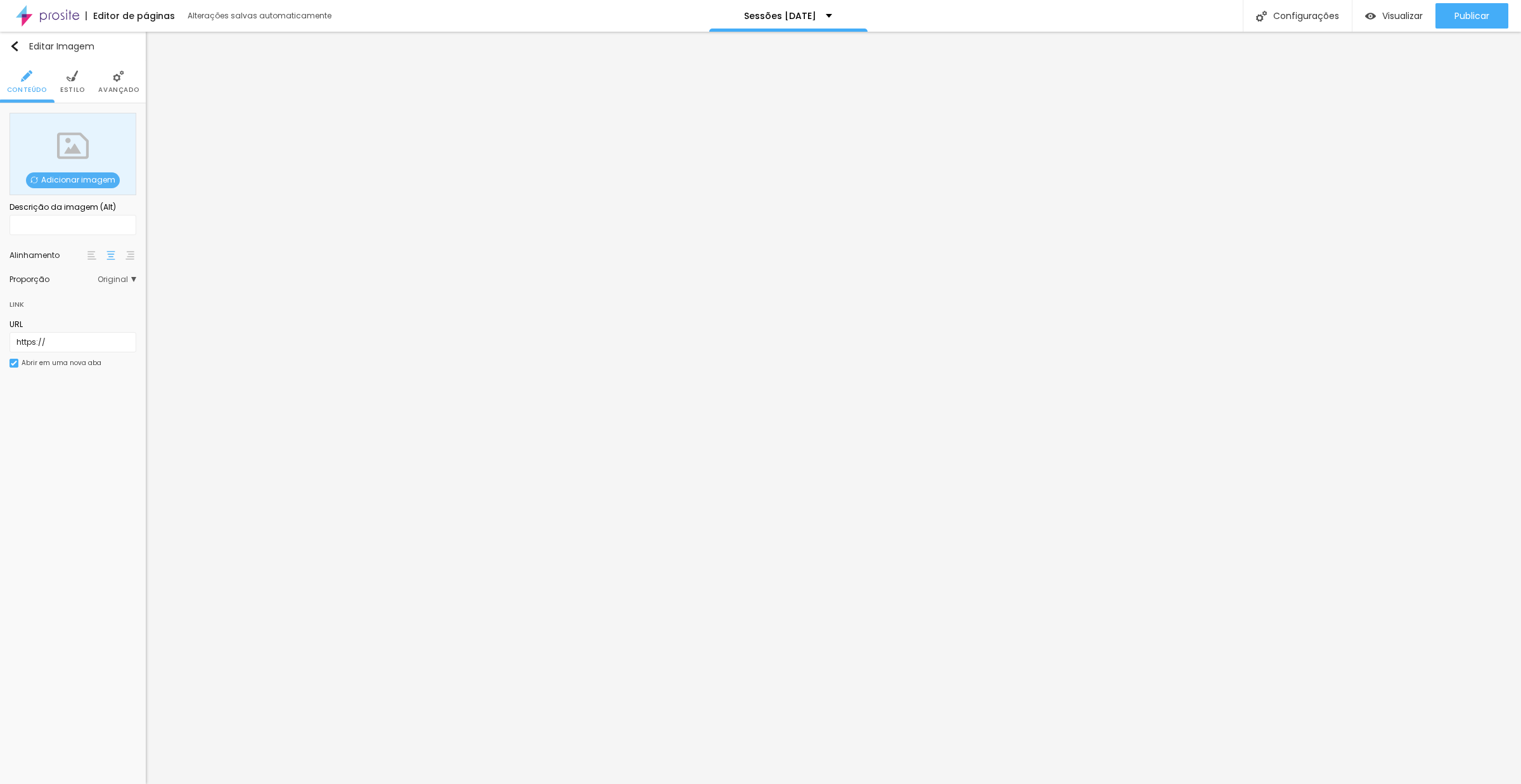
click at [103, 280] on span "Original" at bounding box center [117, 279] width 39 height 7
click at [85, 336] on span "Quadrado" at bounding box center [68, 332] width 41 height 11
click at [74, 87] on span "Estilo" at bounding box center [72, 90] width 25 height 7
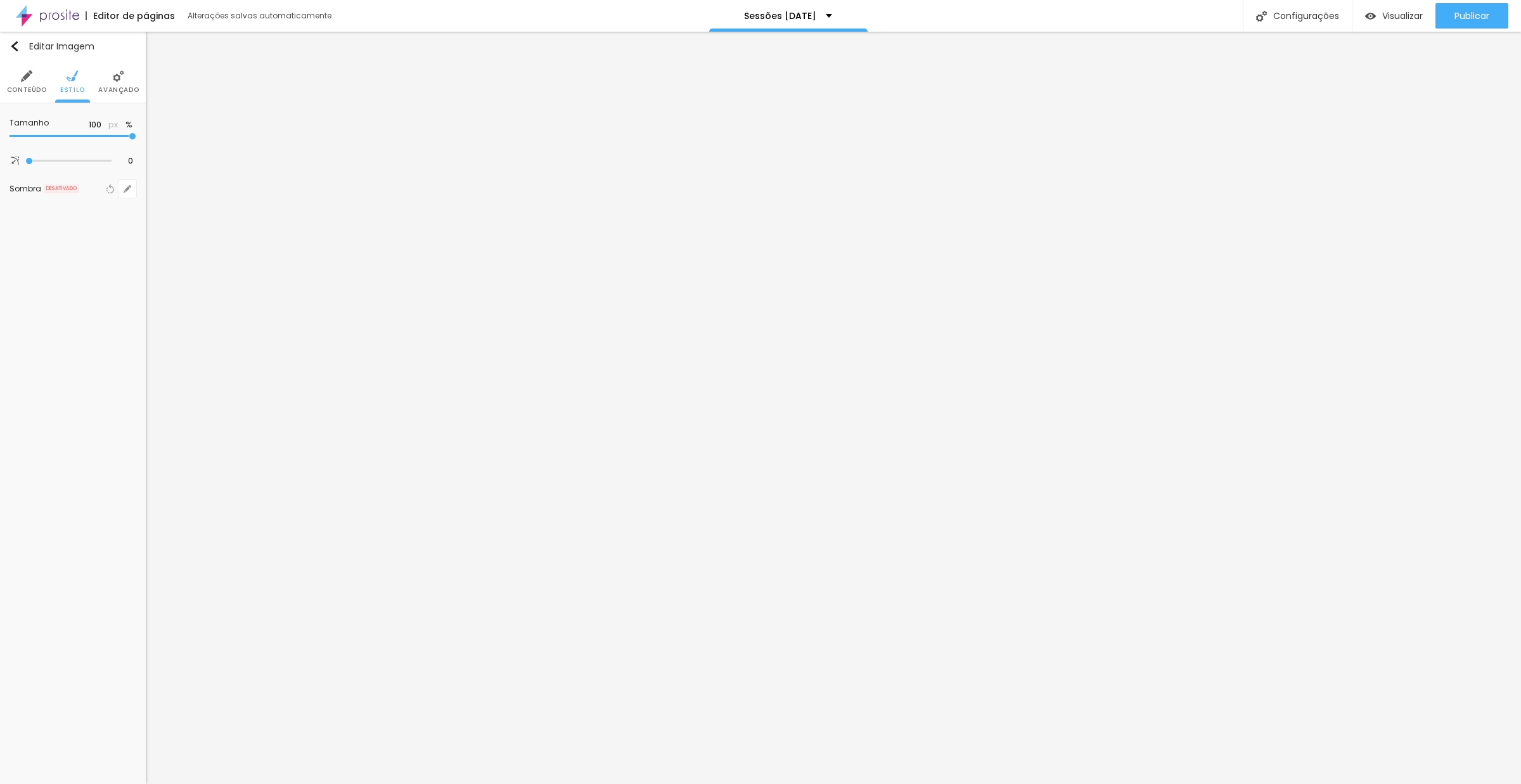
drag, startPoint x: 125, startPoint y: 144, endPoint x: 100, endPoint y: 143, distance: 25.0
click at [100, 143] on div at bounding box center [72, 136] width 127 height 13
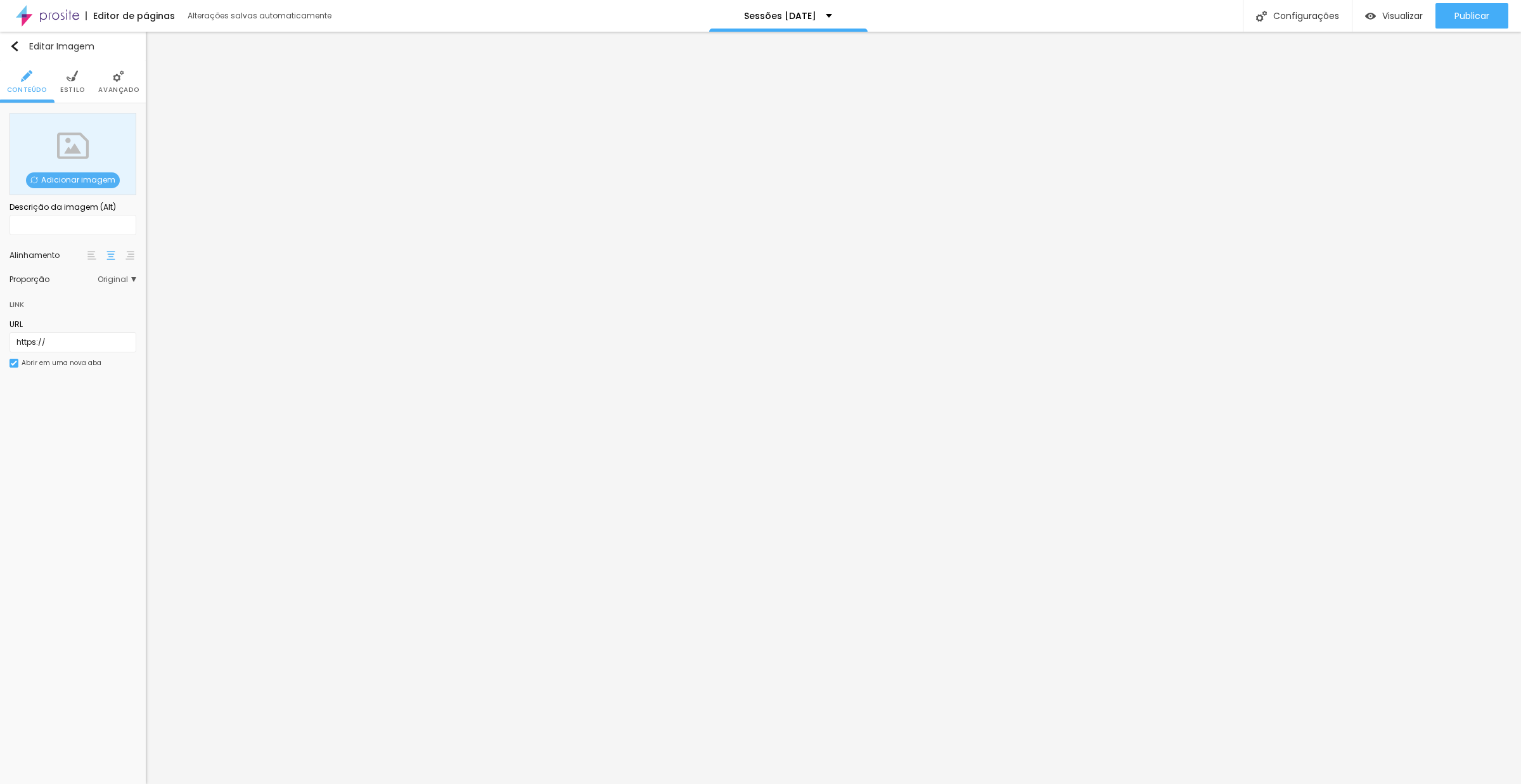
click at [114, 283] on span "Original" at bounding box center [117, 279] width 39 height 7
click at [82, 331] on span "Quadrado" at bounding box center [68, 332] width 41 height 11
click at [68, 81] on img at bounding box center [72, 76] width 11 height 11
click at [68, 77] on img at bounding box center [72, 76] width 11 height 11
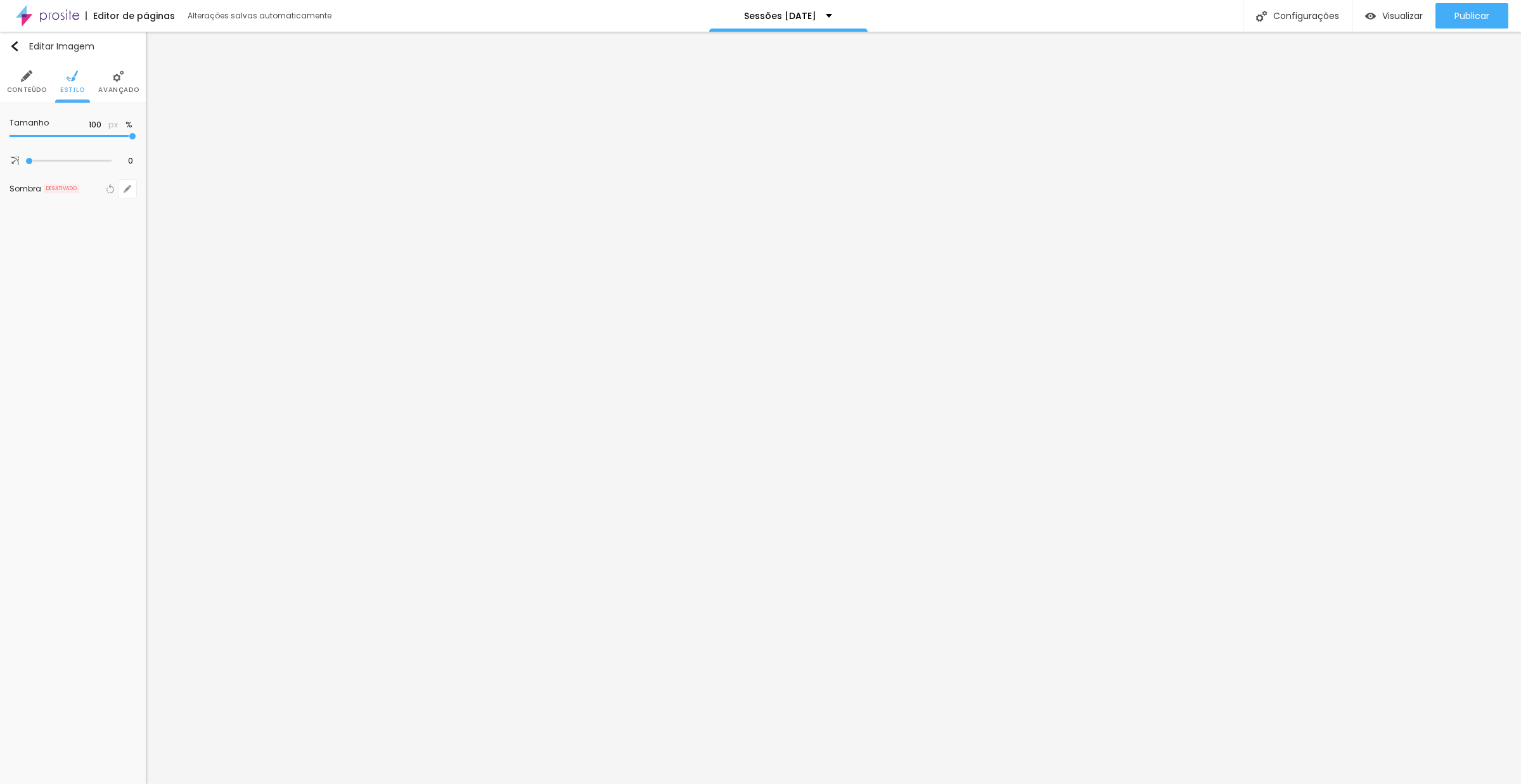
click at [57, 135] on div at bounding box center [72, 136] width 127 height 13
type input "40"
type input "35"
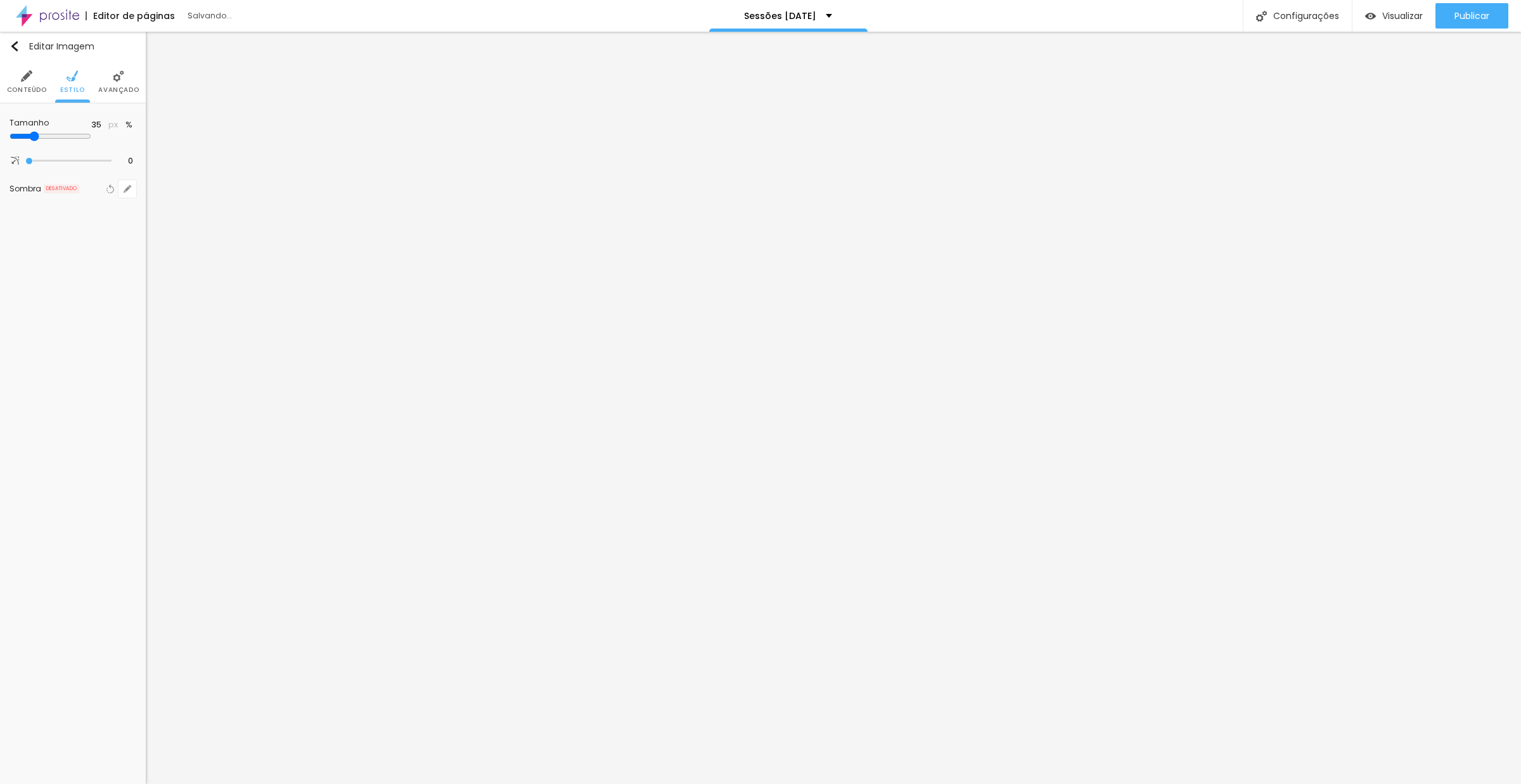
type input "30"
drag, startPoint x: 53, startPoint y: 140, endPoint x: 41, endPoint y: 140, distance: 12.0
type input "30"
click at [41, 140] on input "range" at bounding box center [50, 136] width 82 height 10
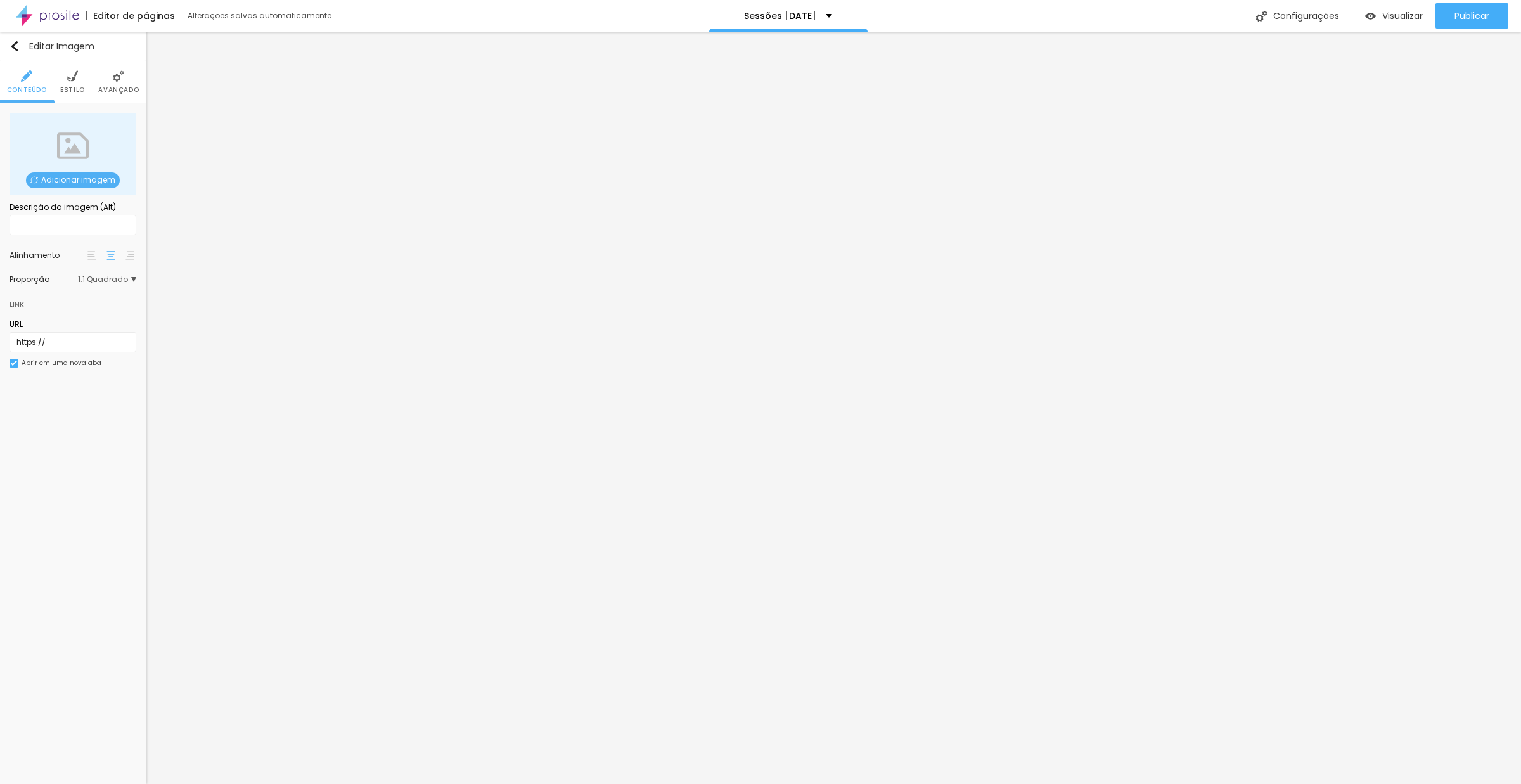
click at [69, 79] on img at bounding box center [72, 76] width 11 height 11
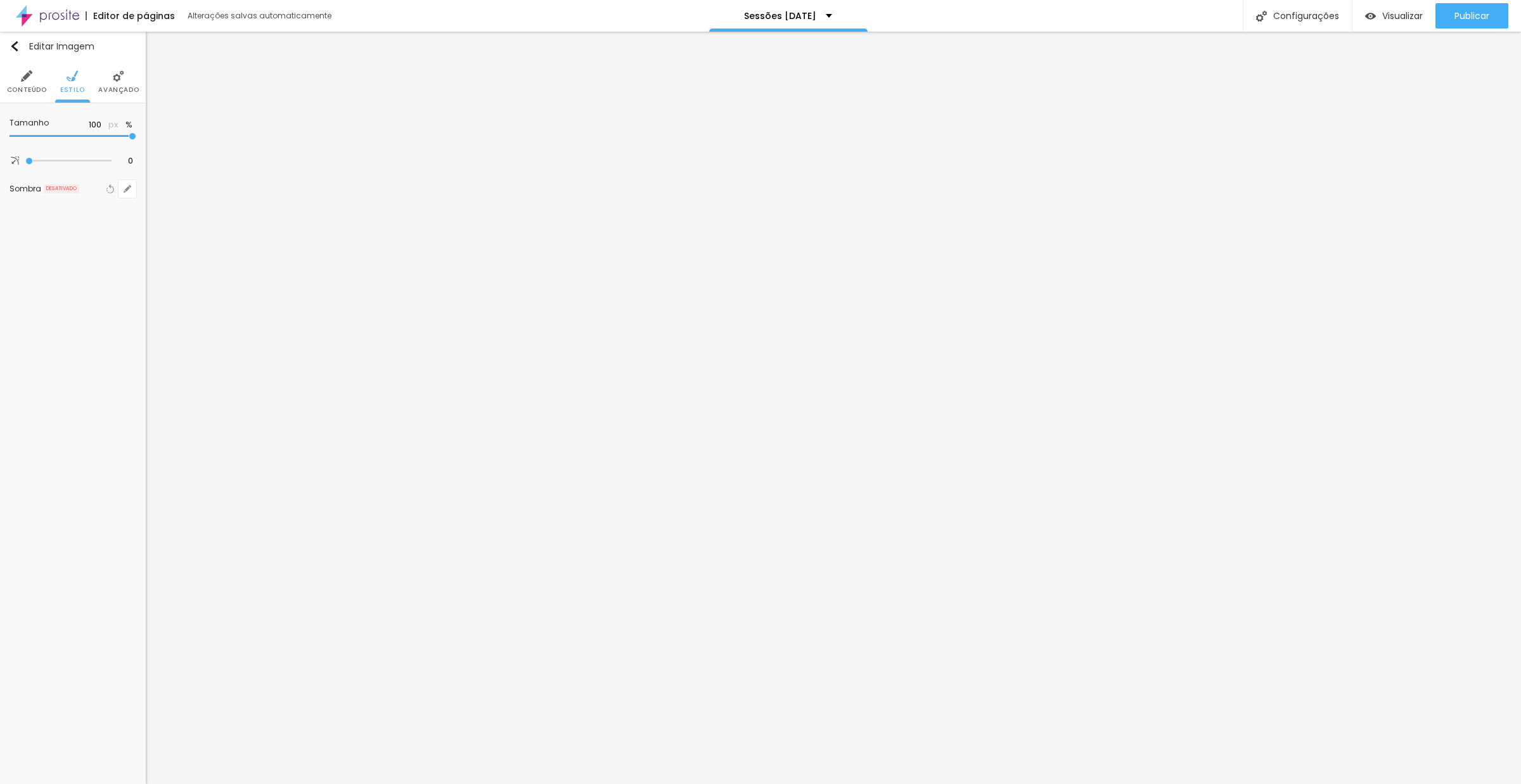
type input "25"
type input "30"
type input "35"
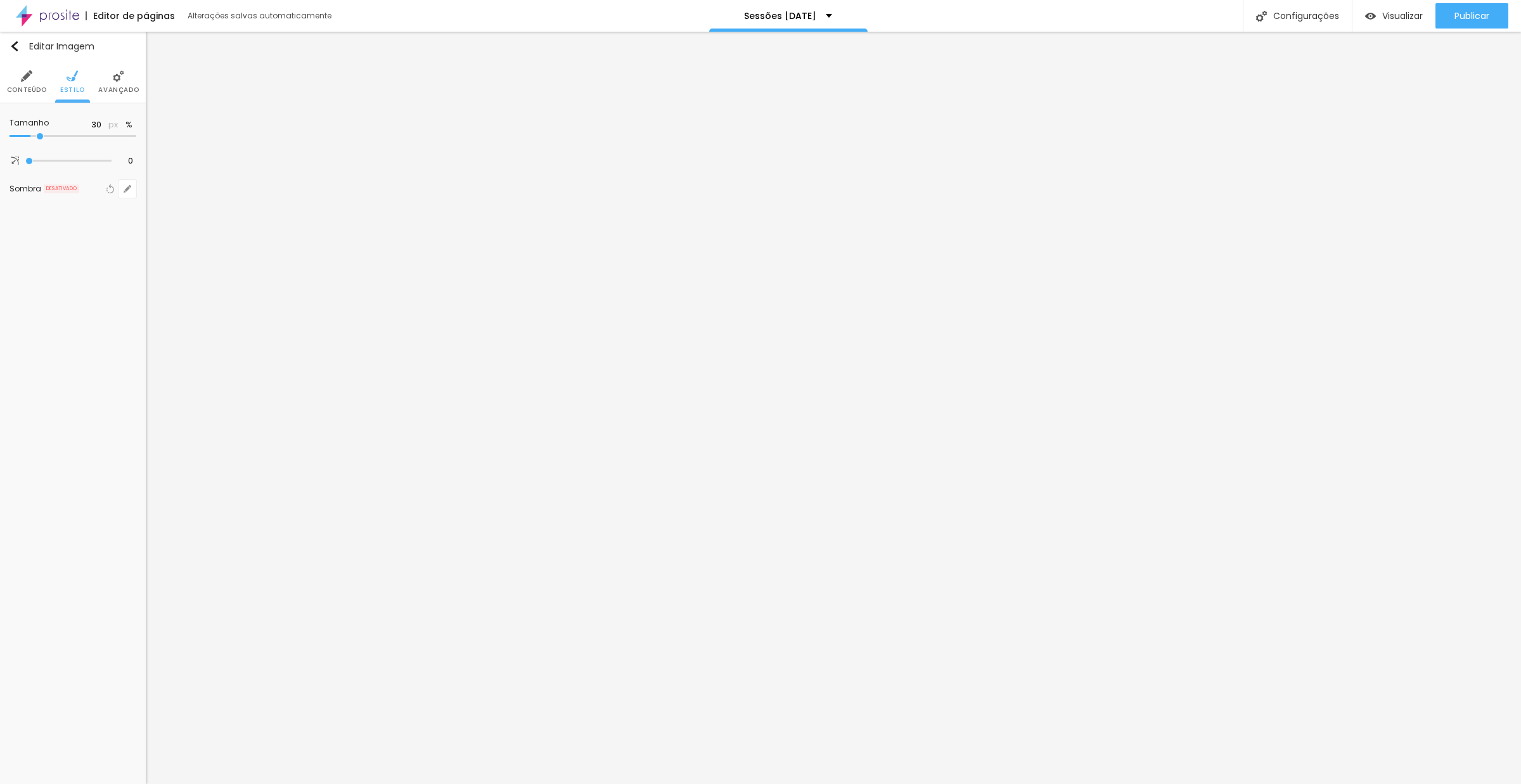
type input "35"
type input "30"
drag, startPoint x: 35, startPoint y: 138, endPoint x: 42, endPoint y: 140, distance: 7.3
type input "30"
click at [42, 140] on input "range" at bounding box center [50, 136] width 82 height 10
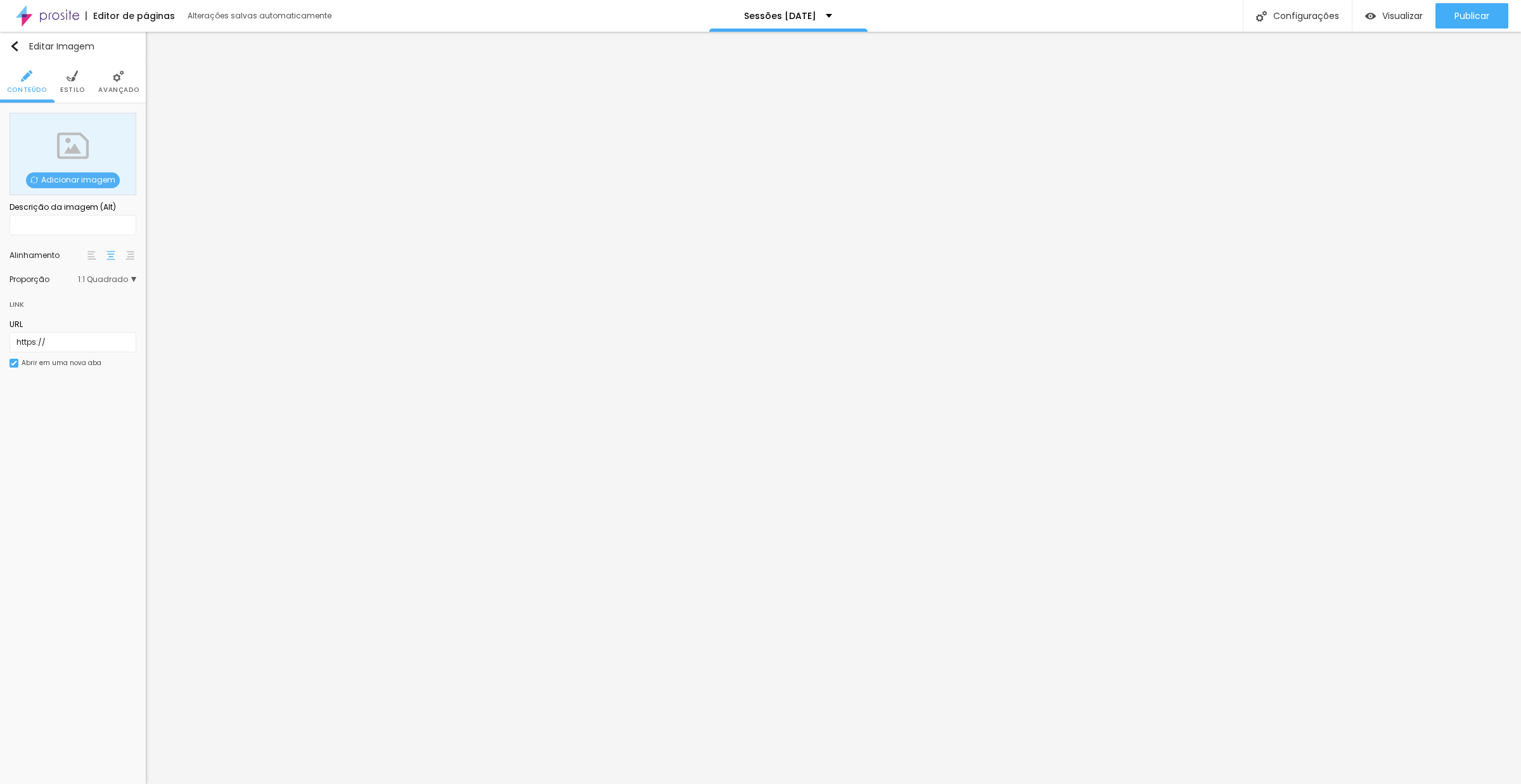
click at [71, 185] on span "Adicionar imagem" at bounding box center [72, 180] width 94 height 16
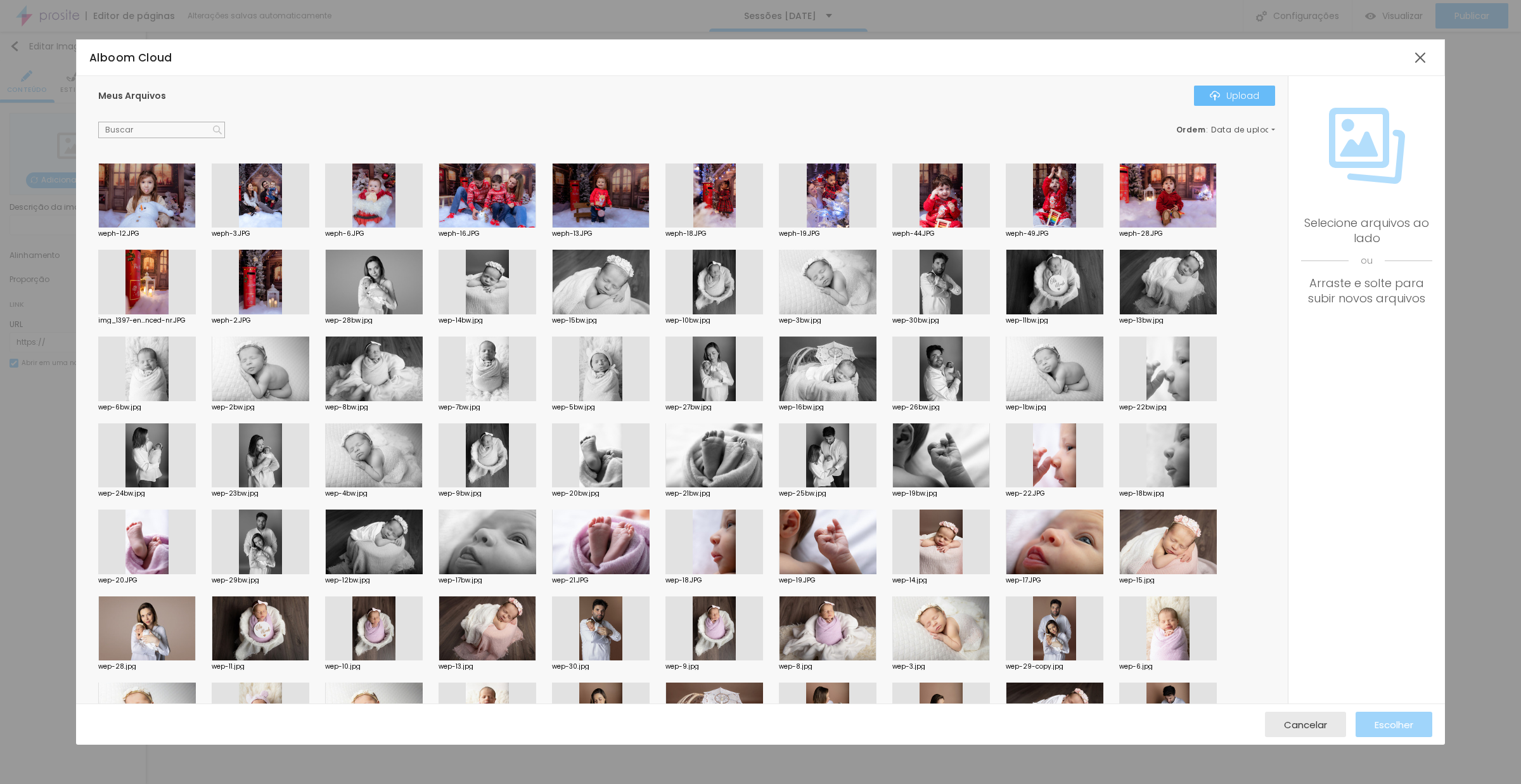
click at [1228, 96] on div "Upload" at bounding box center [1235, 95] width 49 height 10
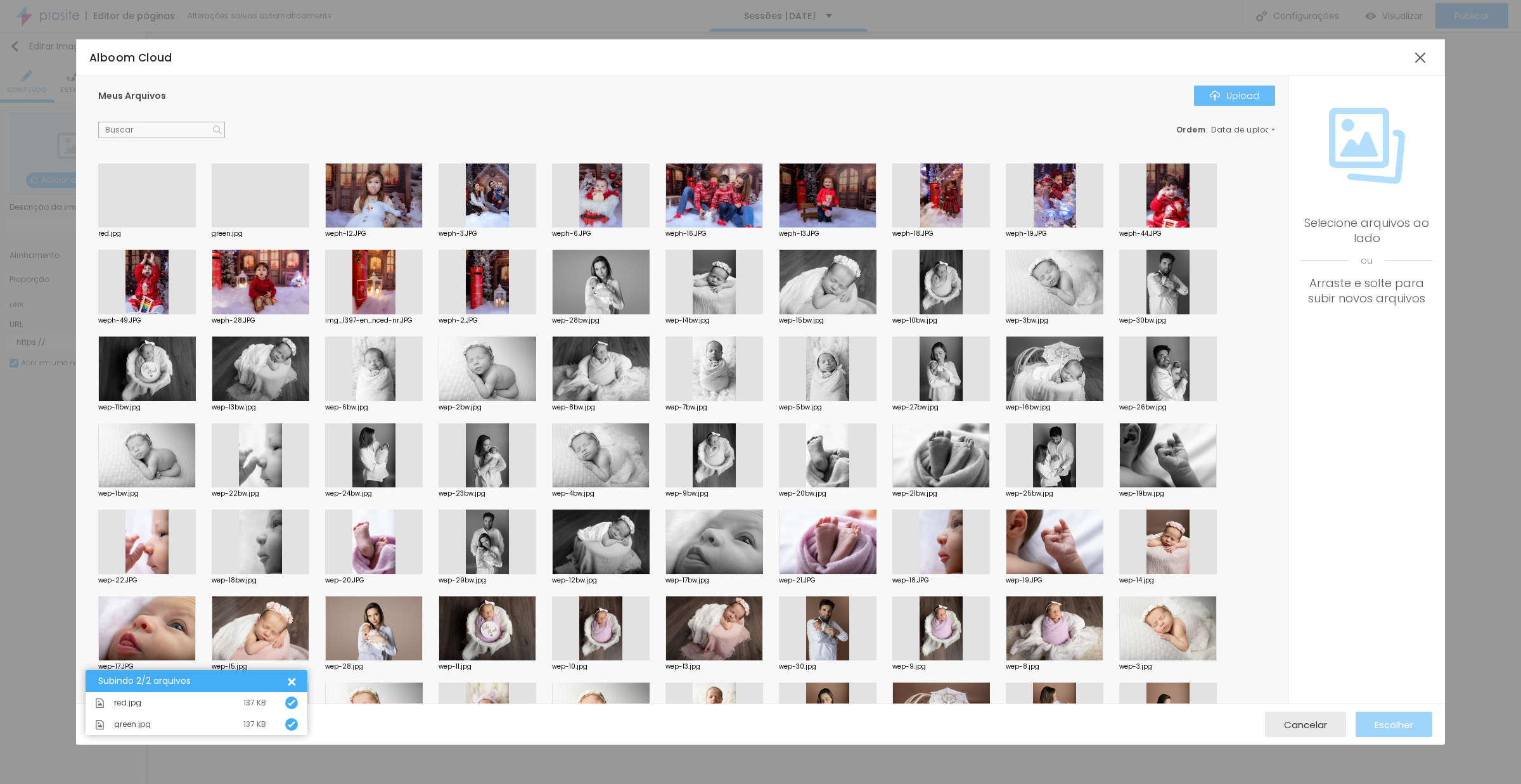
click at [1235, 101] on div "Upload" at bounding box center [1235, 95] width 49 height 10
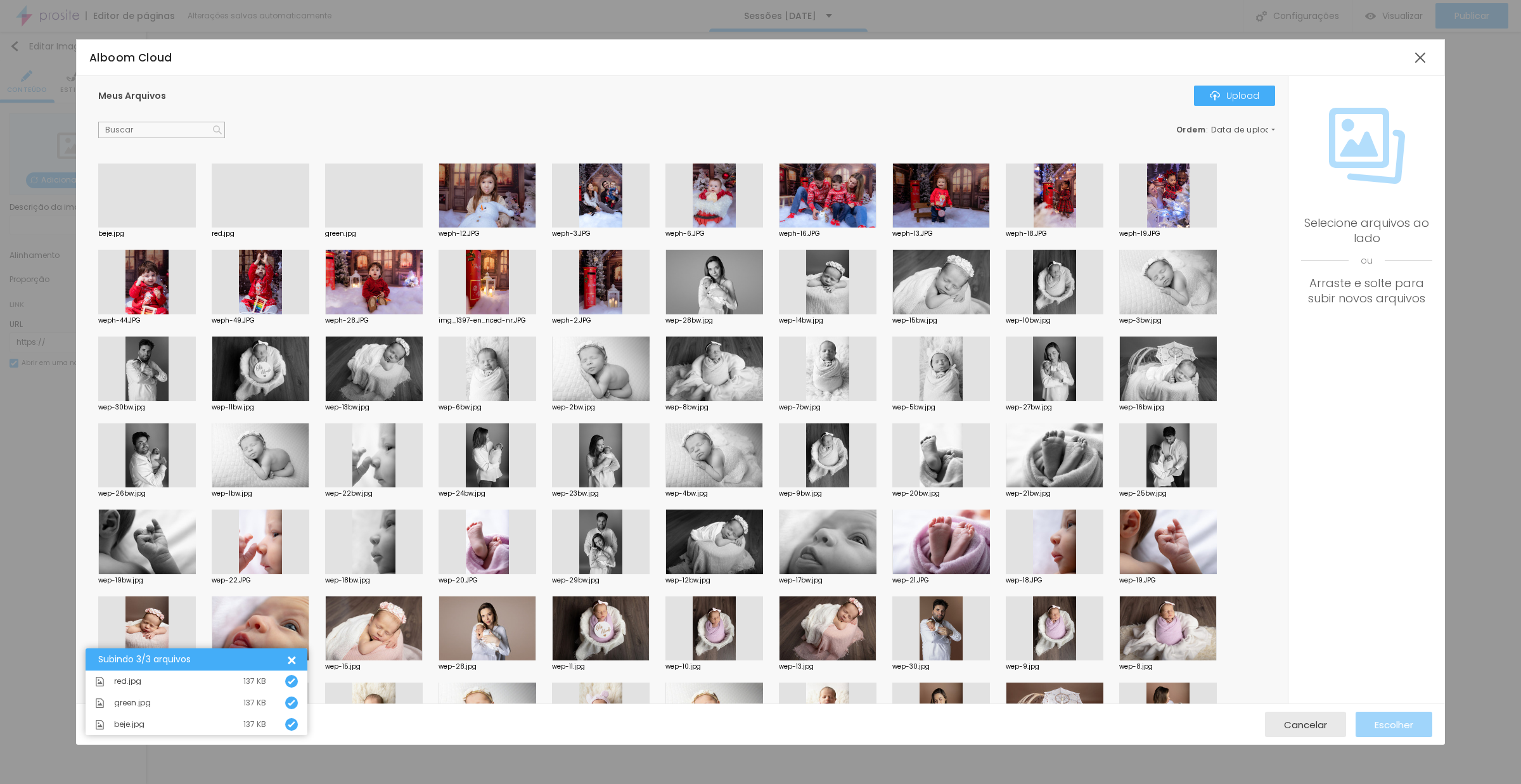
click at [168, 227] on div at bounding box center [147, 227] width 98 height 0
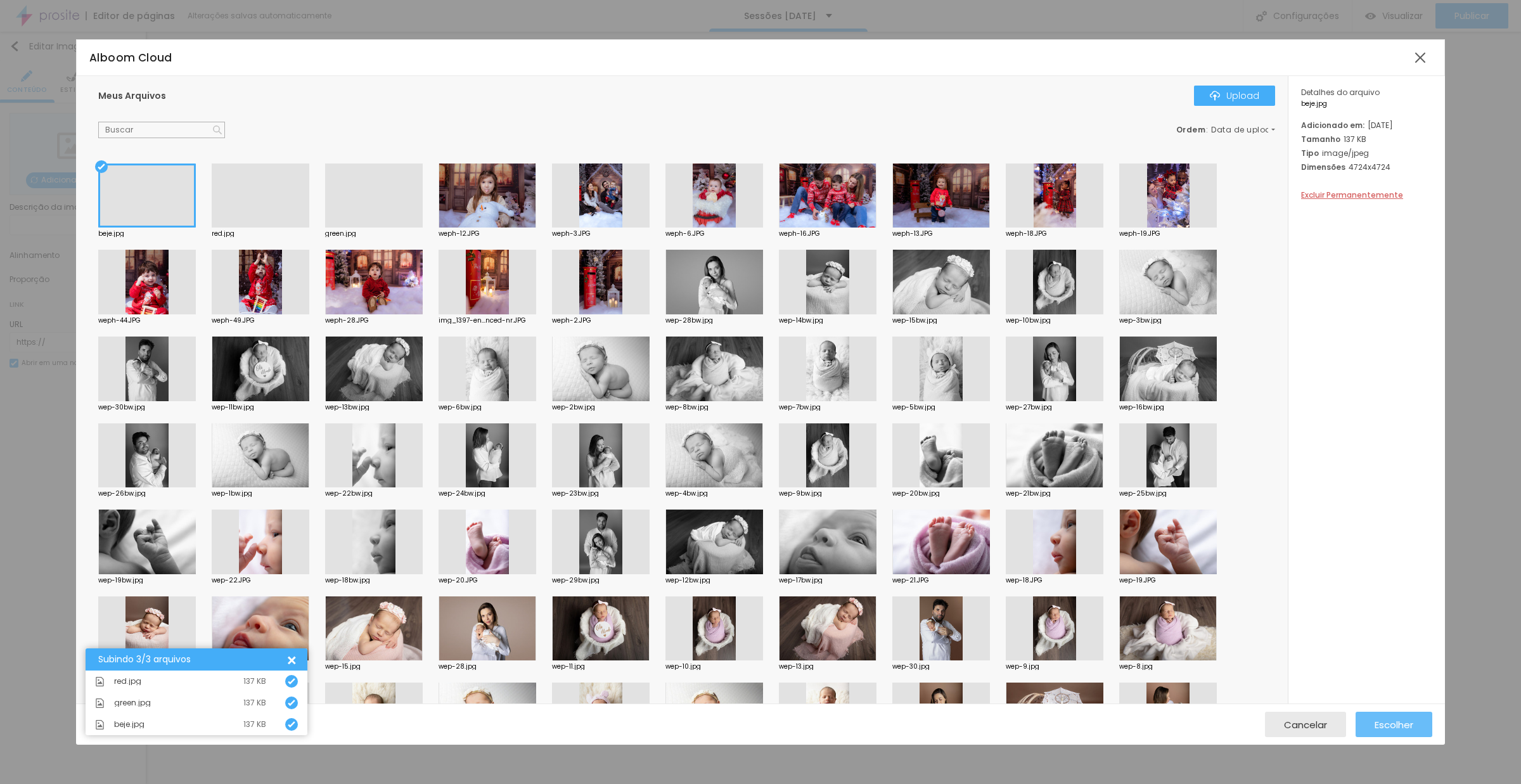
click at [1385, 719] on span "Escolher" at bounding box center [1394, 724] width 39 height 11
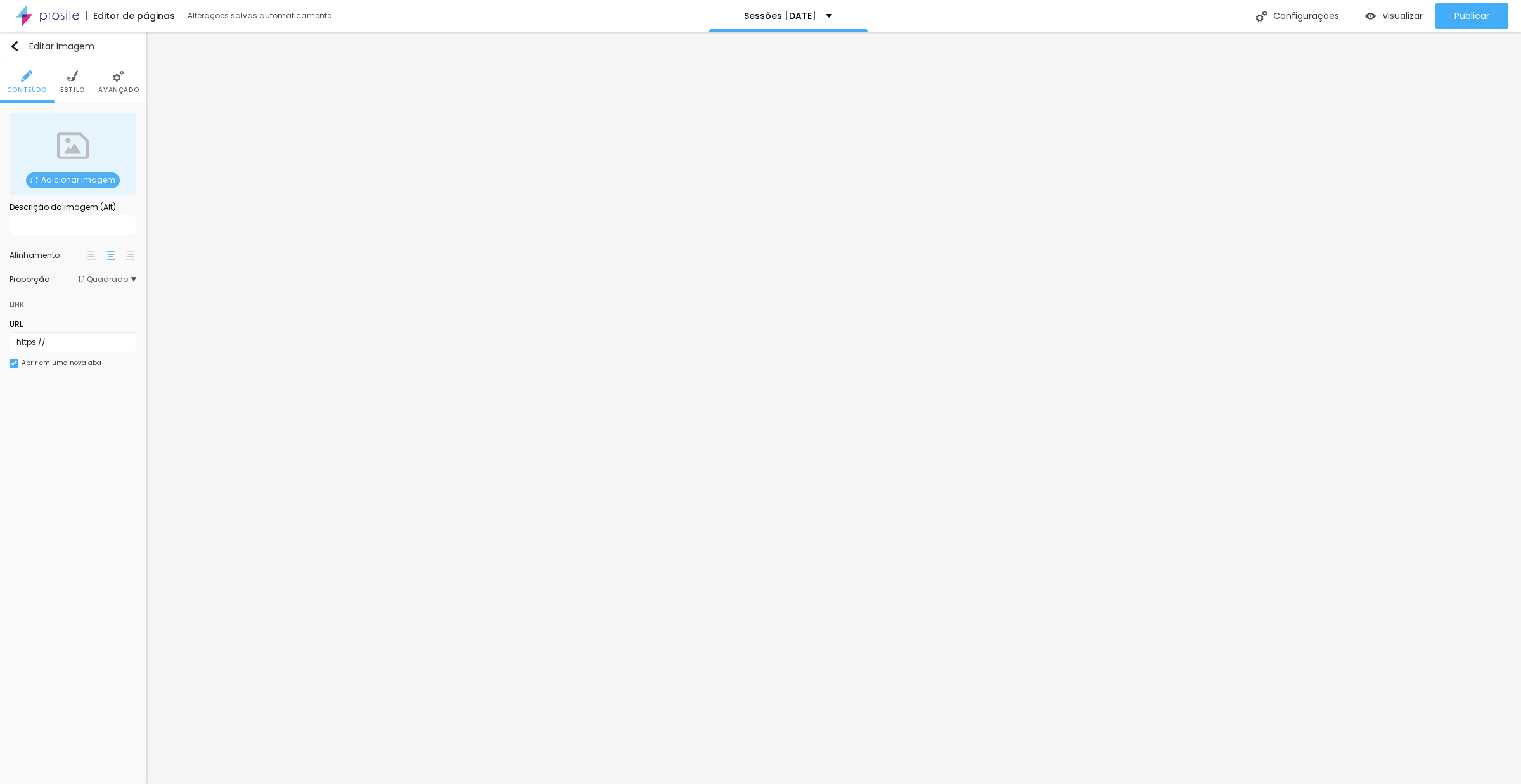
click at [86, 184] on span "Adicionar imagem" at bounding box center [72, 180] width 94 height 16
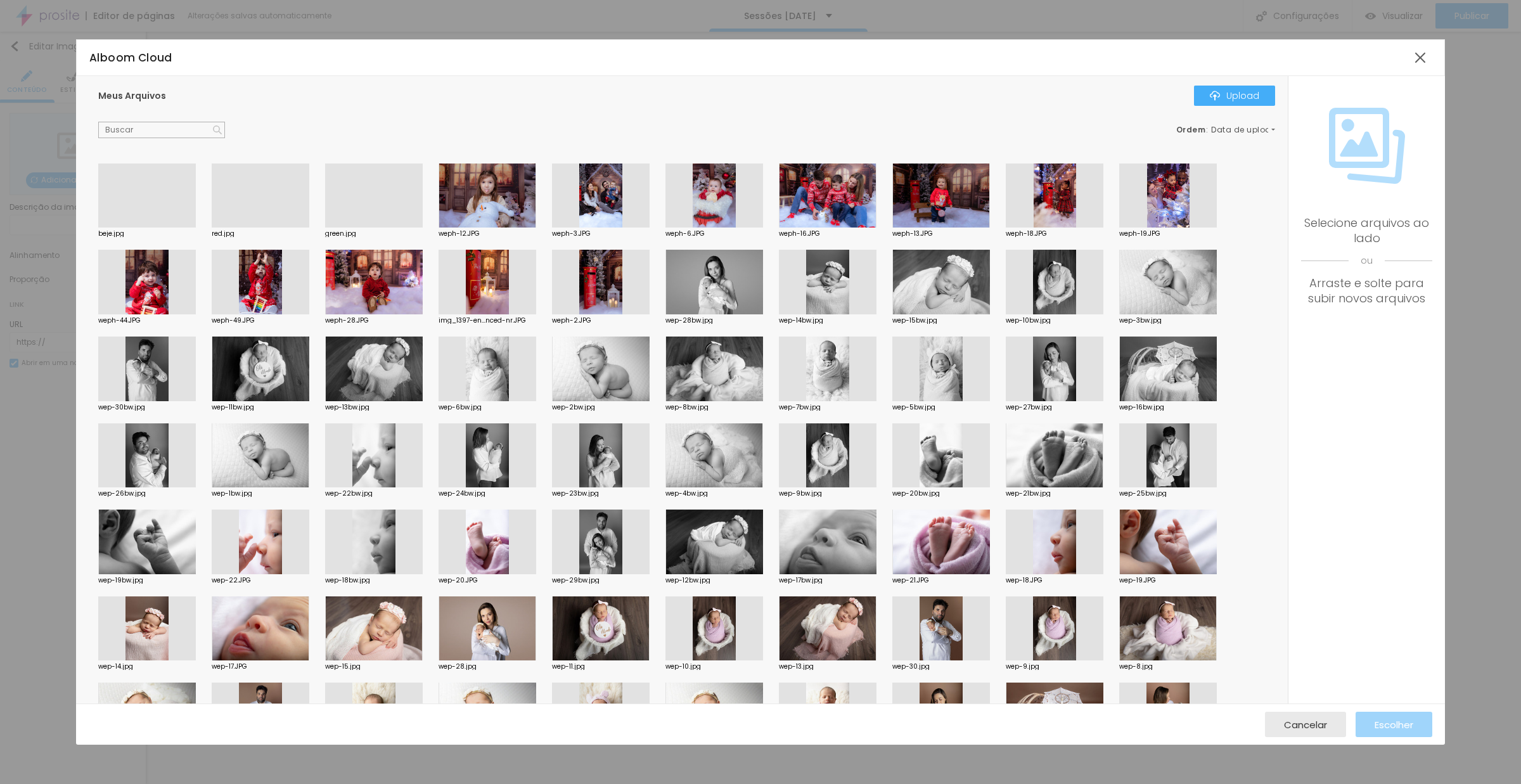
click at [264, 227] on div at bounding box center [260, 227] width 98 height 0
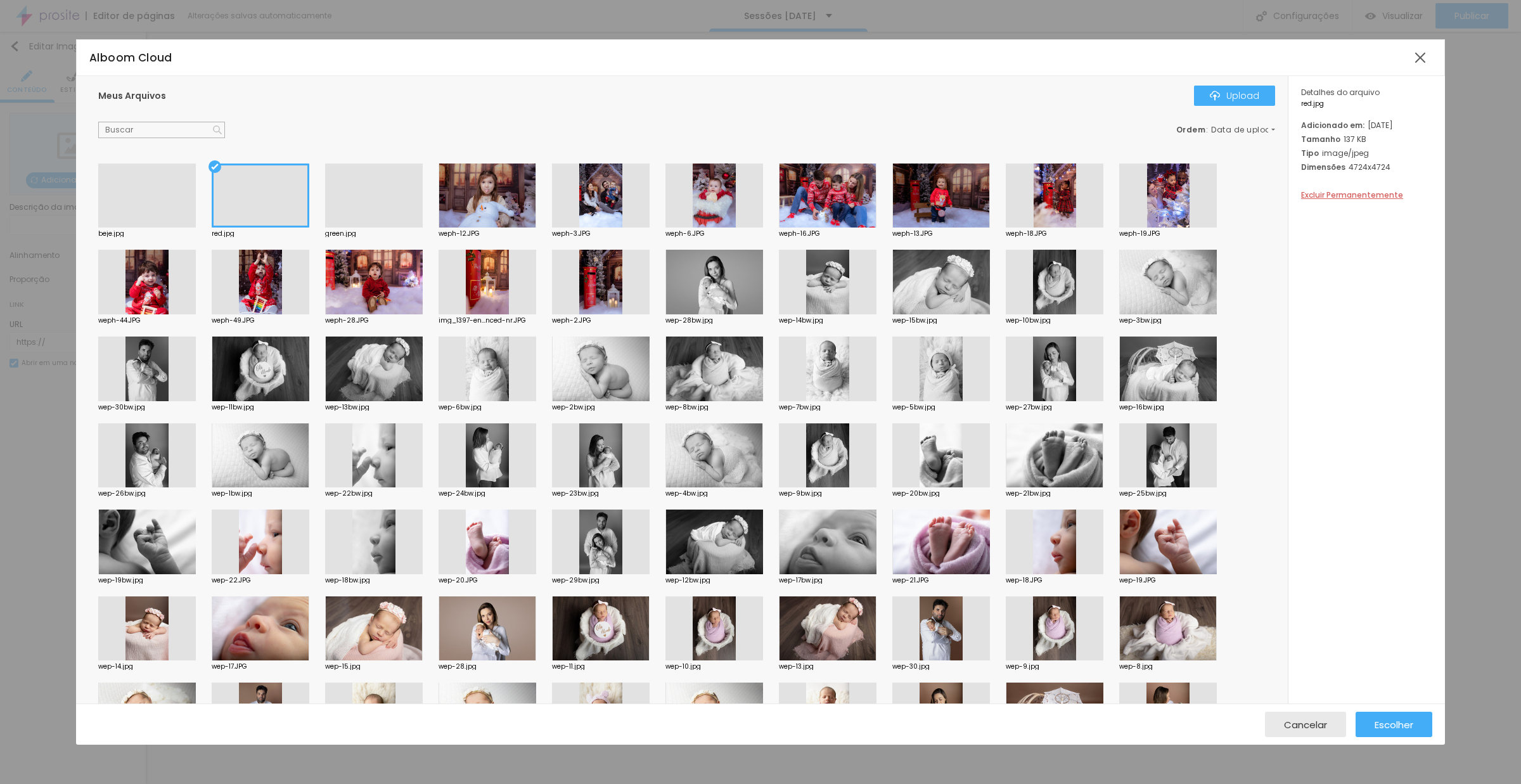
click at [264, 205] on div at bounding box center [260, 195] width 98 height 64
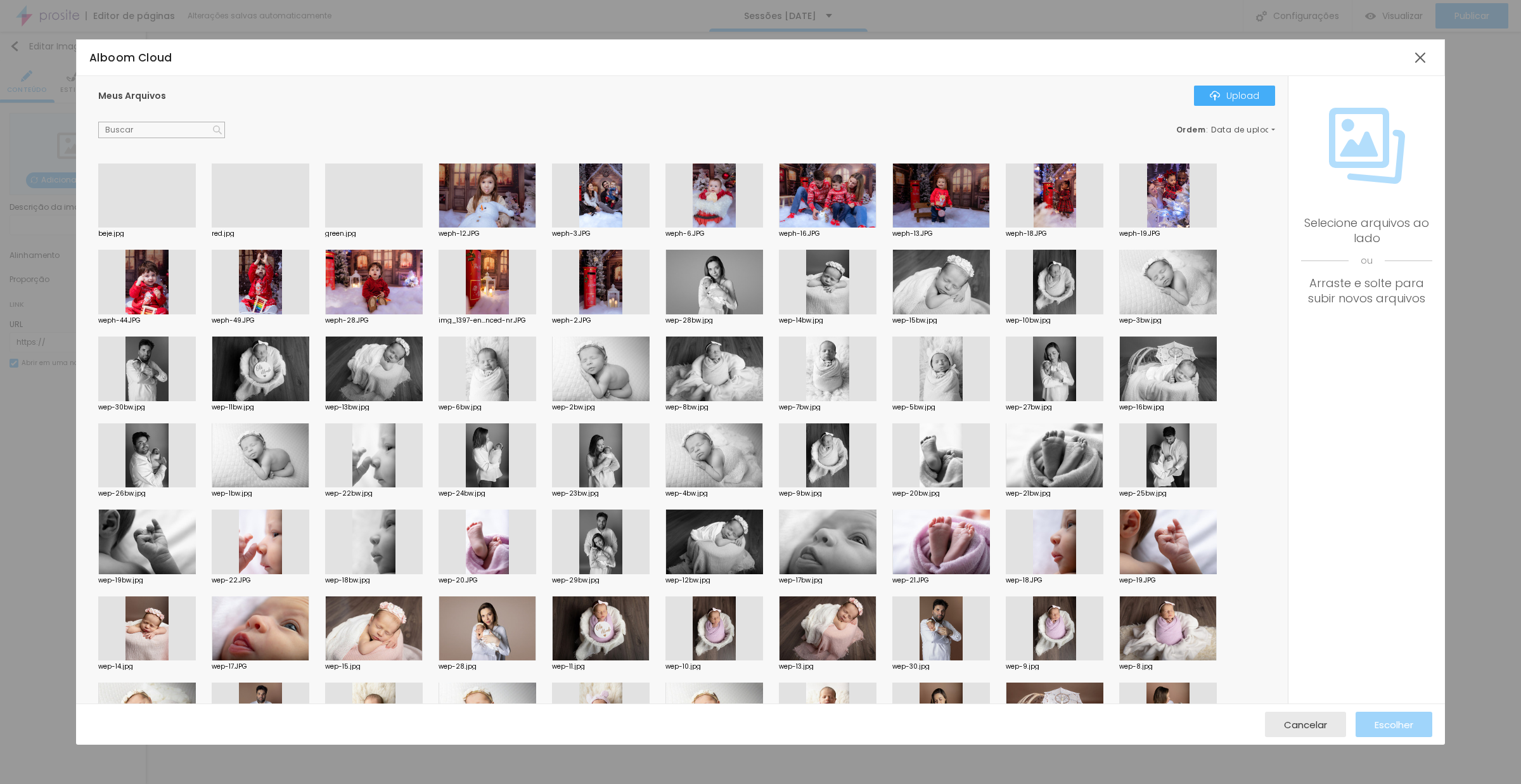
click at [264, 227] on div at bounding box center [260, 227] width 98 height 0
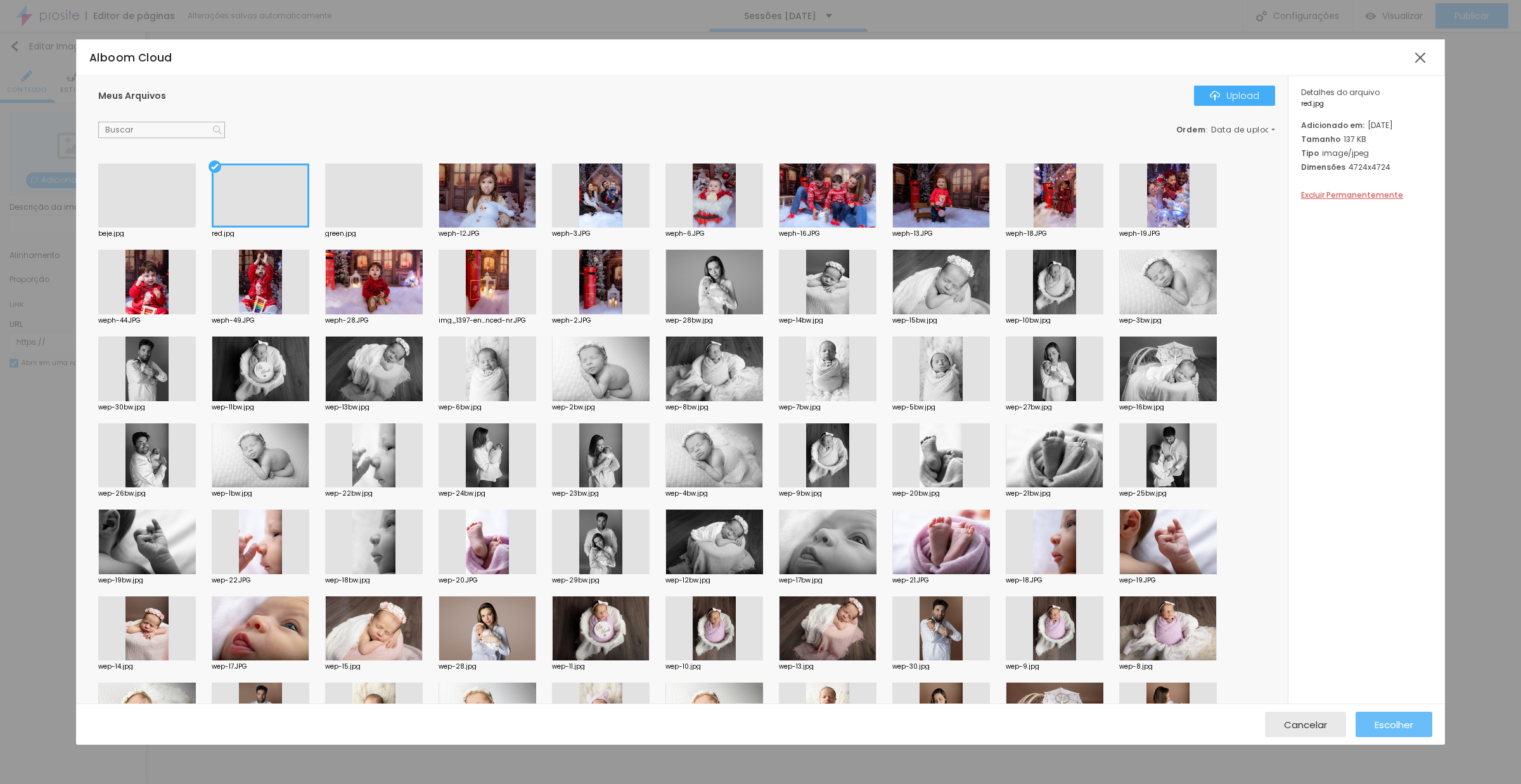
click at [1376, 725] on span "Escolher" at bounding box center [1394, 724] width 39 height 11
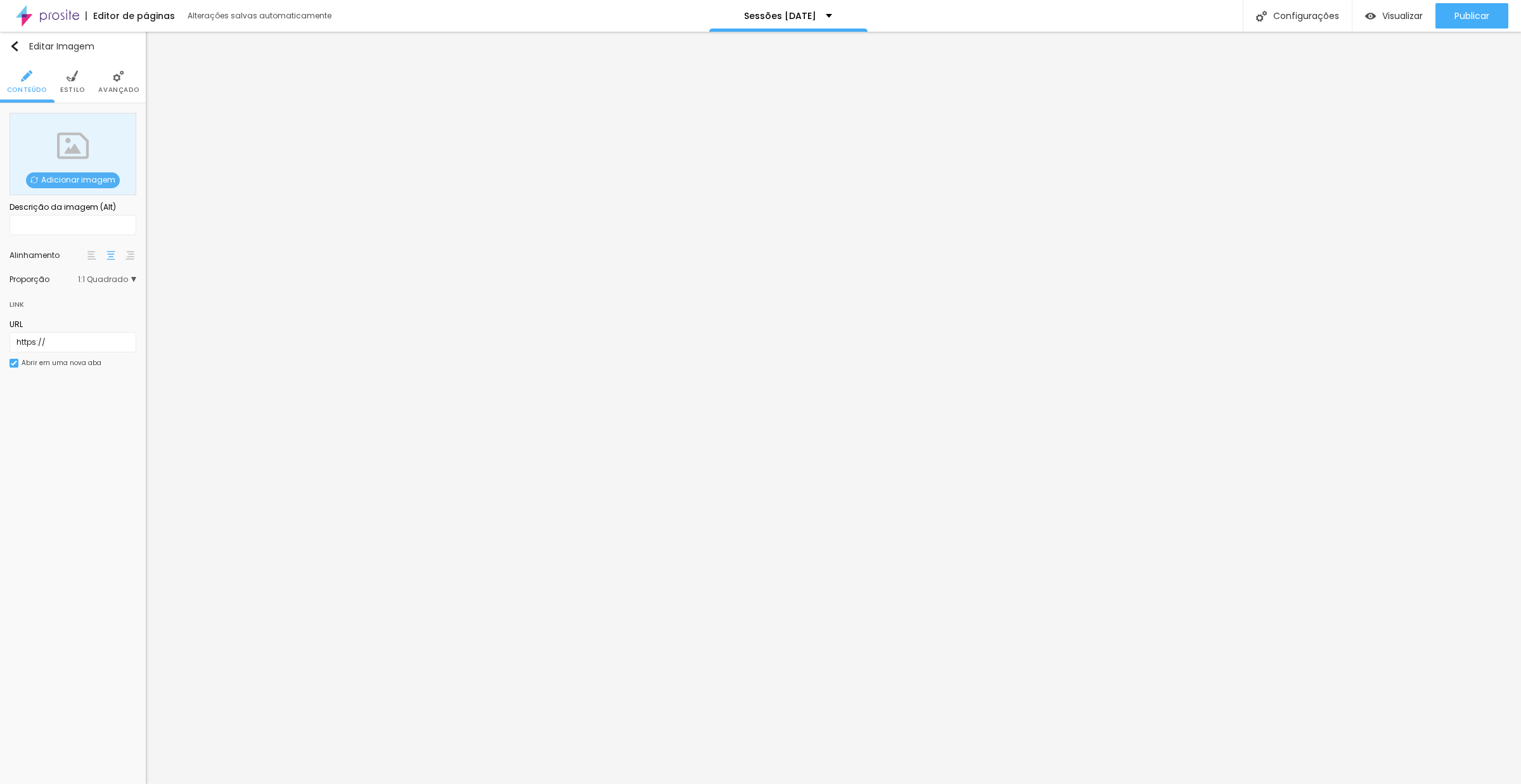
click at [89, 175] on span "Adicionar imagem" at bounding box center [72, 180] width 94 height 16
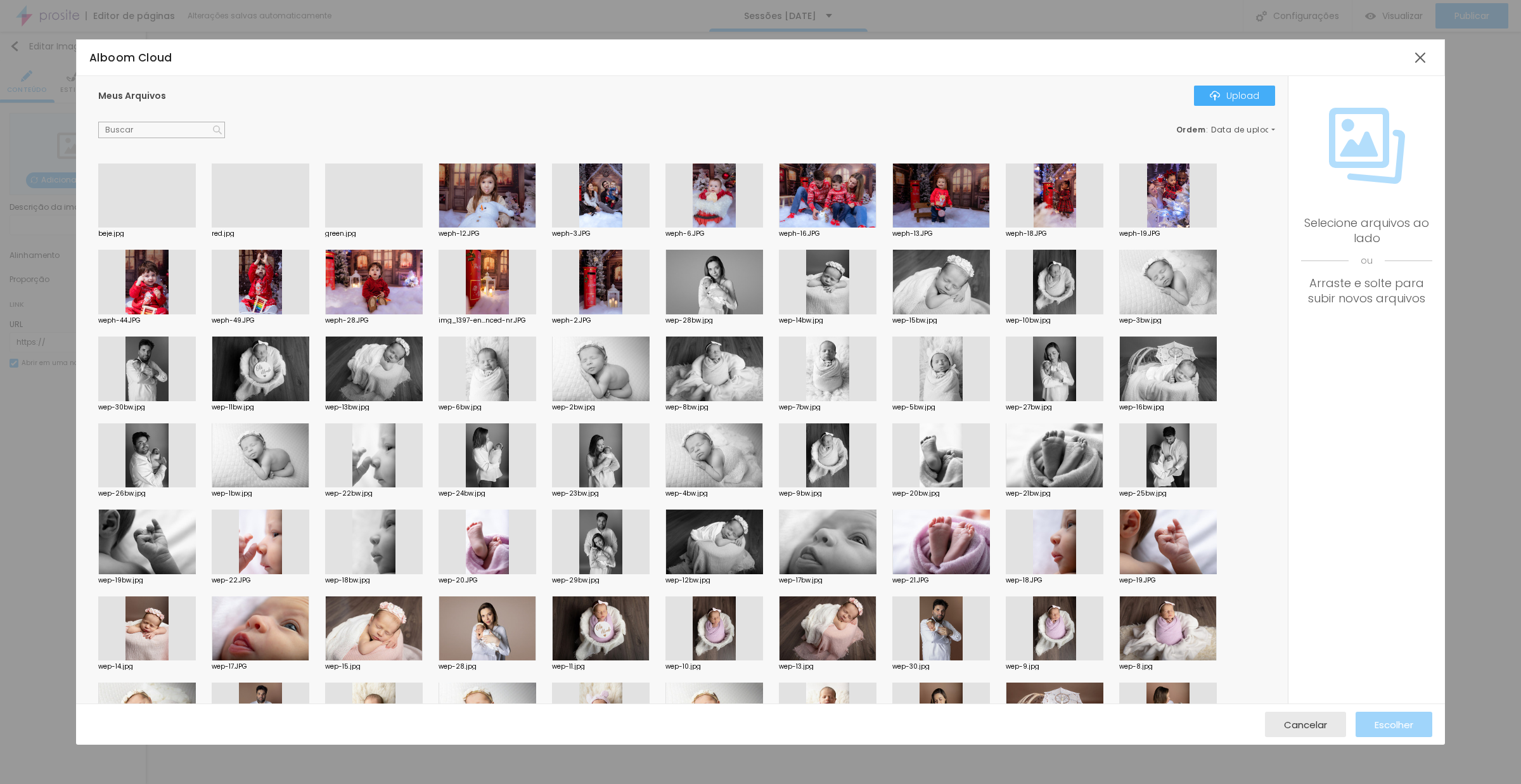
click at [396, 227] on div at bounding box center [373, 227] width 98 height 0
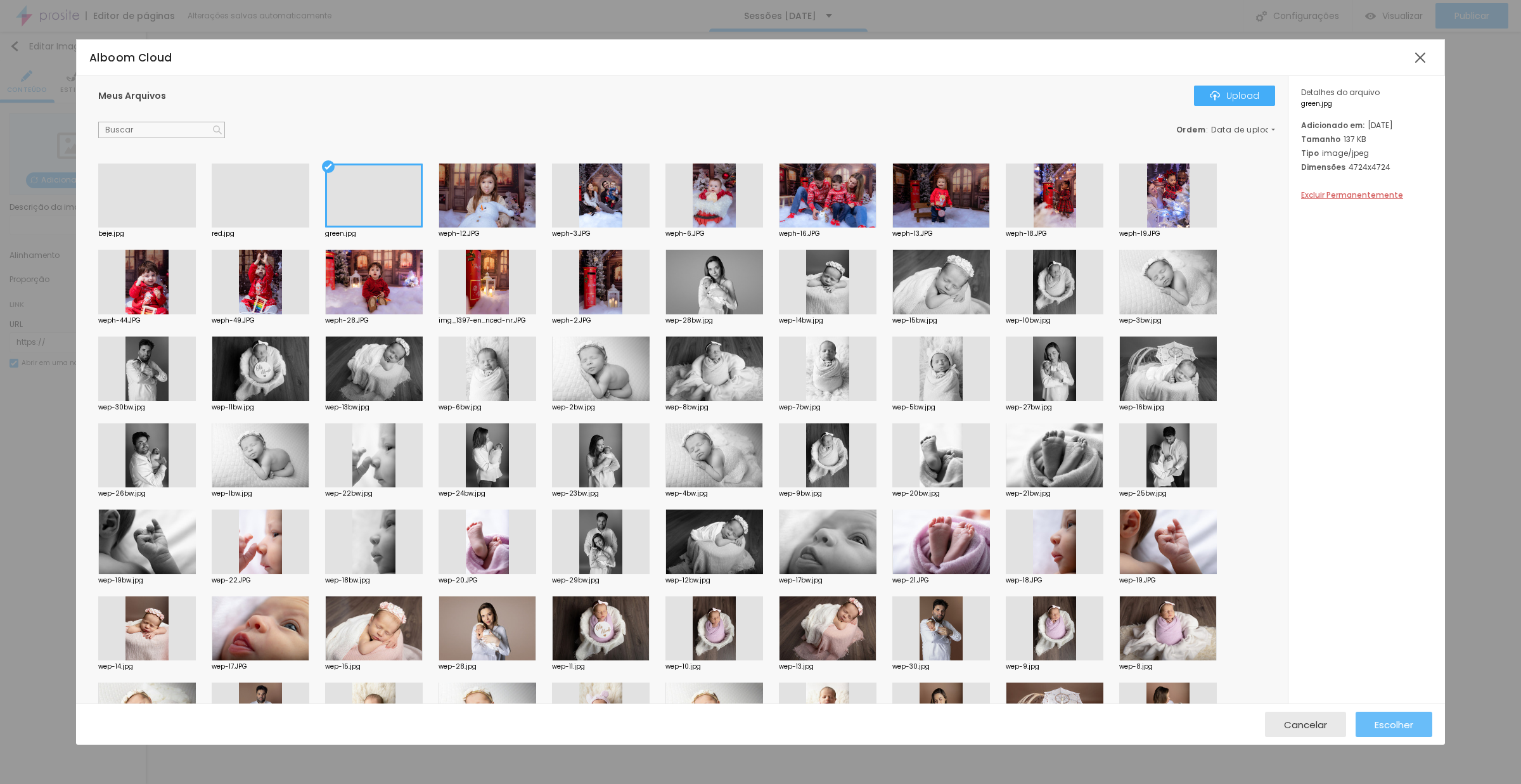
click at [1409, 722] on span "Escolher" at bounding box center [1394, 724] width 39 height 11
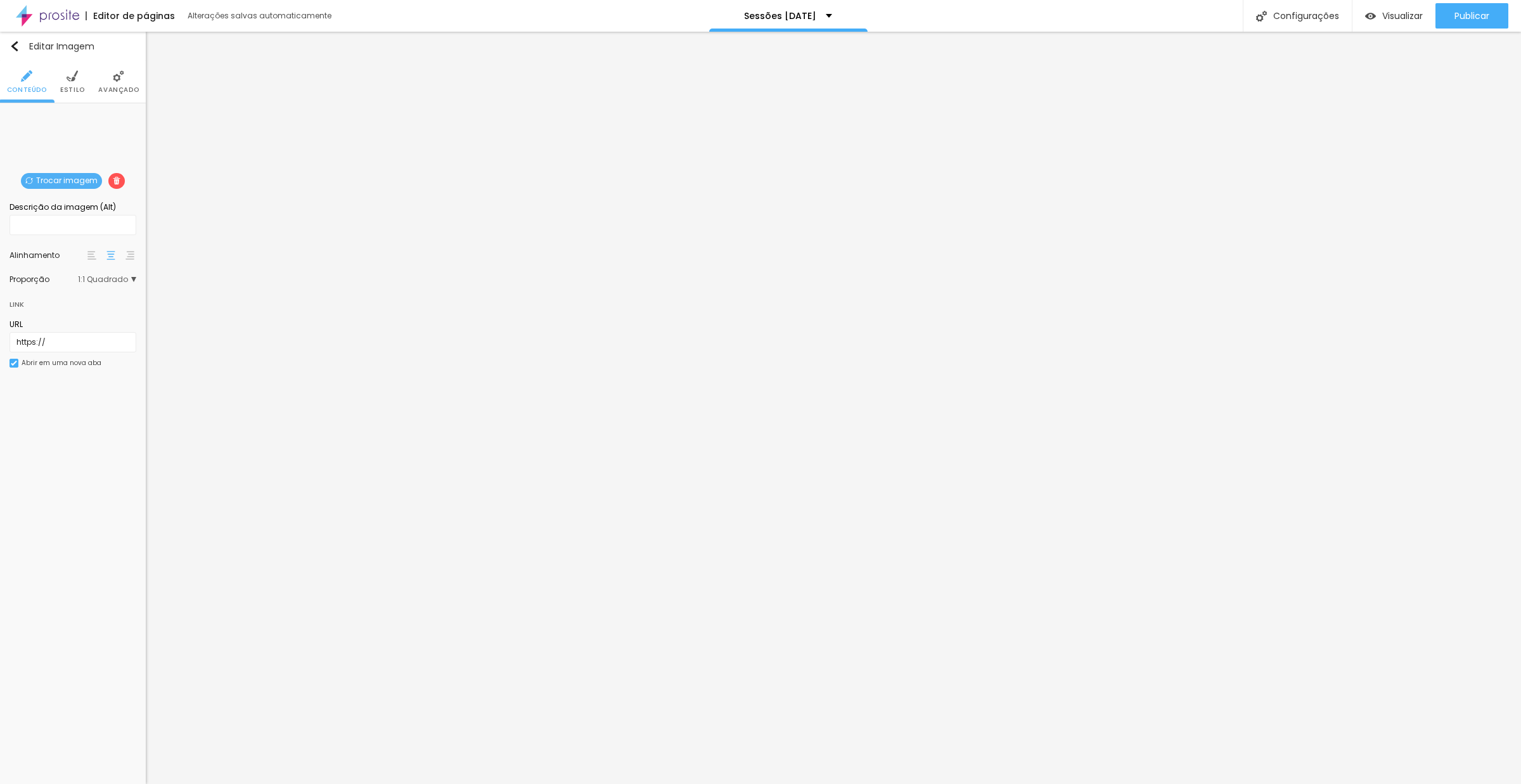
click at [108, 274] on div "Proporção 1:1 Quadrado Cinema 16:9 Padrão 4:3 Quadrado 1:1 Original" at bounding box center [72, 279] width 127 height 21
click at [110, 282] on span "1:1 Quadrado" at bounding box center [107, 279] width 58 height 7
click at [75, 354] on span "Original" at bounding box center [63, 349] width 31 height 11
click at [70, 306] on div "Cinema 16:9" at bounding box center [82, 298] width 107 height 17
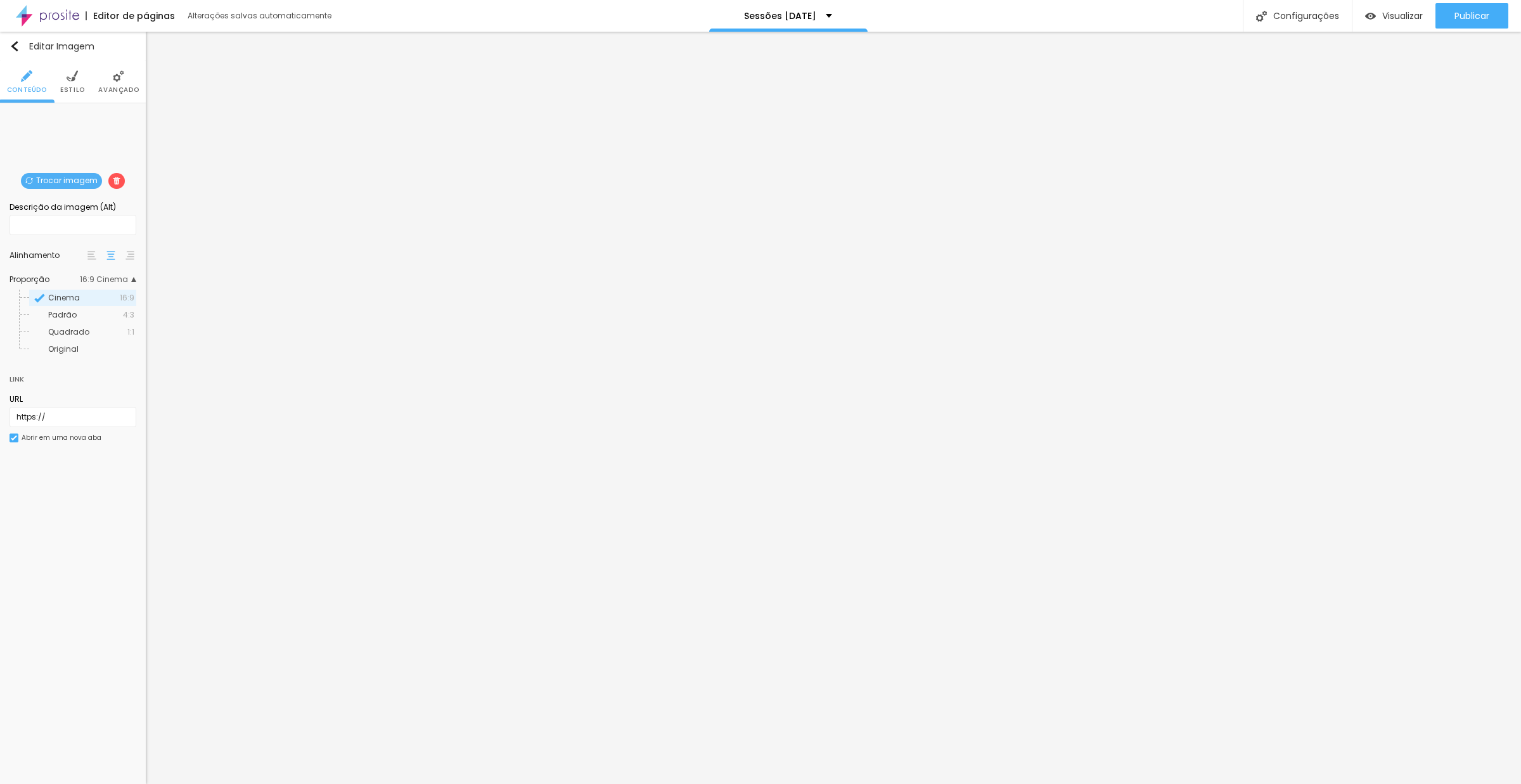
click at [70, 306] on div "Cinema 16:9" at bounding box center [82, 298] width 107 height 17
click at [63, 334] on span "Quadrado" at bounding box center [68, 332] width 41 height 11
click at [68, 79] on img at bounding box center [72, 76] width 11 height 11
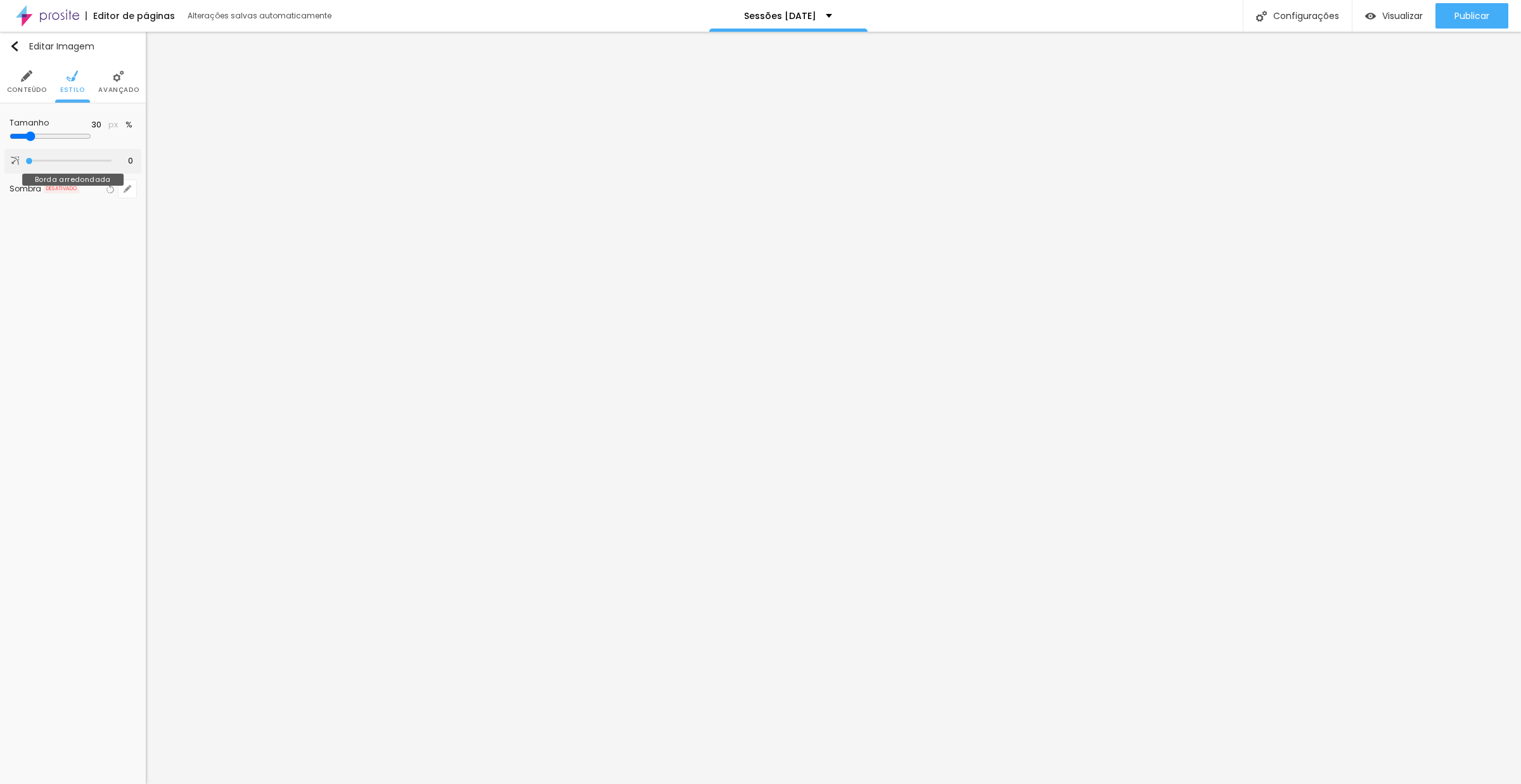
type input "17"
type input "23"
type input "186"
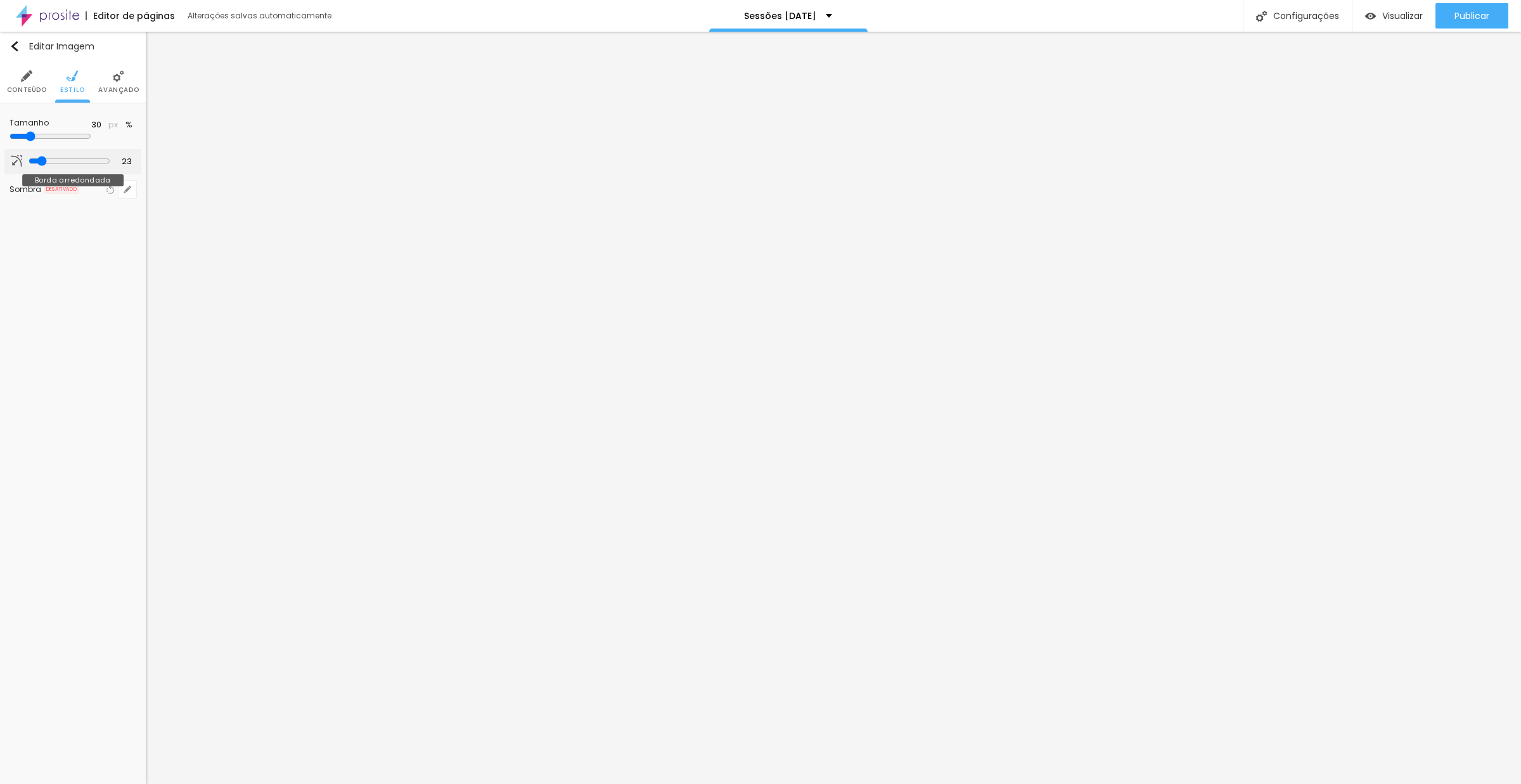
type input "186"
type input "200"
type input "199"
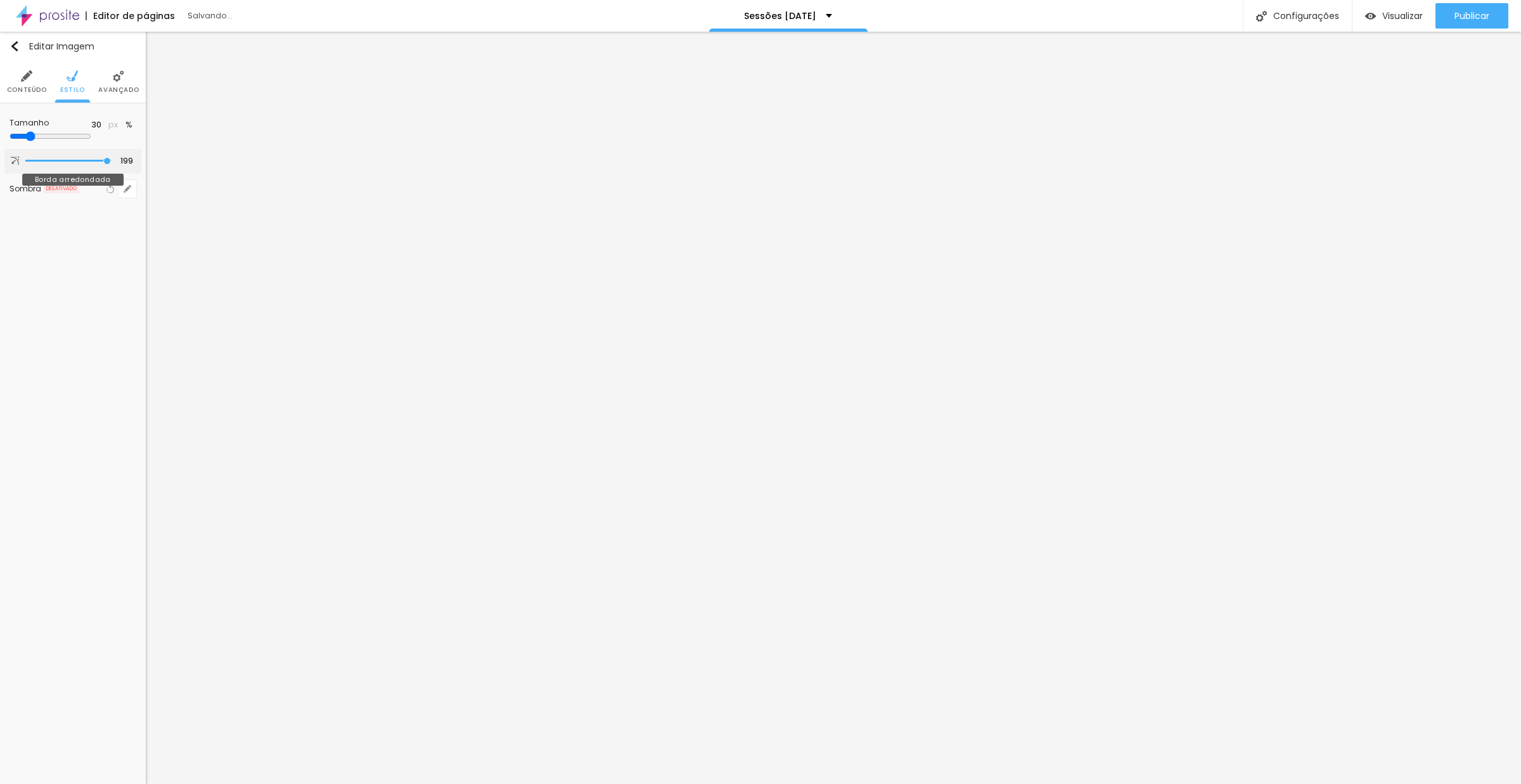
type input "178"
type input "124"
type input "122"
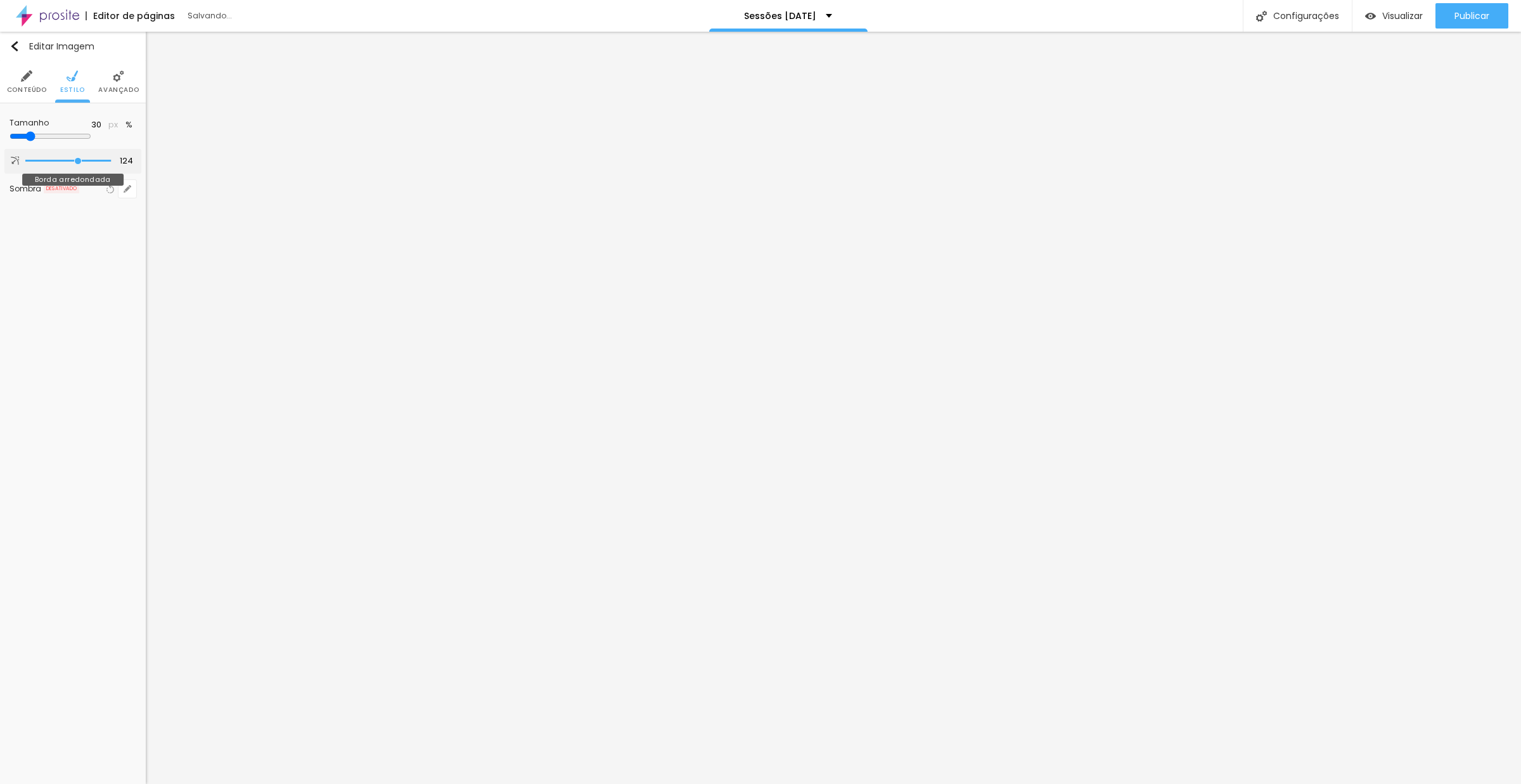
type input "122"
type input "120"
type input "100"
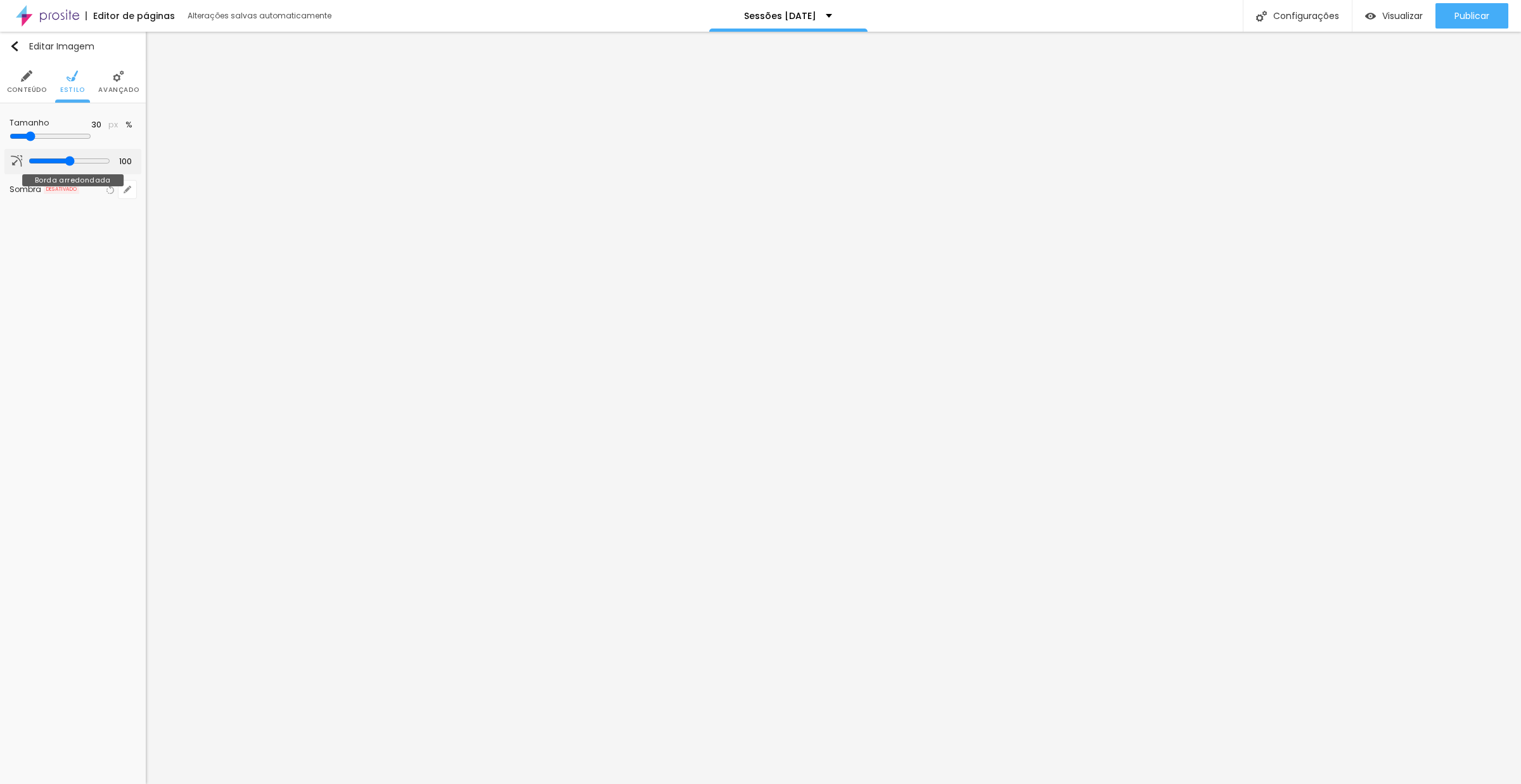
type input "94"
type input "92"
type input "72"
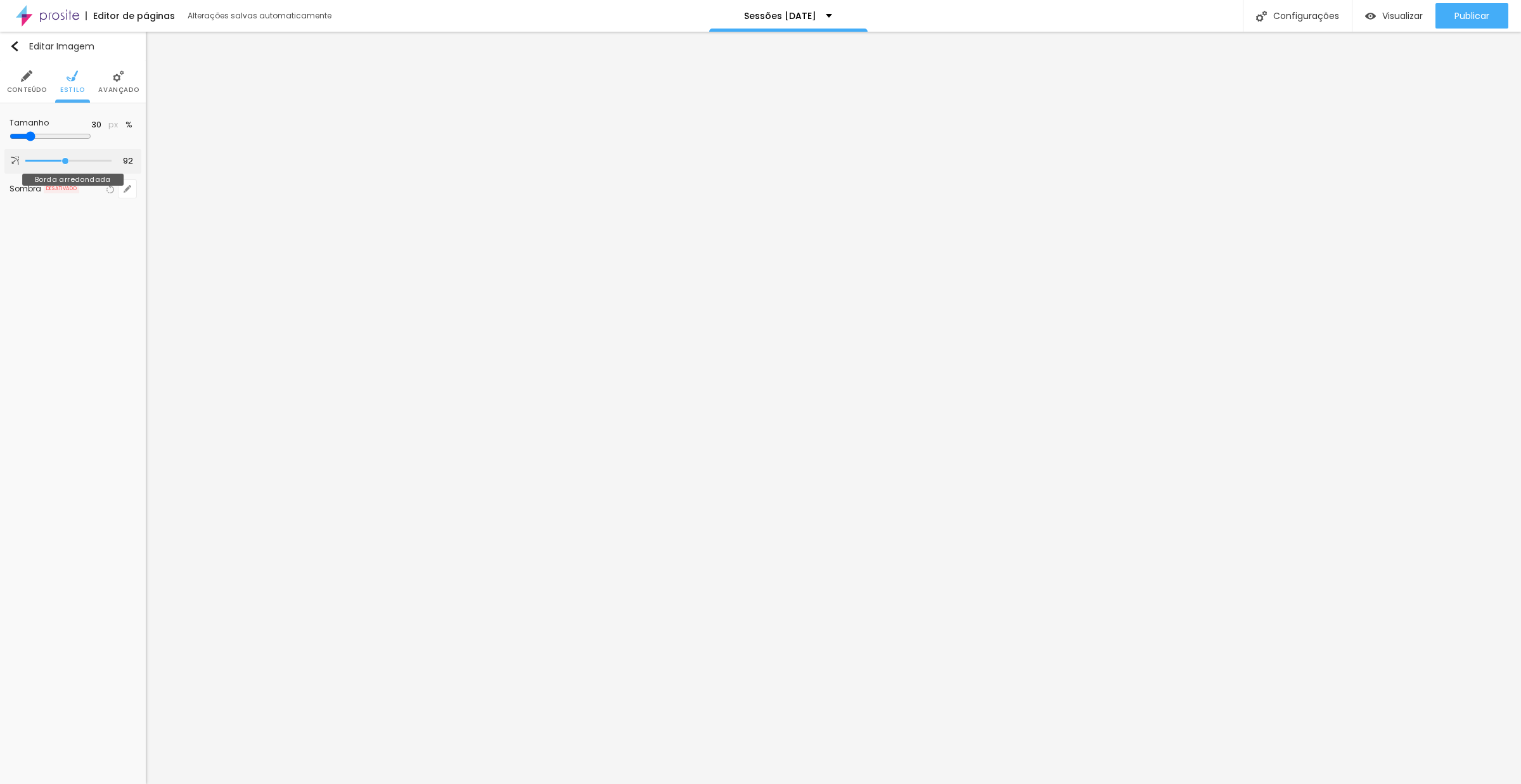
type input "72"
type input "51"
type input "49"
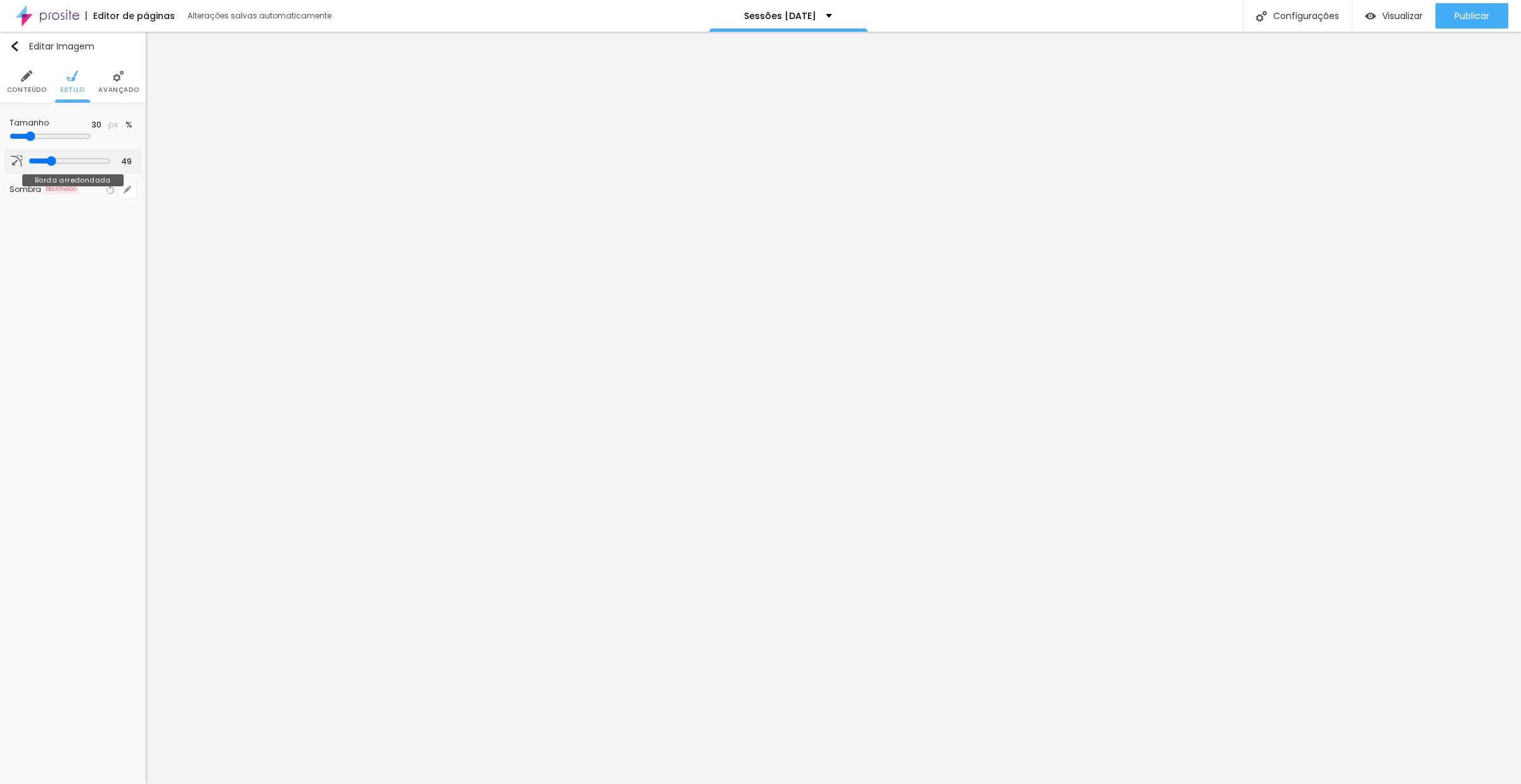
type input "34"
type input "36"
type input "38"
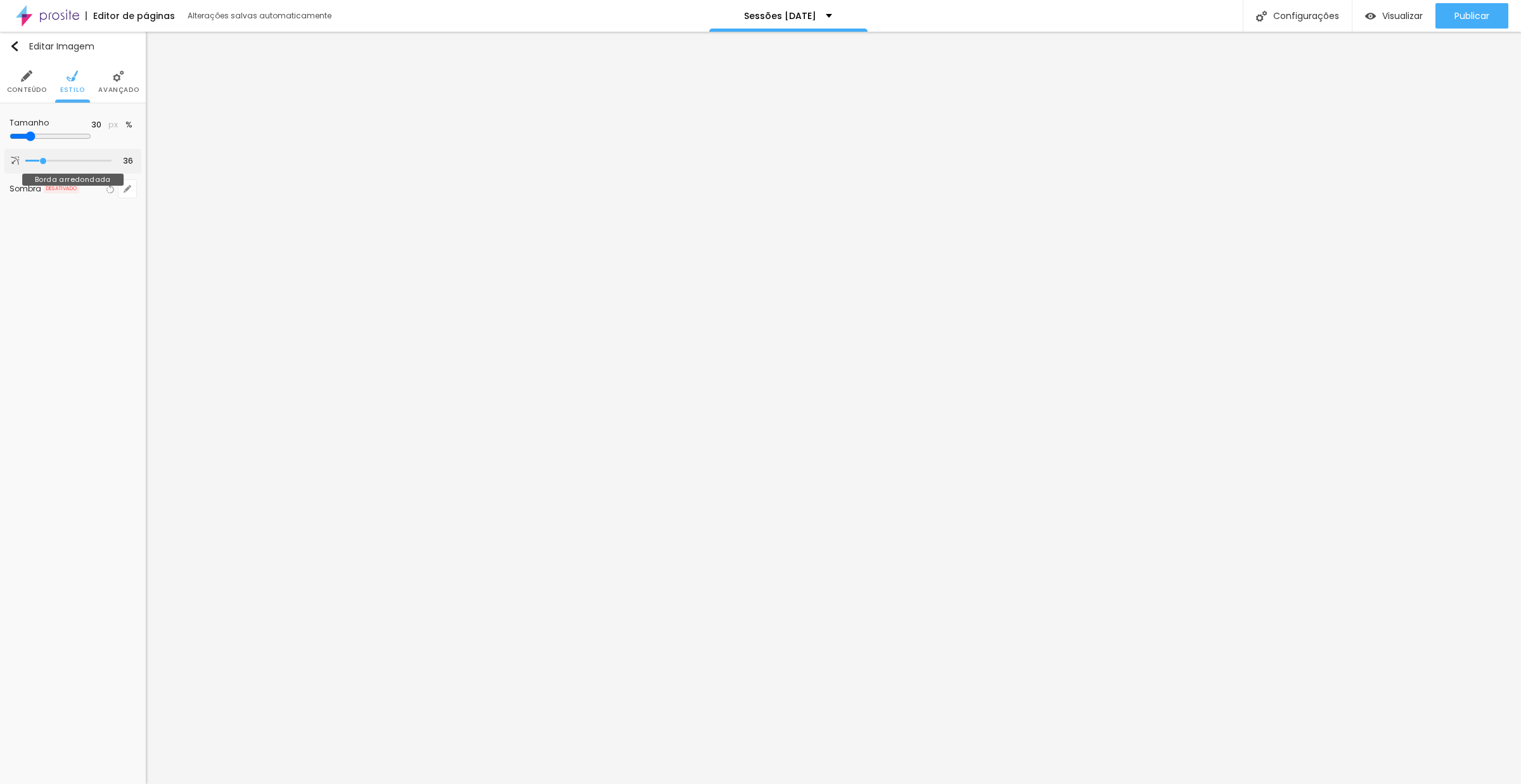
type input "38"
type input "40"
drag, startPoint x: 35, startPoint y: 167, endPoint x: 47, endPoint y: 163, distance: 12.6
click at [47, 163] on input "range" at bounding box center [68, 161] width 86 height 7
click at [117, 89] on span "Avançado" at bounding box center [118, 90] width 41 height 7
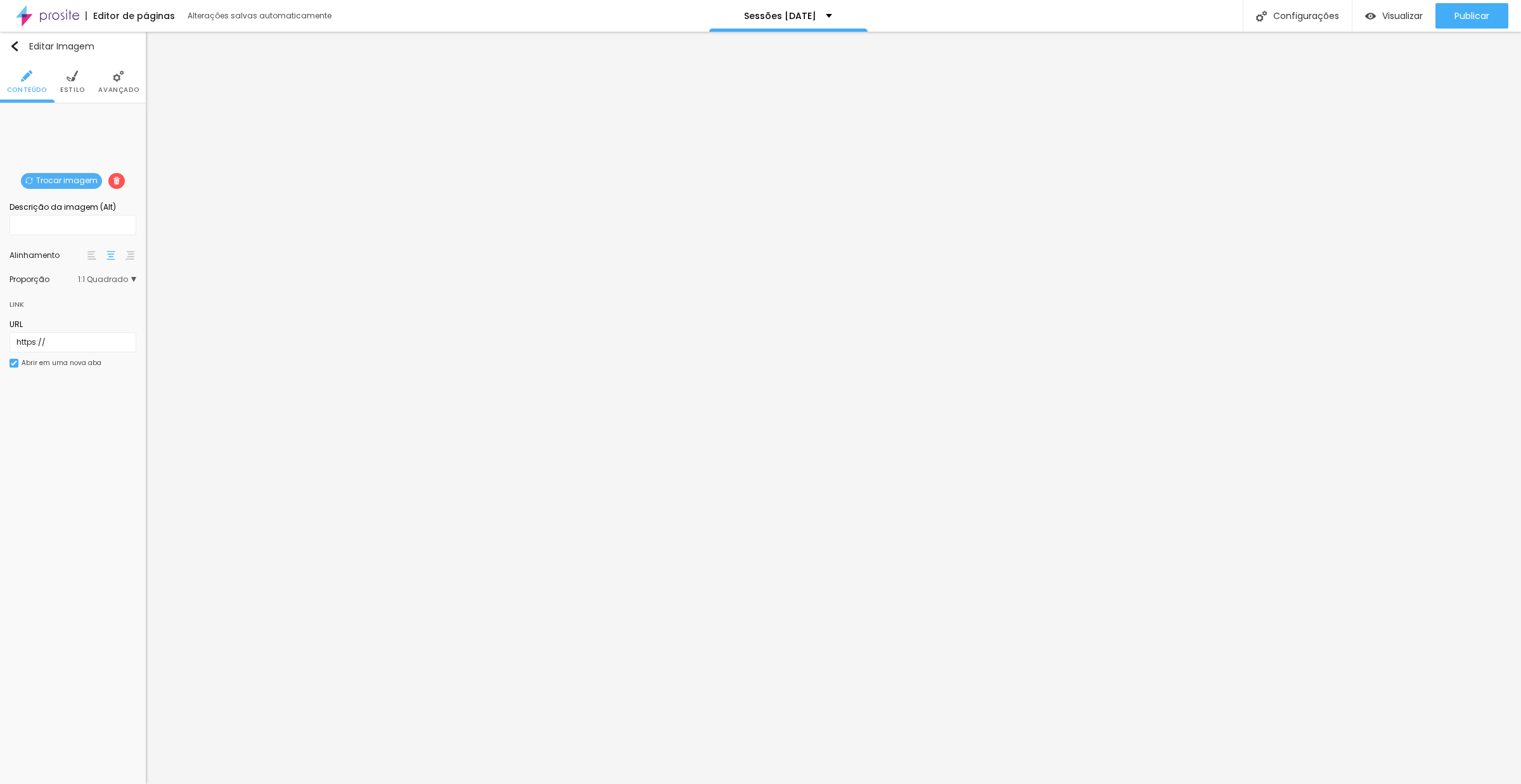
click at [68, 76] on img at bounding box center [72, 76] width 11 height 11
drag, startPoint x: 28, startPoint y: 166, endPoint x: 47, endPoint y: 167, distance: 19.0
click at [47, 166] on input "range" at bounding box center [69, 161] width 82 height 10
click at [44, 166] on input "range" at bounding box center [69, 161] width 82 height 10
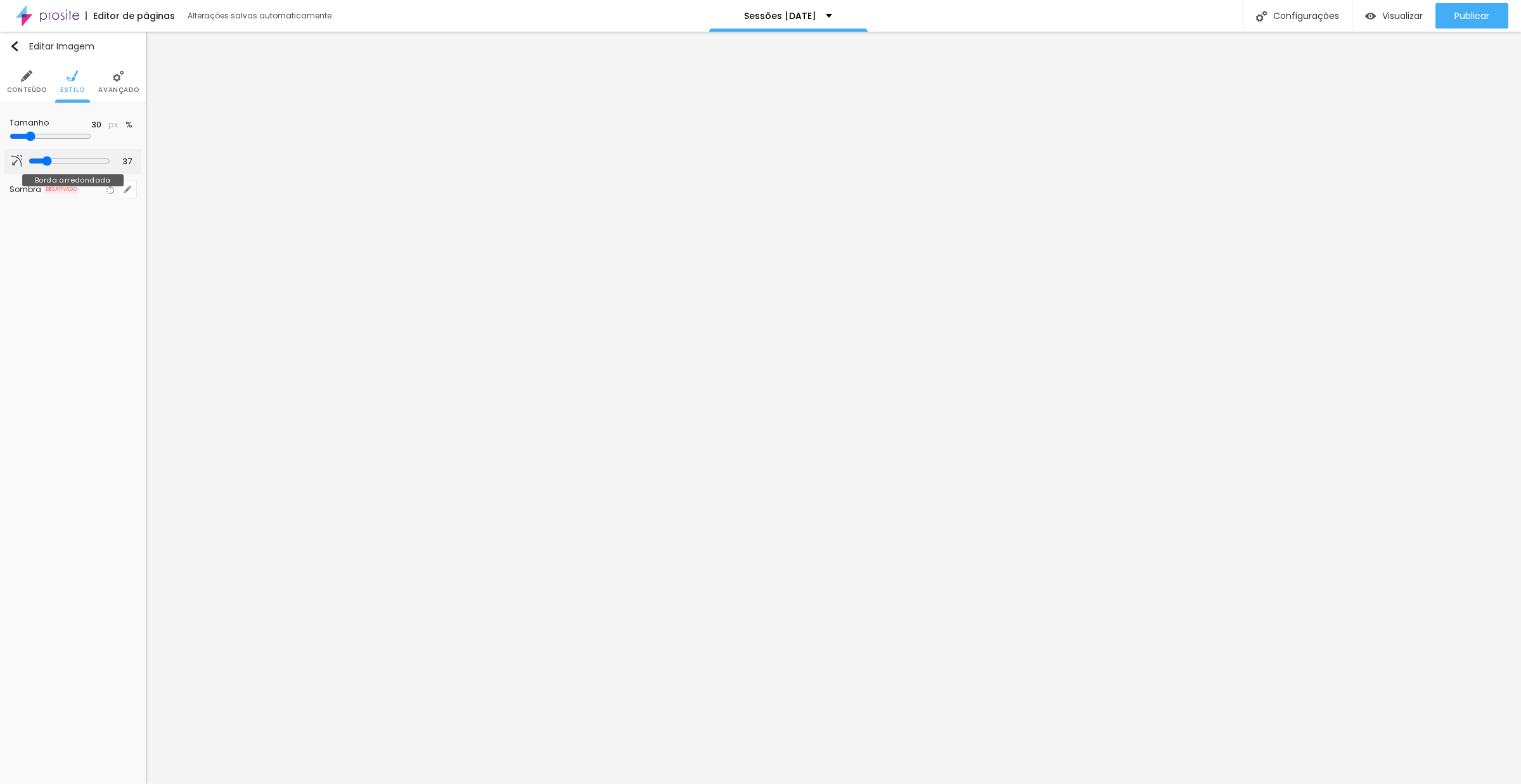
click at [44, 166] on input "range" at bounding box center [69, 161] width 82 height 10
click at [76, 89] on span "Estilo" at bounding box center [72, 90] width 25 height 7
drag, startPoint x: 66, startPoint y: 166, endPoint x: 46, endPoint y: 163, distance: 20.2
click at [45, 164] on input "range" at bounding box center [68, 161] width 86 height 7
click at [80, 80] on li "Estilo" at bounding box center [72, 82] width 25 height 42
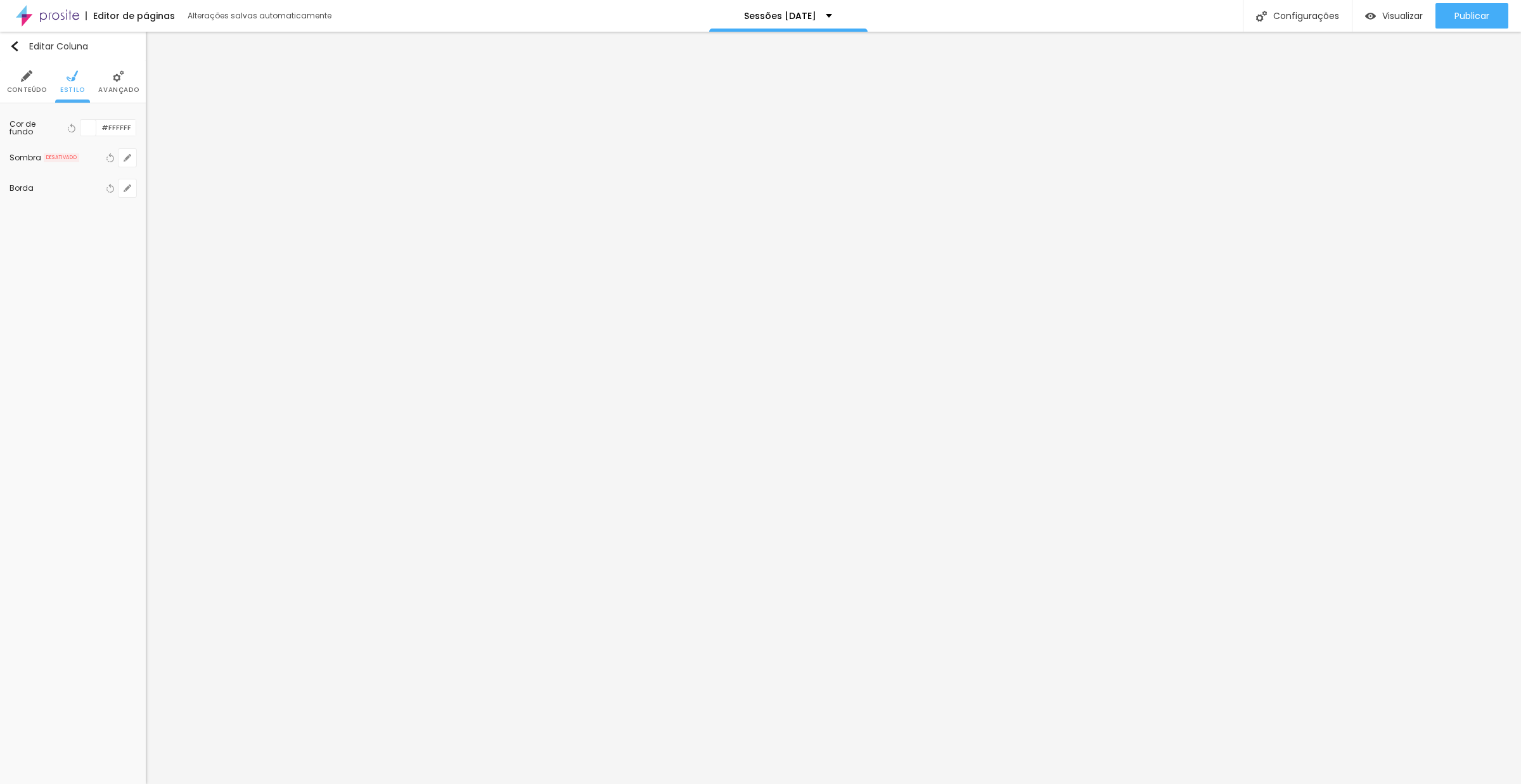
click at [120, 72] on img at bounding box center [118, 76] width 11 height 11
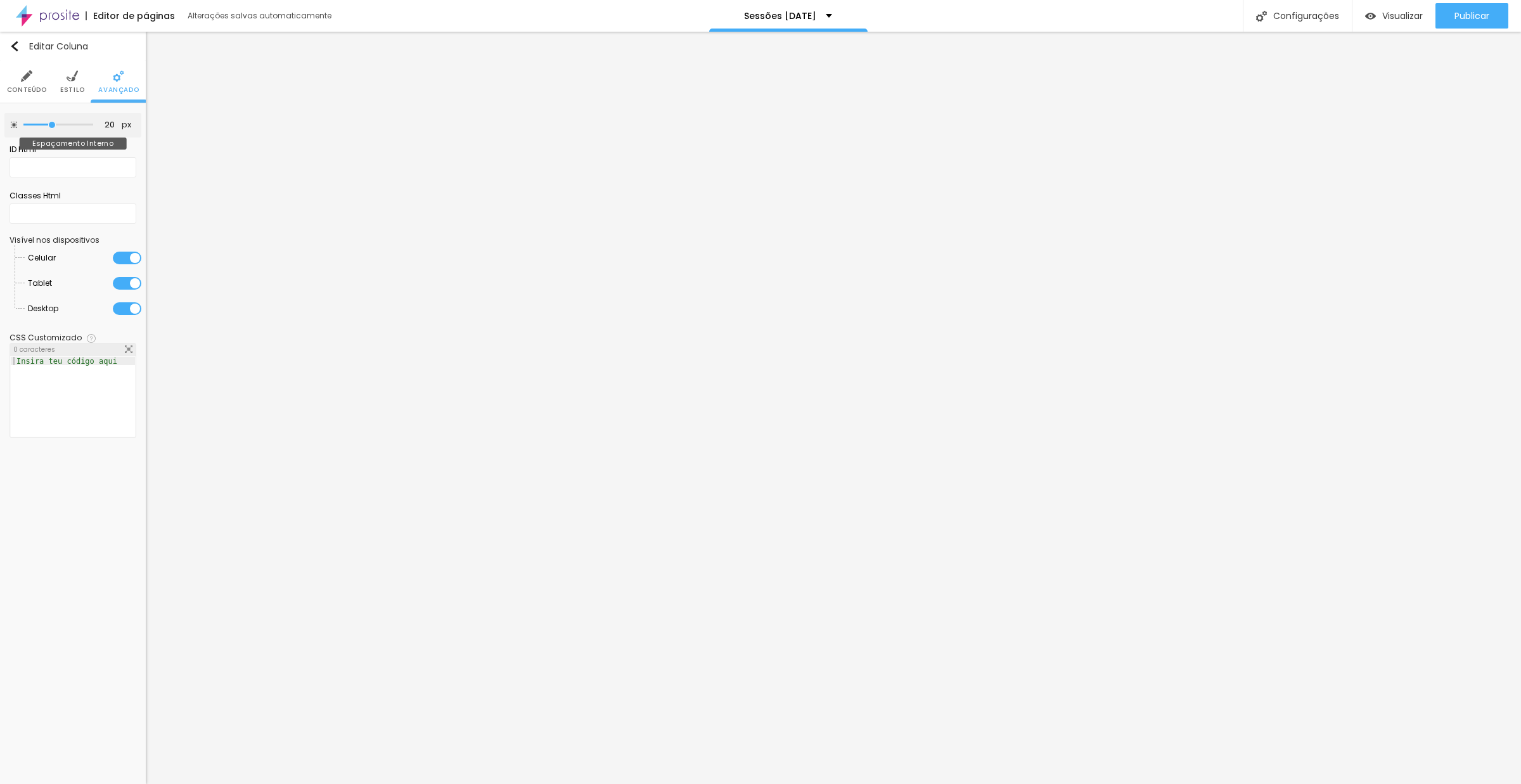
drag, startPoint x: 49, startPoint y: 124, endPoint x: 54, endPoint y: 130, distance: 7.8
click at [54, 128] on input "range" at bounding box center [58, 125] width 70 height 7
click at [75, 87] on span "Estilo" at bounding box center [72, 90] width 25 height 7
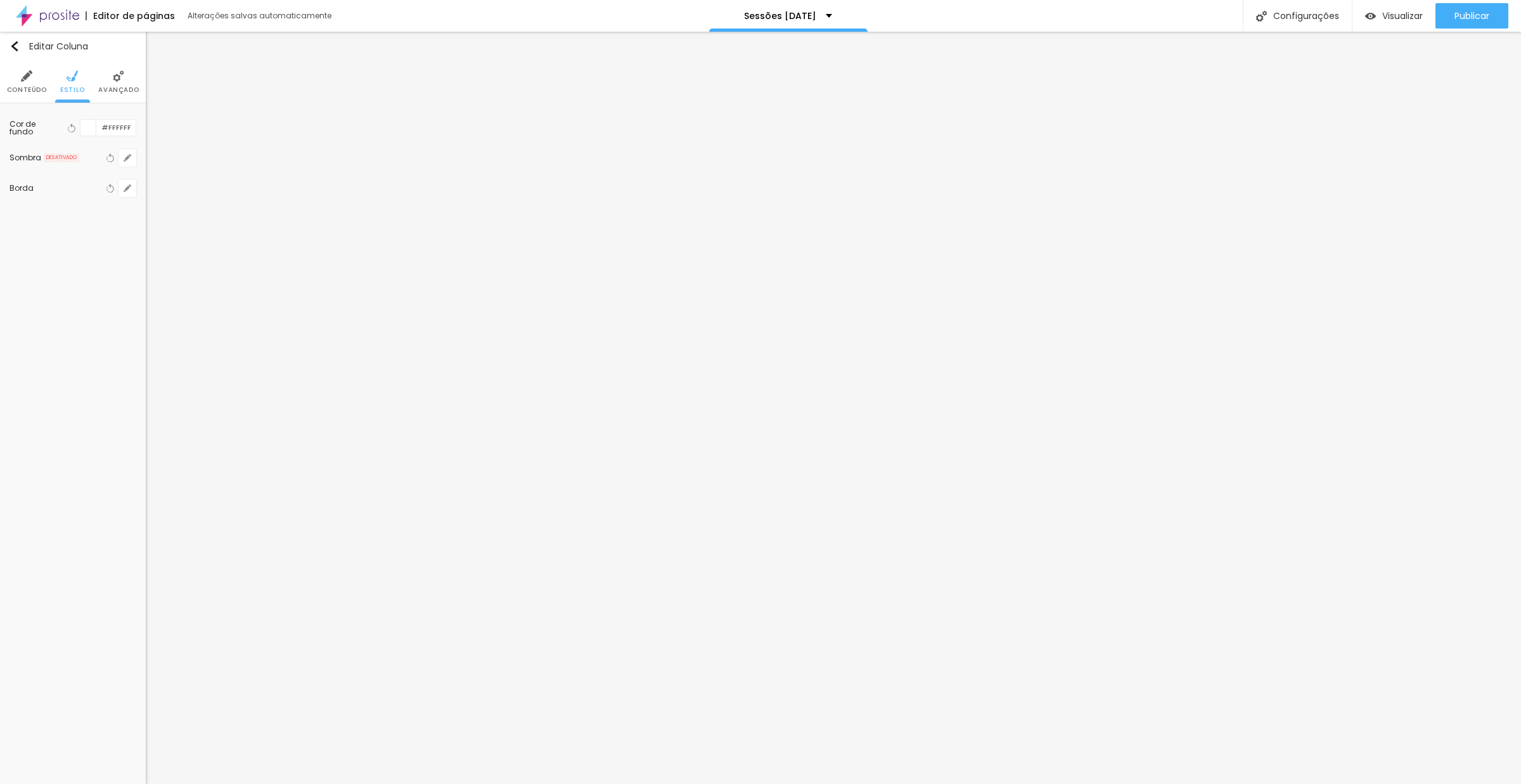
click at [26, 84] on li "Conteúdo" at bounding box center [27, 82] width 40 height 42
click at [114, 87] on span "Avançado" at bounding box center [118, 90] width 41 height 7
click at [72, 90] on span "Estilo" at bounding box center [72, 90] width 25 height 7
click at [110, 84] on li "Avançado" at bounding box center [118, 82] width 41 height 42
click at [70, 82] on li "Estilo" at bounding box center [72, 82] width 25 height 42
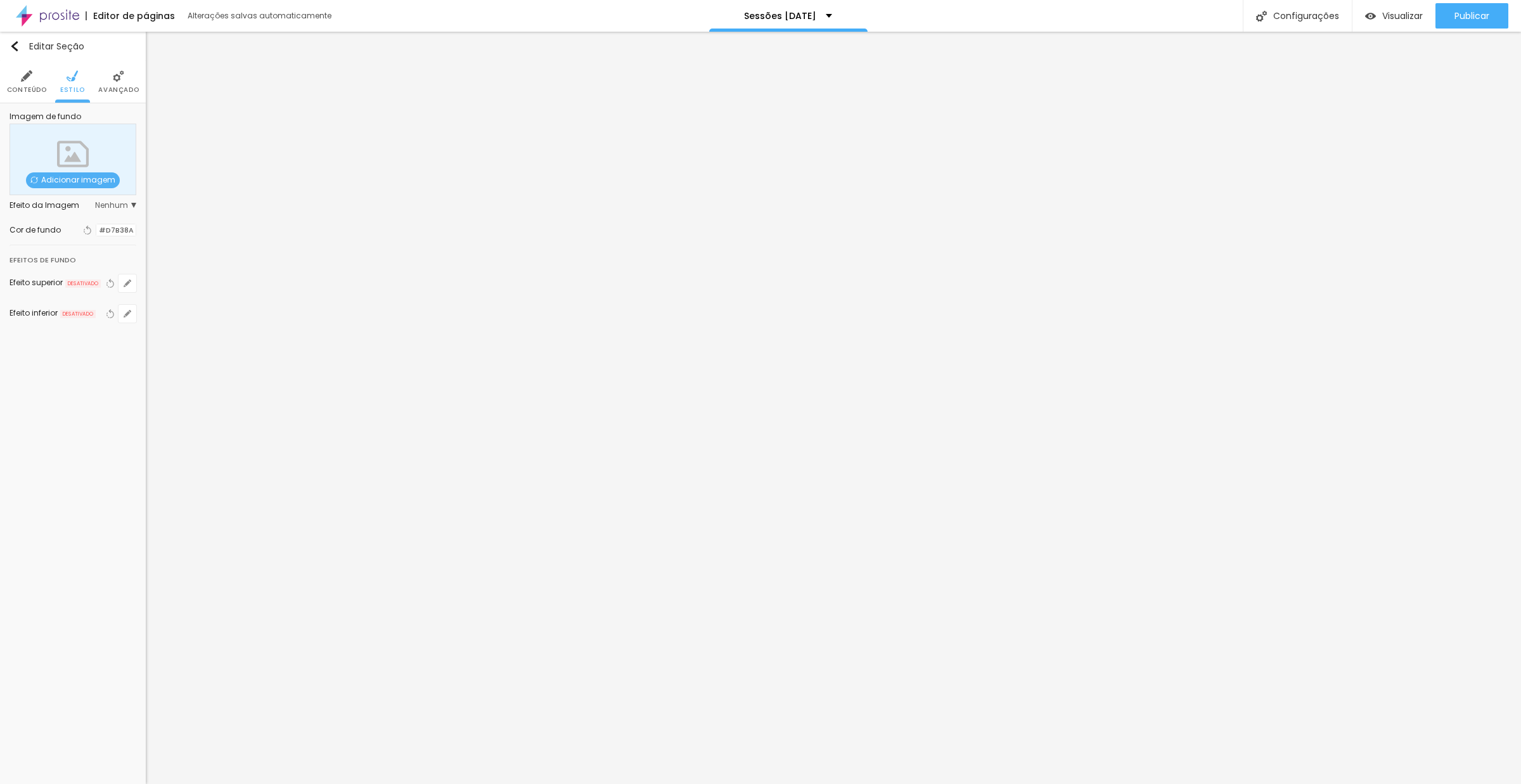
click at [96, 233] on div at bounding box center [96, 231] width 0 height 12
drag, startPoint x: 32, startPoint y: 254, endPoint x: 11, endPoint y: 244, distance: 23.3
click at [11, 244] on div "Cor de fundo Voltar ao padrão #FFFFFF" at bounding box center [72, 230] width 127 height 30
click at [110, 520] on div "Editar Seção Conteúdo Estilo Avançado Imagem de fundo Adicionar imagem Efeito d…" at bounding box center [72, 408] width 146 height 752
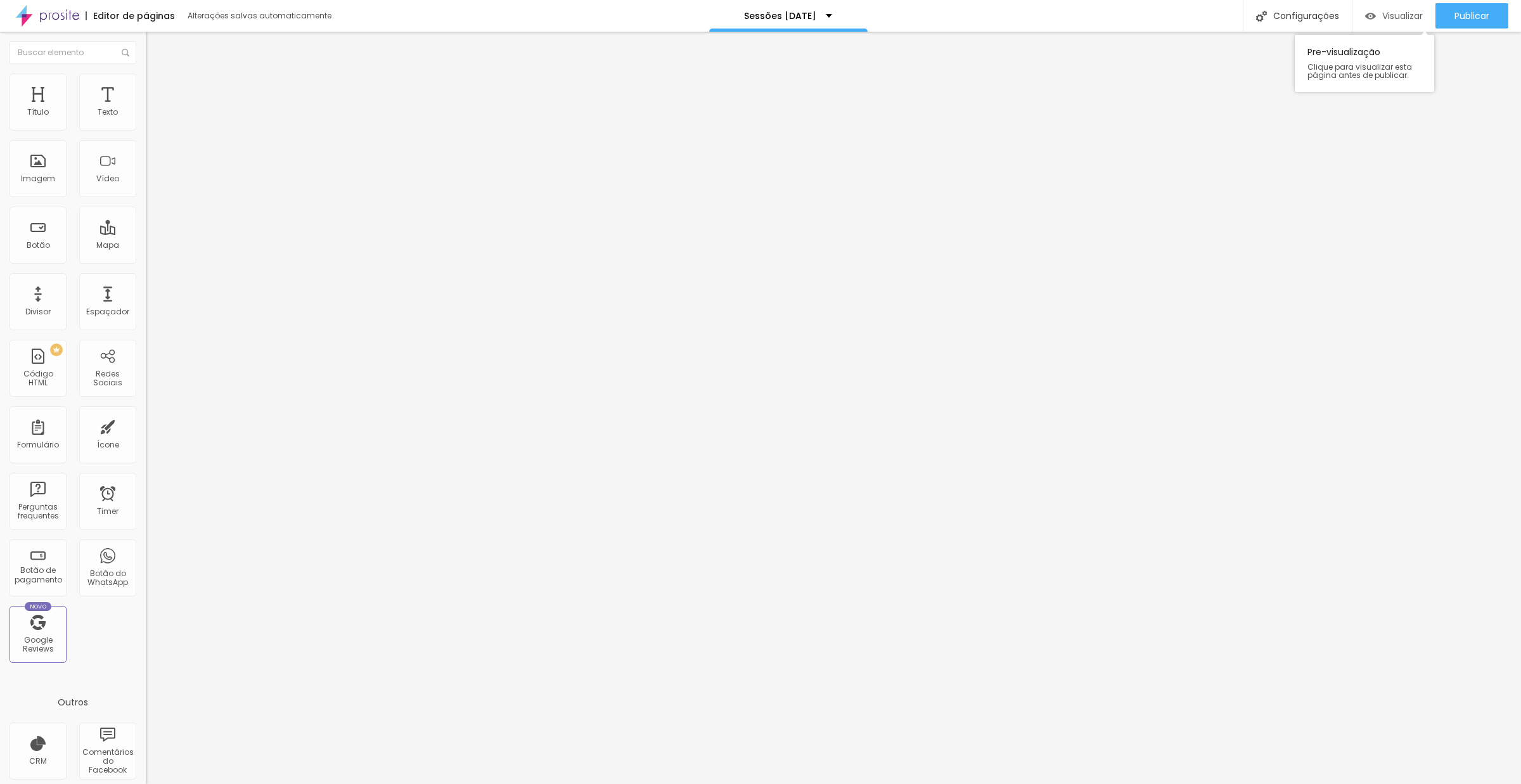
click at [1395, 11] on span "Visualizar" at bounding box center [1402, 15] width 41 height 10
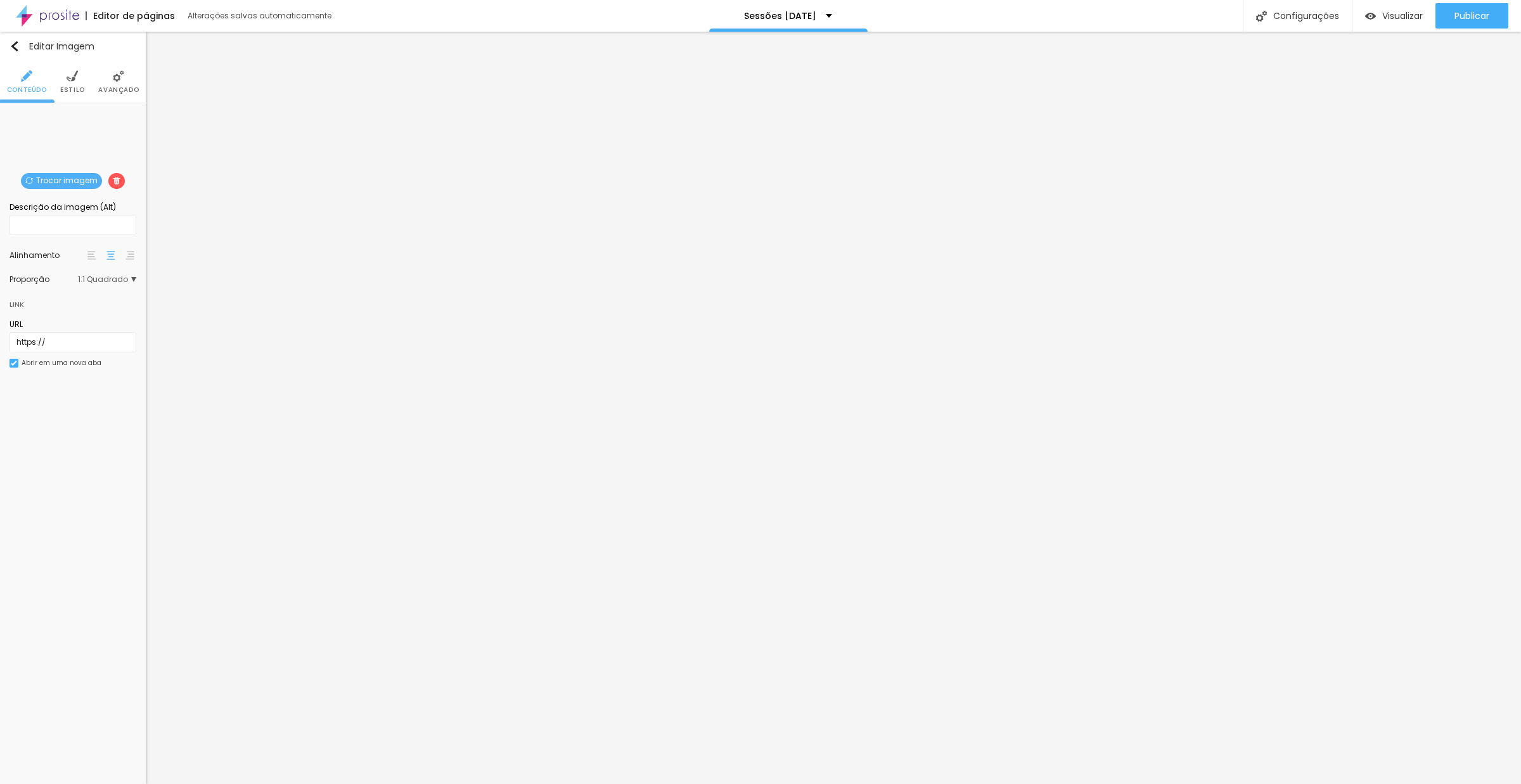
click at [132, 259] on img at bounding box center [130, 255] width 9 height 9
click at [94, 260] on img at bounding box center [92, 255] width 9 height 9
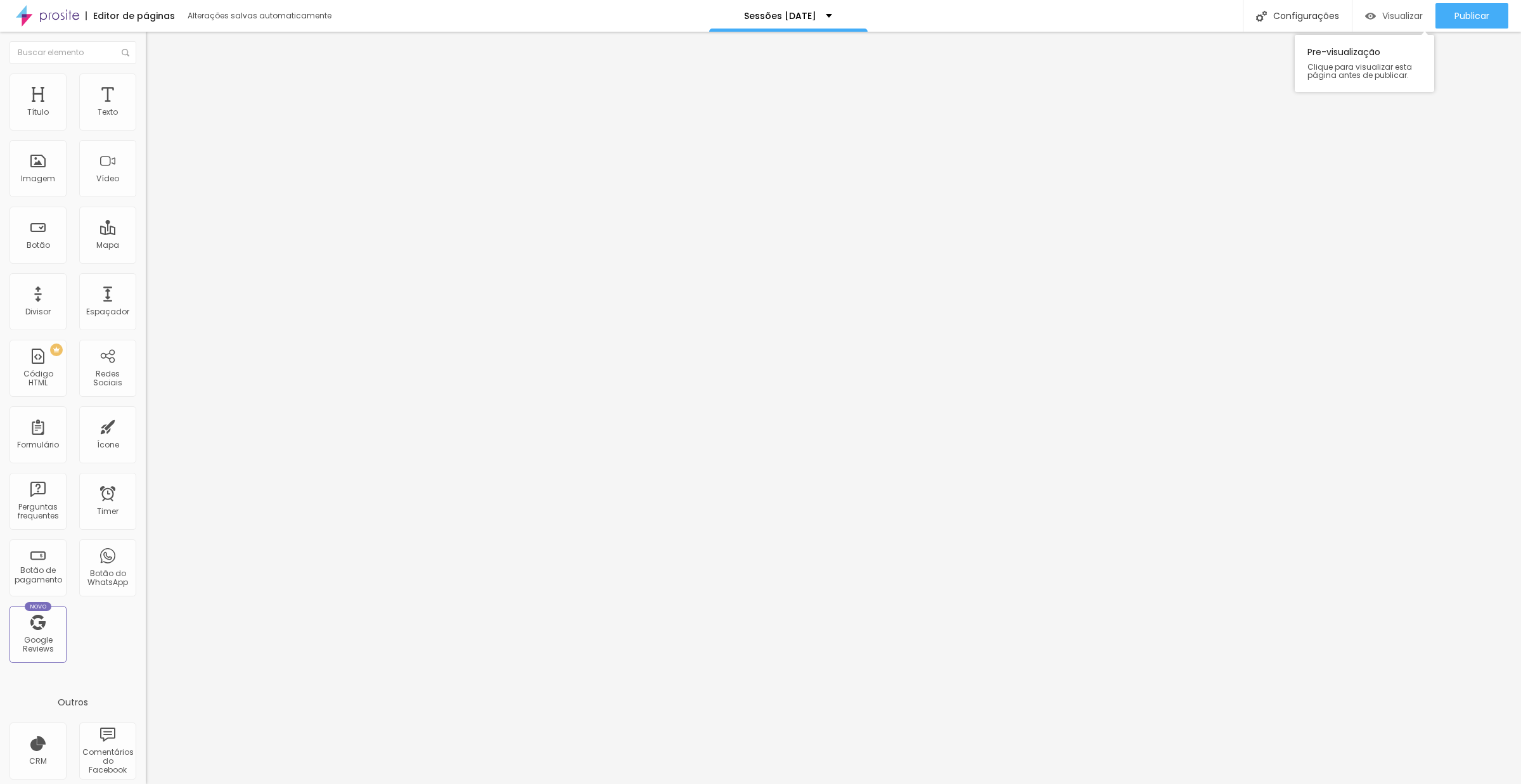
click at [1392, 11] on span "Visualizar" at bounding box center [1402, 15] width 41 height 10
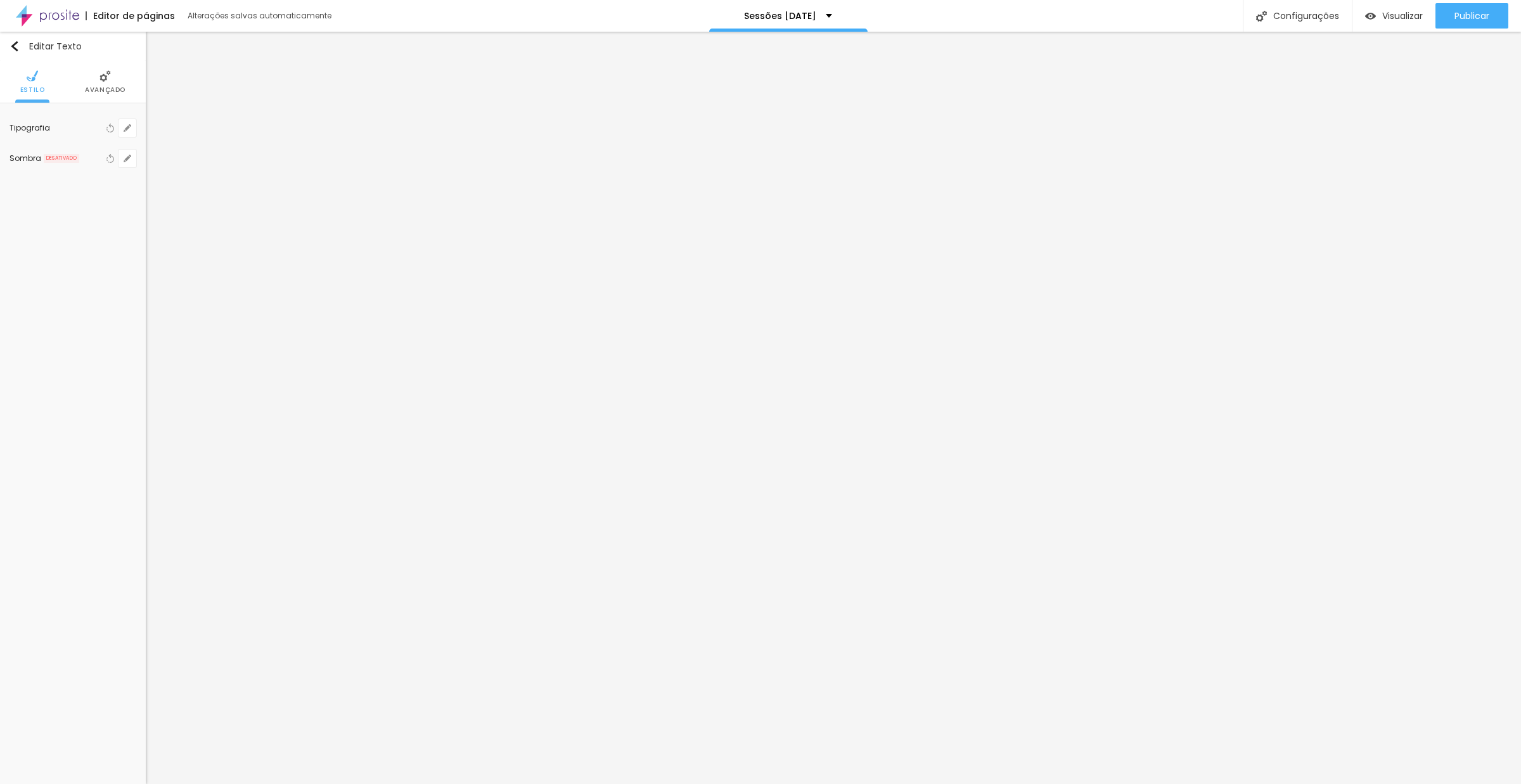
click at [100, 87] on span "Avançado" at bounding box center [105, 90] width 41 height 7
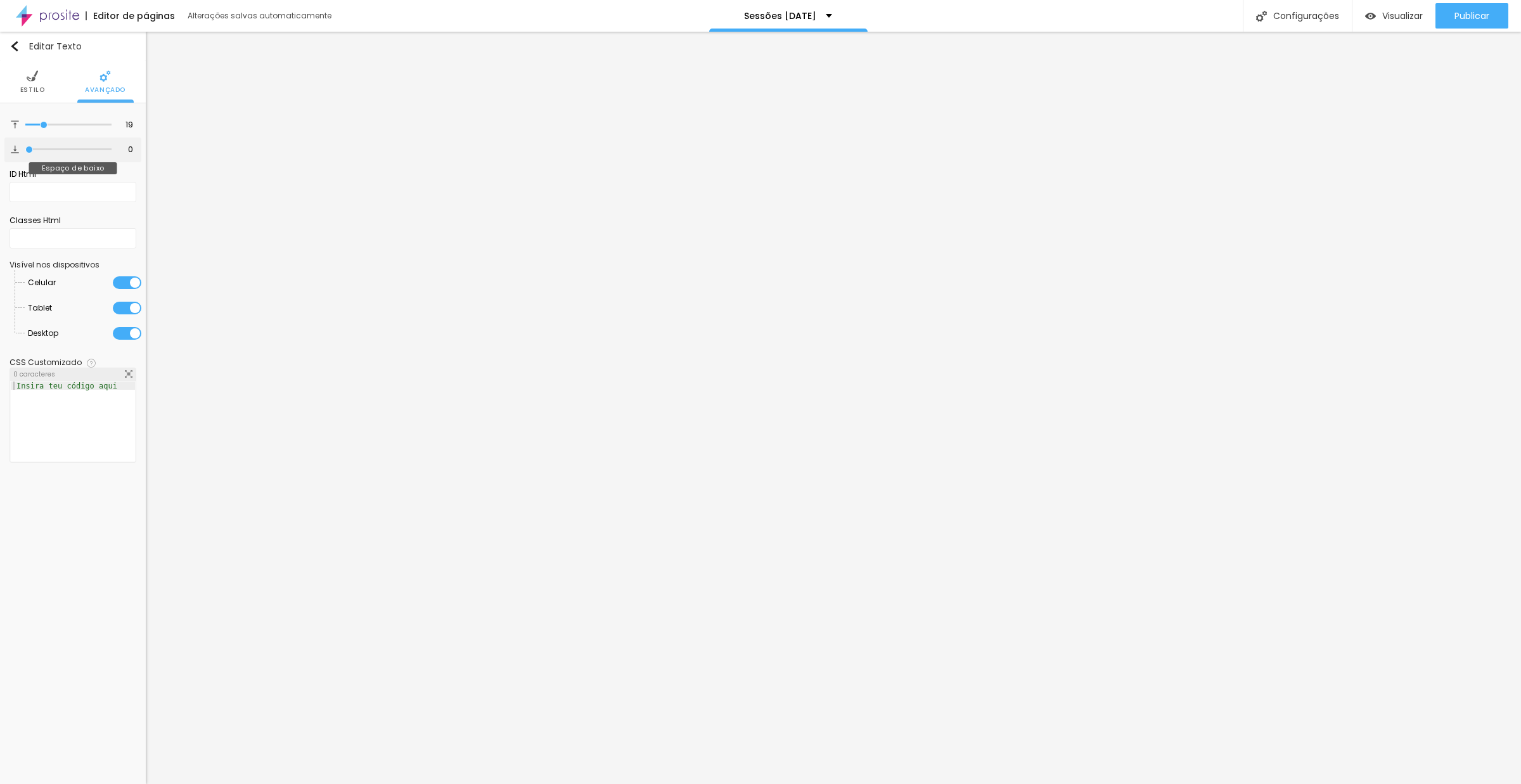
drag, startPoint x: 48, startPoint y: 155, endPoint x: 0, endPoint y: 150, distance: 48.3
click at [0, 150] on div "19 Espaço de cima 0 Espaço de baixo ID Html Classes Html Visível nos dispositiv…" at bounding box center [72, 290] width 146 height 375
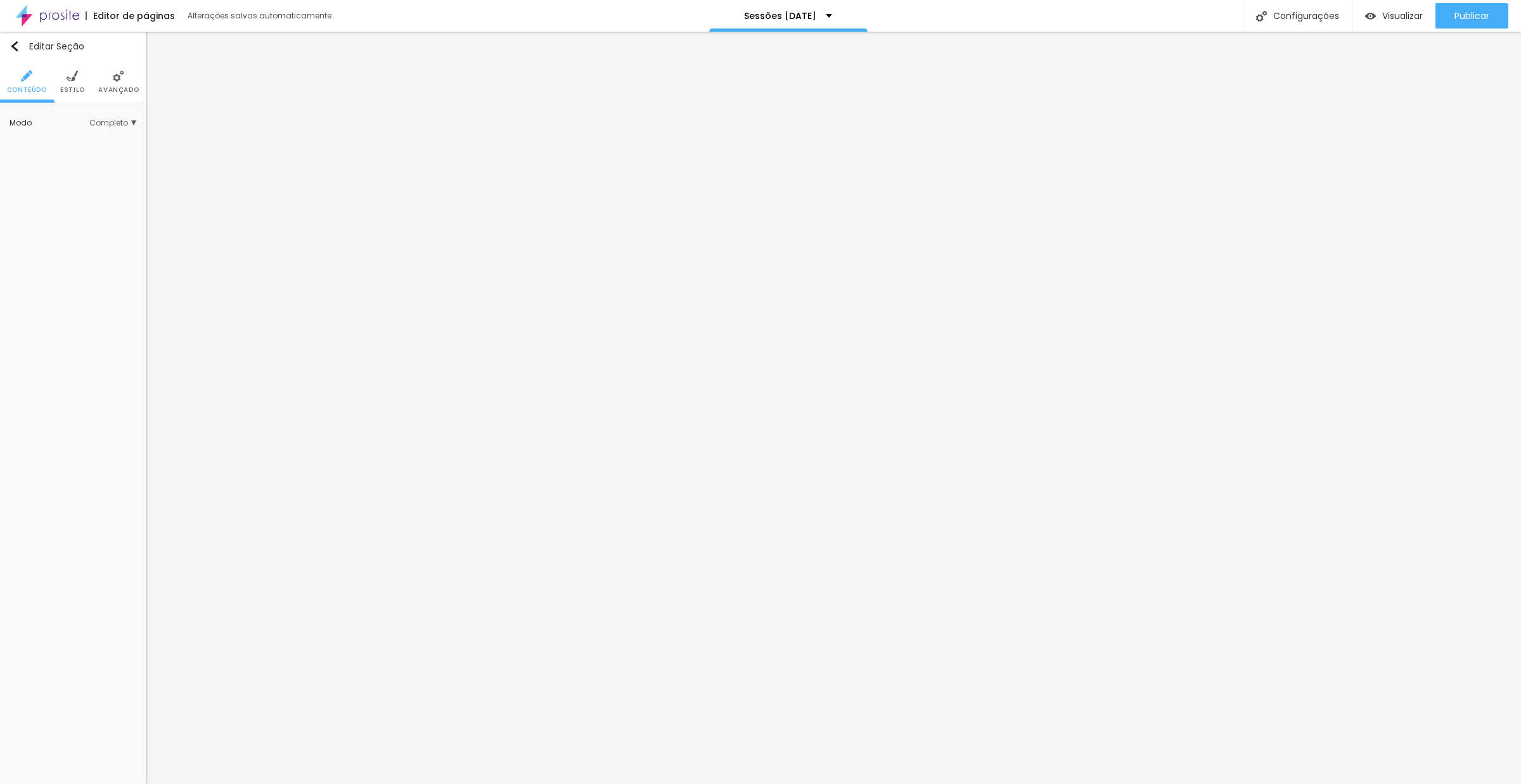
click at [69, 79] on img at bounding box center [72, 76] width 11 height 11
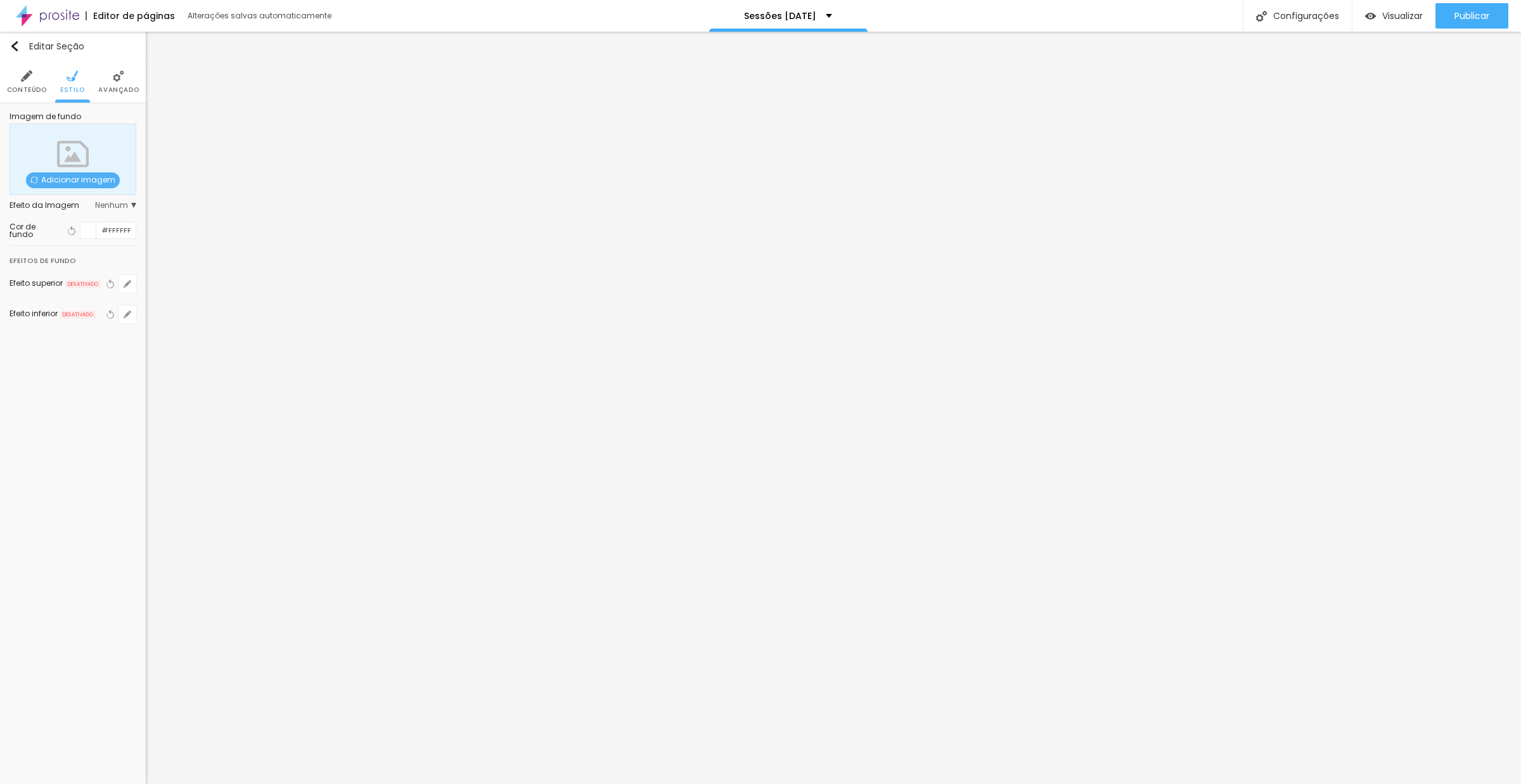
click at [107, 76] on li "Avançado" at bounding box center [118, 82] width 41 height 42
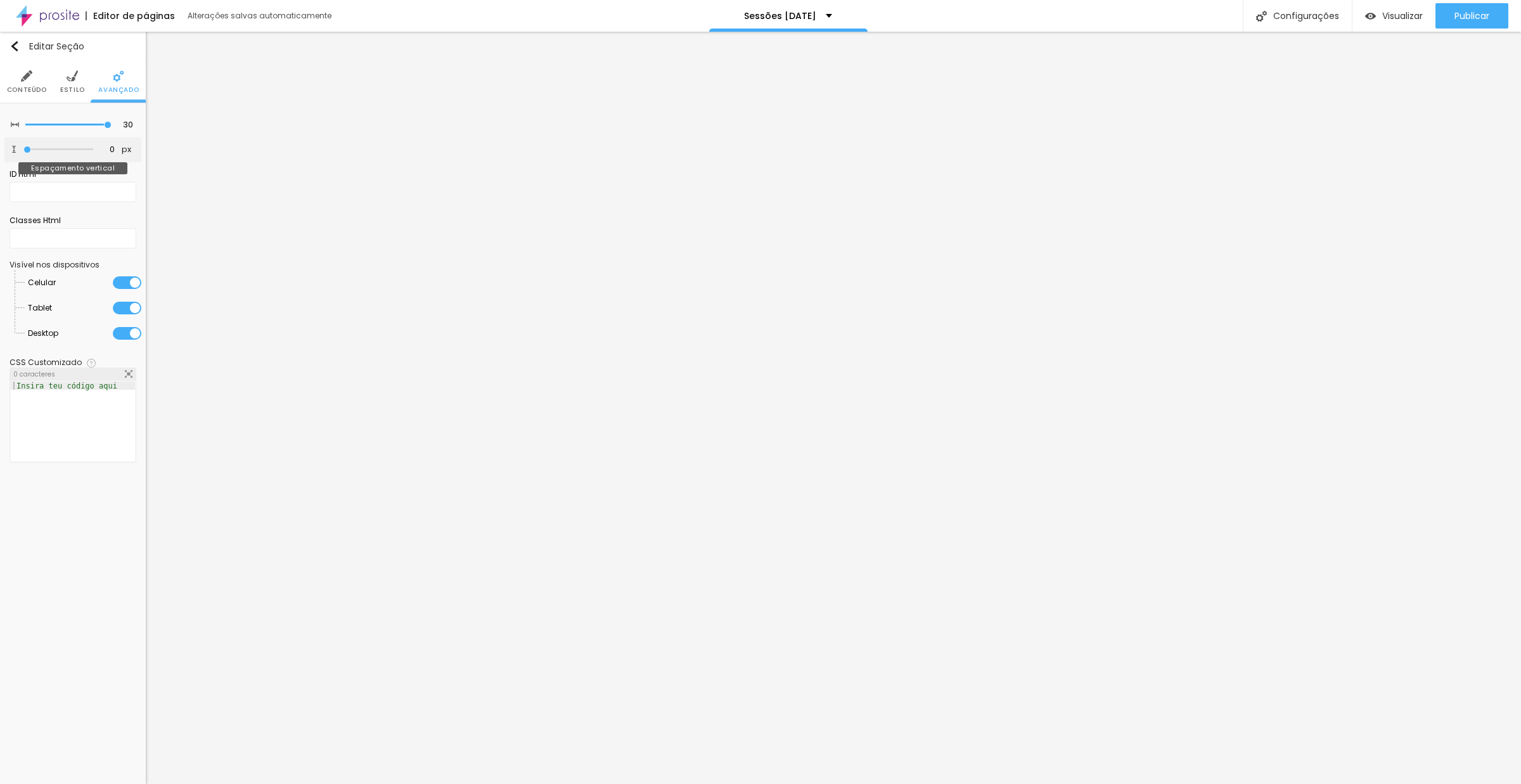
drag, startPoint x: 29, startPoint y: 153, endPoint x: 7, endPoint y: 152, distance: 22.0
click at [7, 152] on div "0 px Espaçamento vertical" at bounding box center [73, 149] width 137 height 25
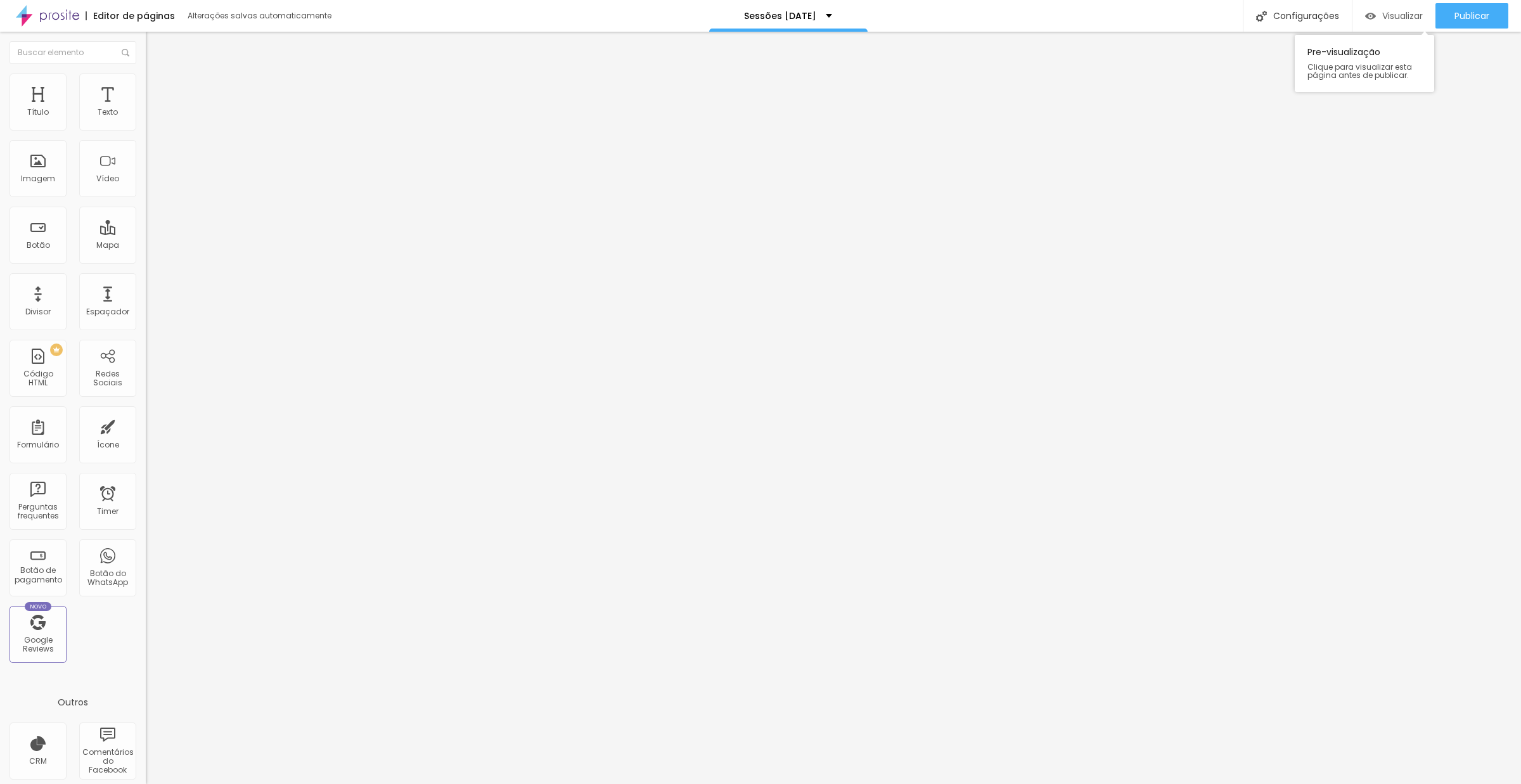
click at [1392, 13] on span "Visualizar" at bounding box center [1402, 15] width 41 height 10
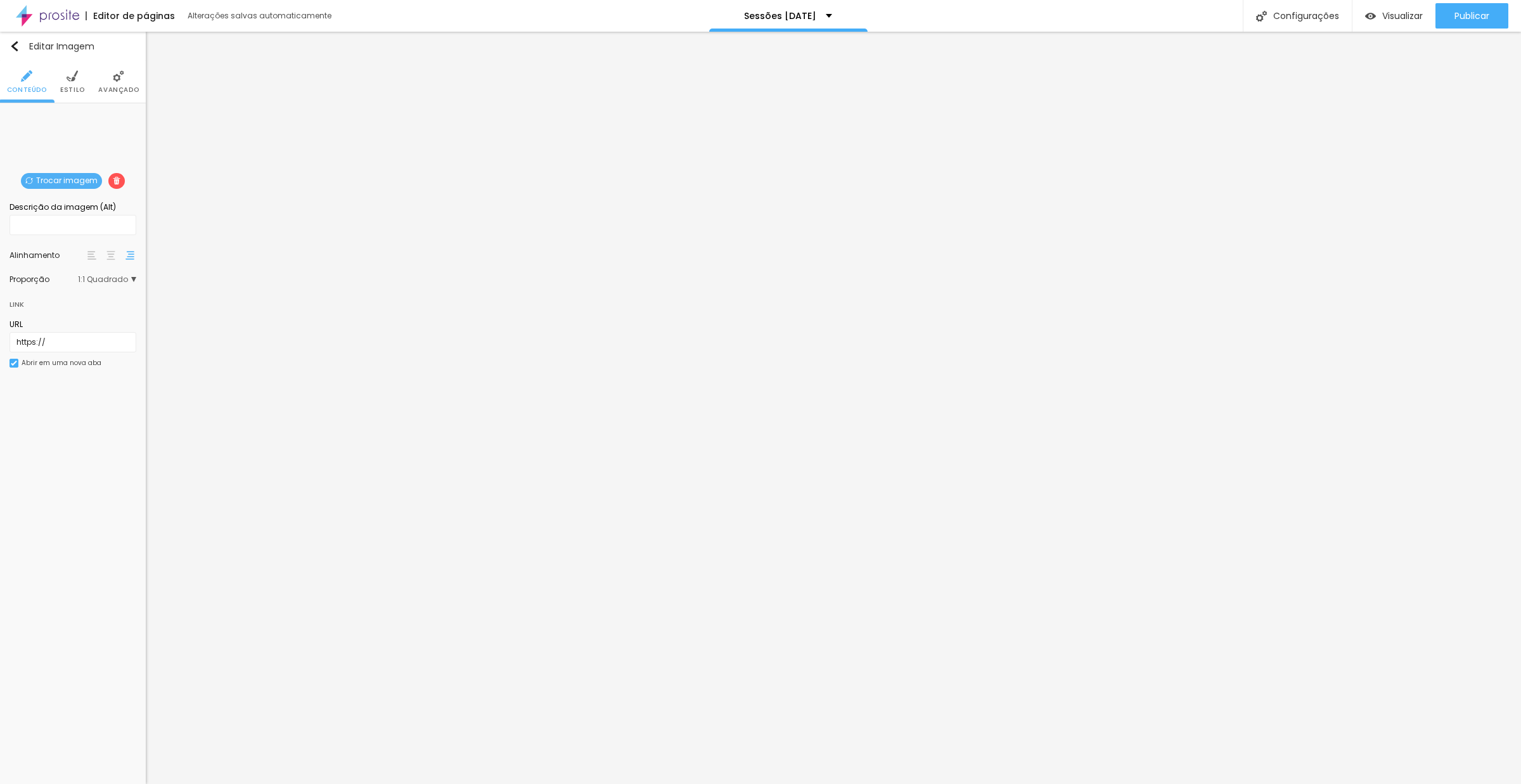
click at [53, 184] on span "Trocar imagem" at bounding box center [61, 181] width 81 height 16
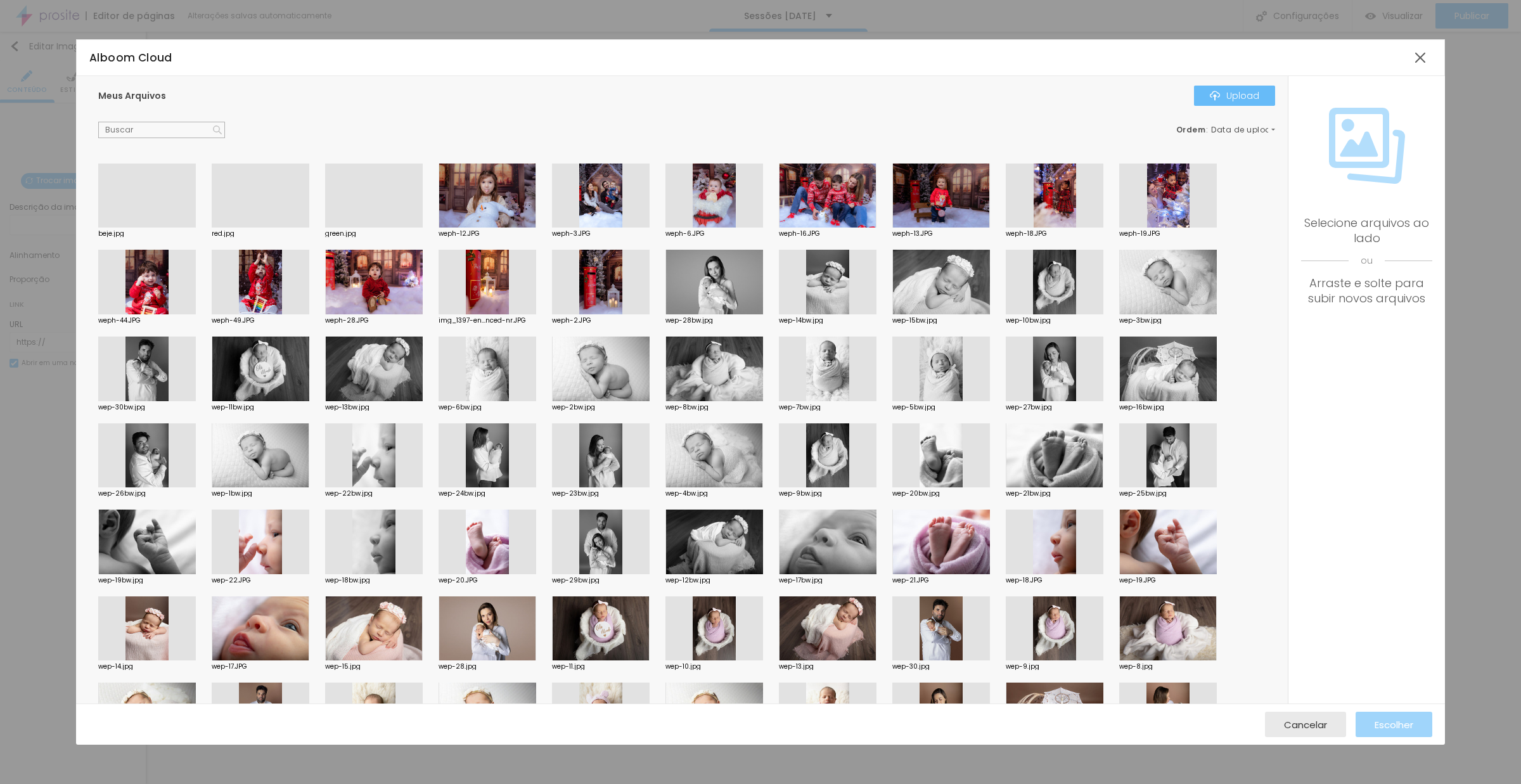
click at [1253, 98] on div "Upload" at bounding box center [1235, 95] width 49 height 10
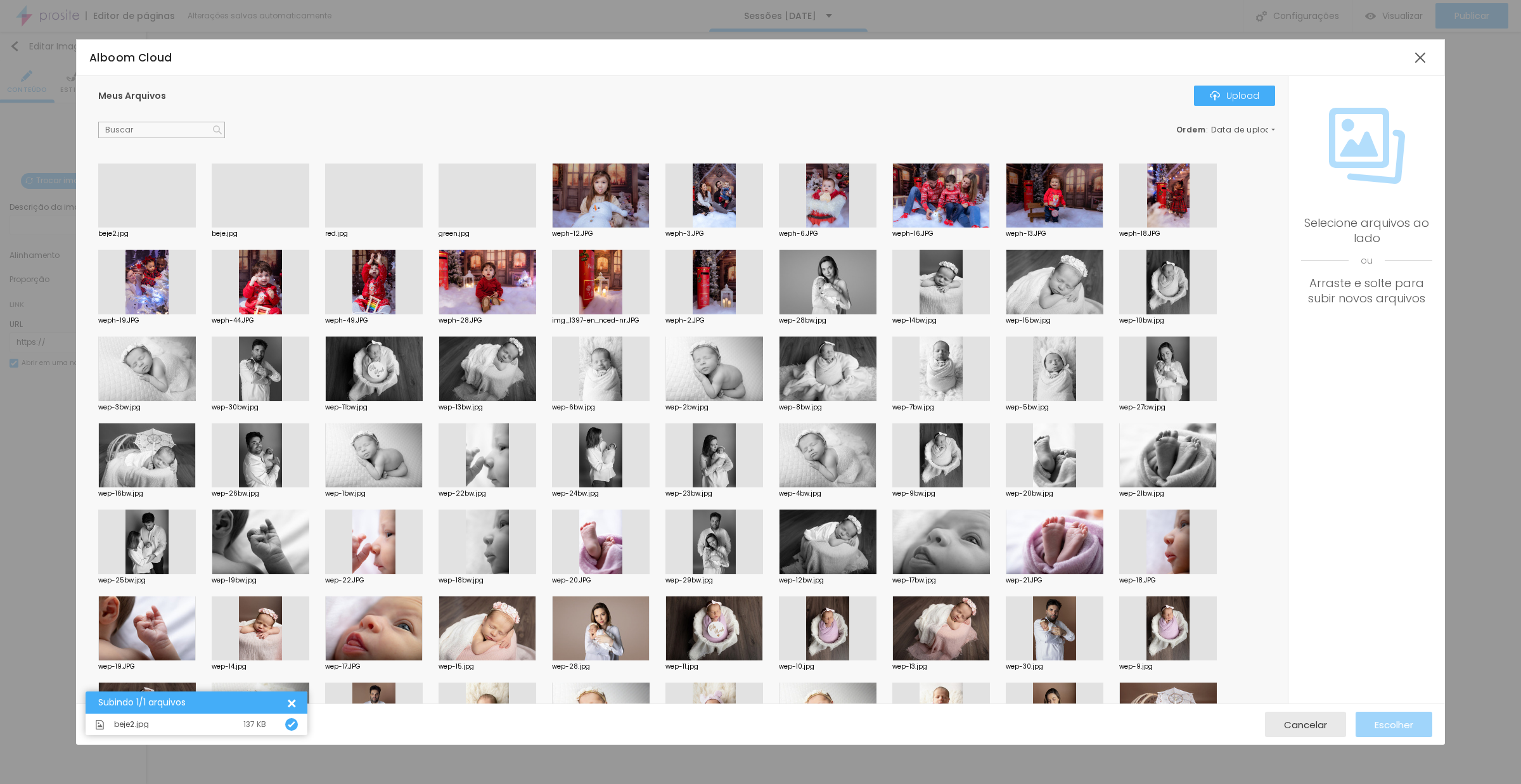
click at [168, 227] on div at bounding box center [147, 227] width 98 height 0
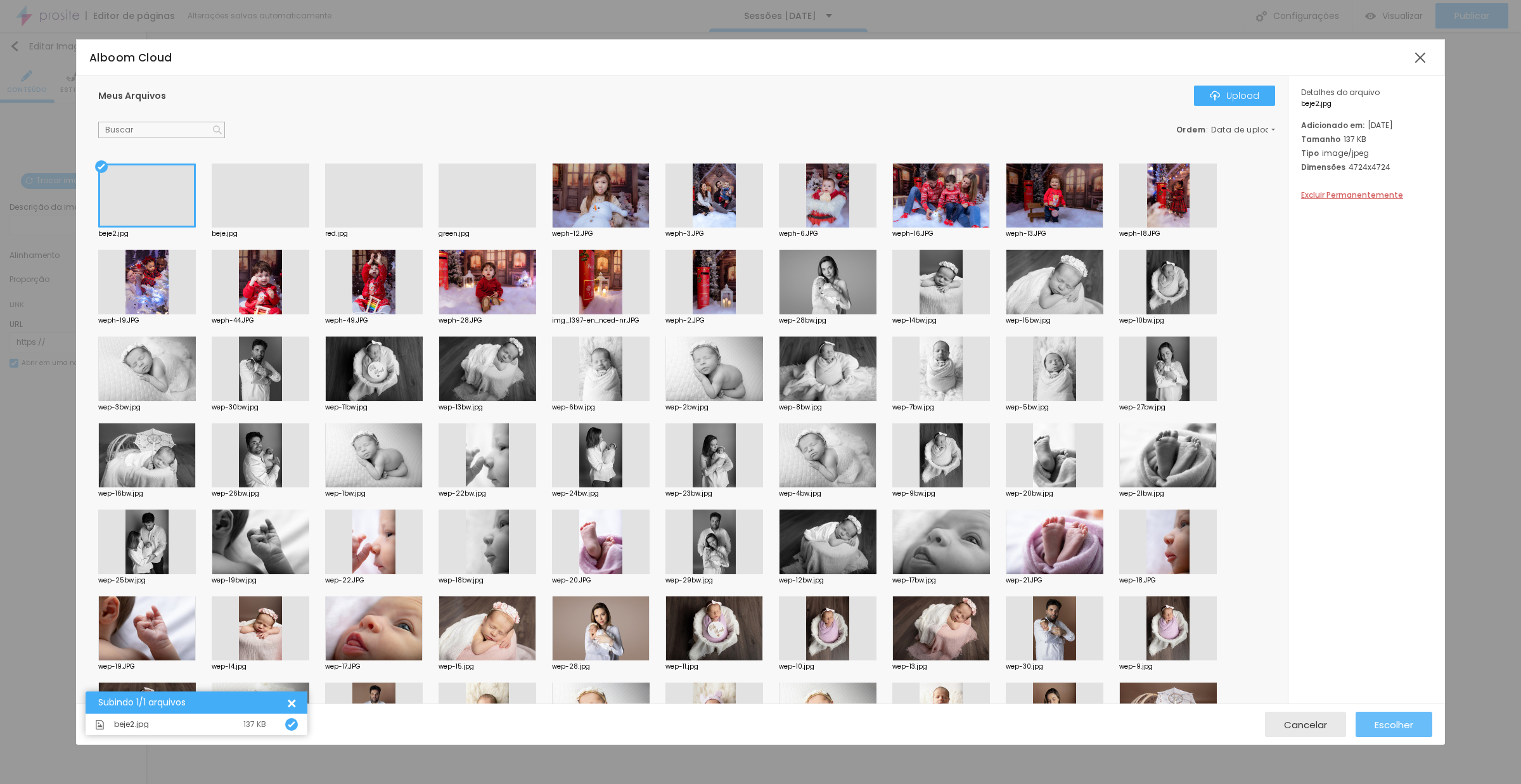
click at [1389, 721] on span "Escolher" at bounding box center [1394, 724] width 39 height 11
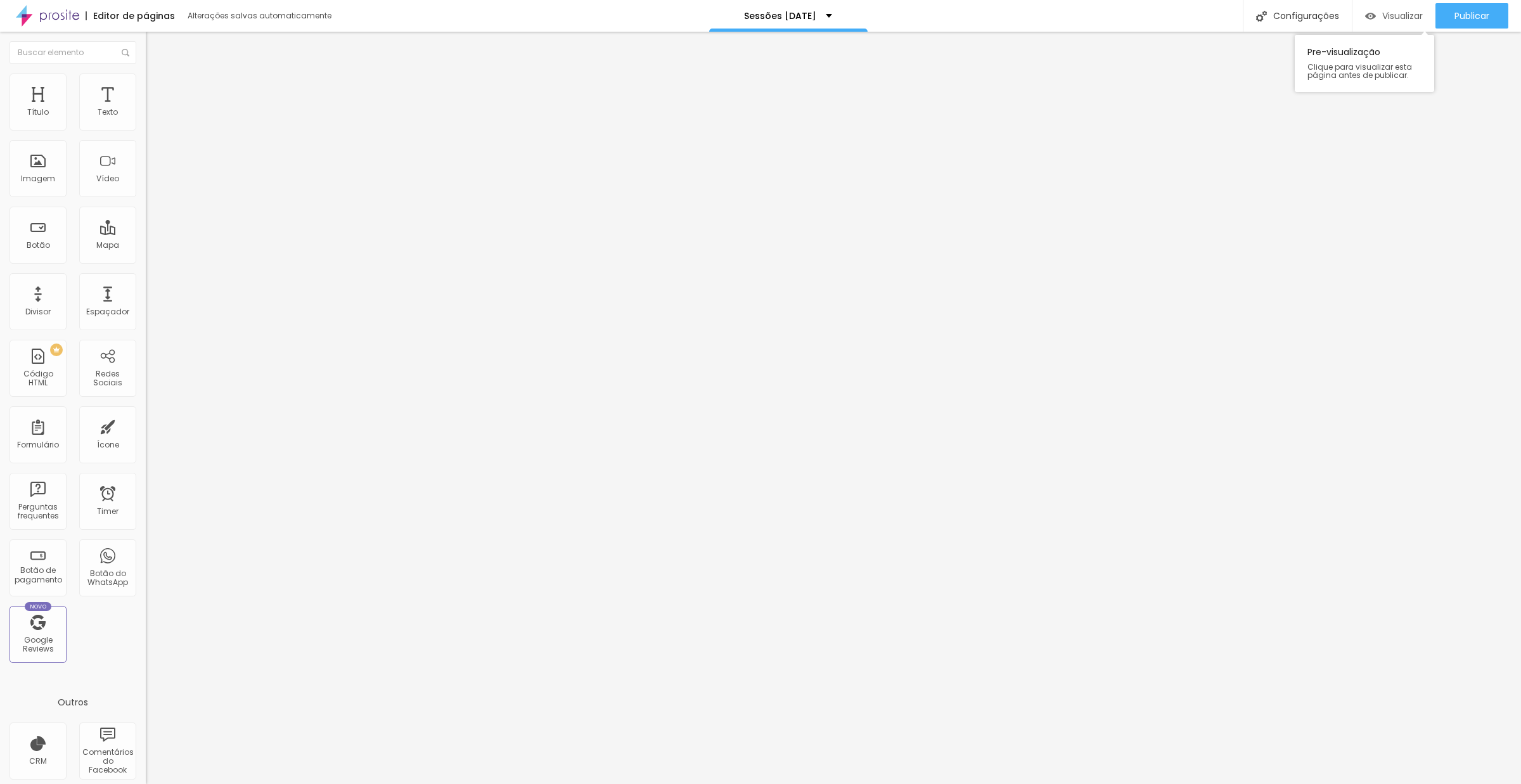
click at [1389, 14] on span "Visualizar" at bounding box center [1402, 15] width 41 height 10
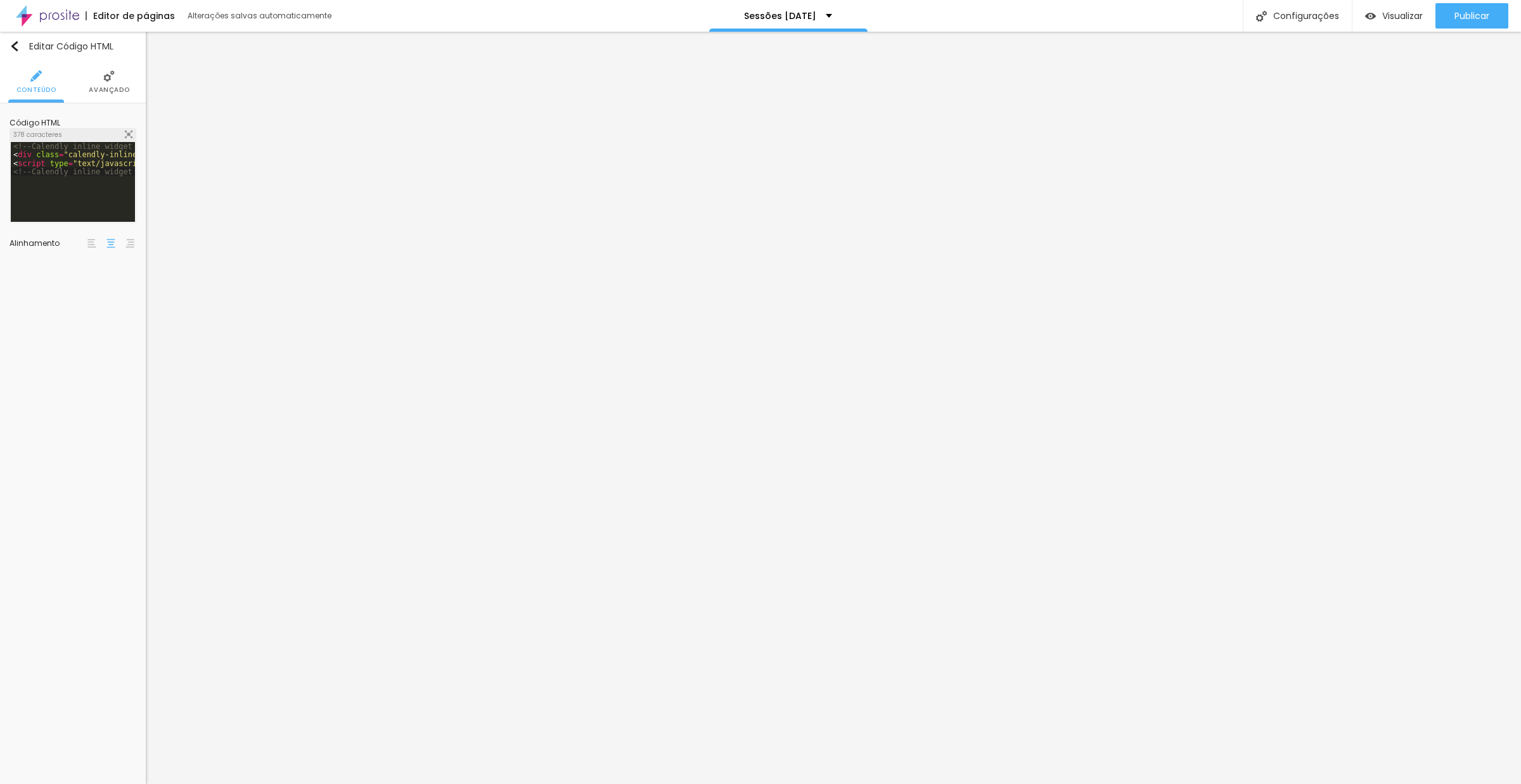
click at [110, 78] on img at bounding box center [108, 76] width 11 height 11
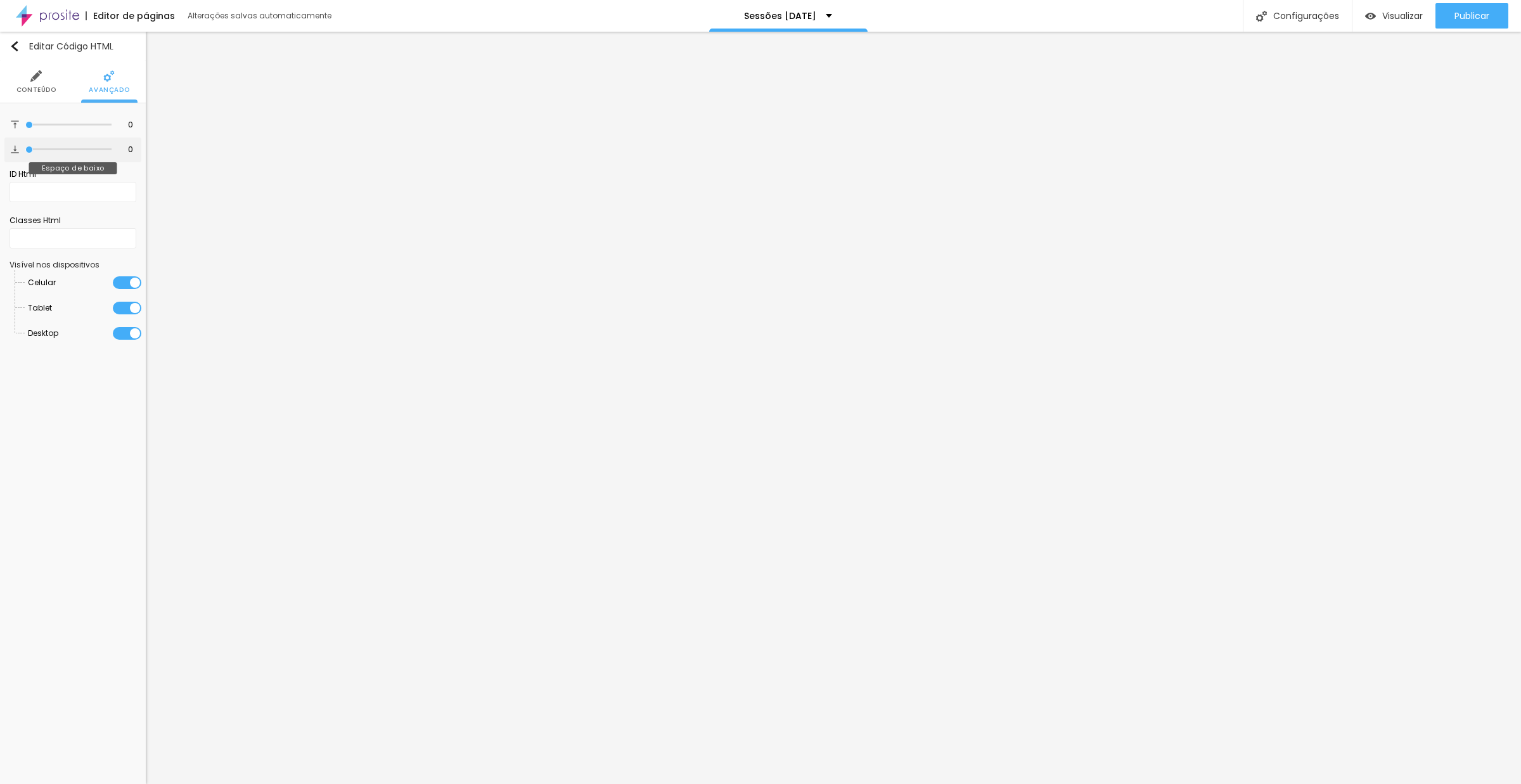
drag, startPoint x: 43, startPoint y: 153, endPoint x: 0, endPoint y: 152, distance: 43.0
click at [0, 152] on div "0 Espaço de cima 0 Espaço de baixo ID Html Classes Html Visível nos dispositivo…" at bounding box center [72, 232] width 146 height 258
drag, startPoint x: 31, startPoint y: 157, endPoint x: 0, endPoint y: 156, distance: 31.0
click at [0, 157] on div "0 Espaço de cima 0 Espaço de baixo ID Html Classes Html Visível nos dispositivo…" at bounding box center [72, 232] width 146 height 258
drag, startPoint x: 28, startPoint y: 125, endPoint x: 0, endPoint y: 104, distance: 35.0
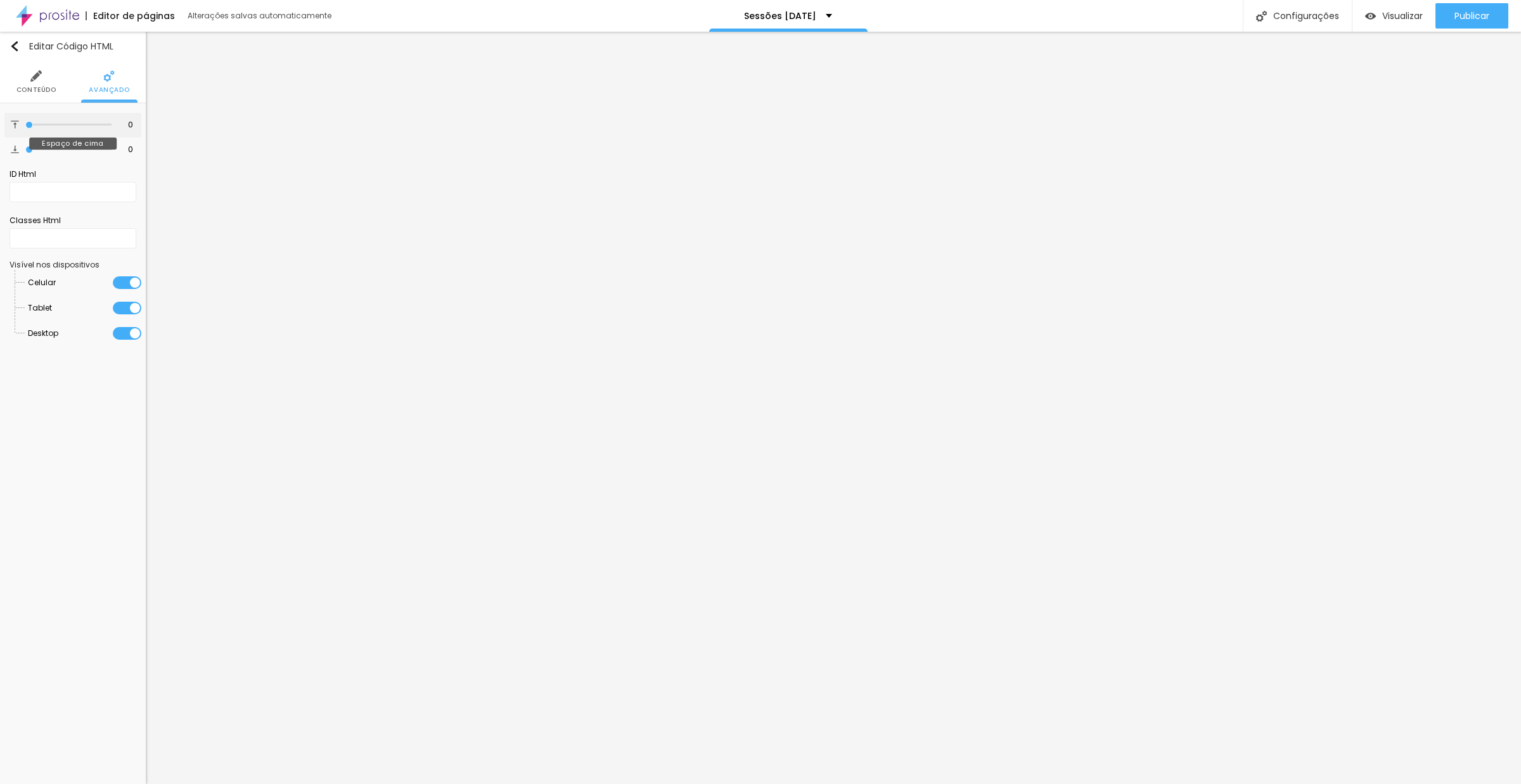
click at [0, 104] on div "0 Espaço de cima 0 Espaço de baixo ID Html Classes Html Visível nos dispositivo…" at bounding box center [72, 232] width 146 height 258
click at [41, 87] on span "Conteúdo" at bounding box center [37, 90] width 40 height 7
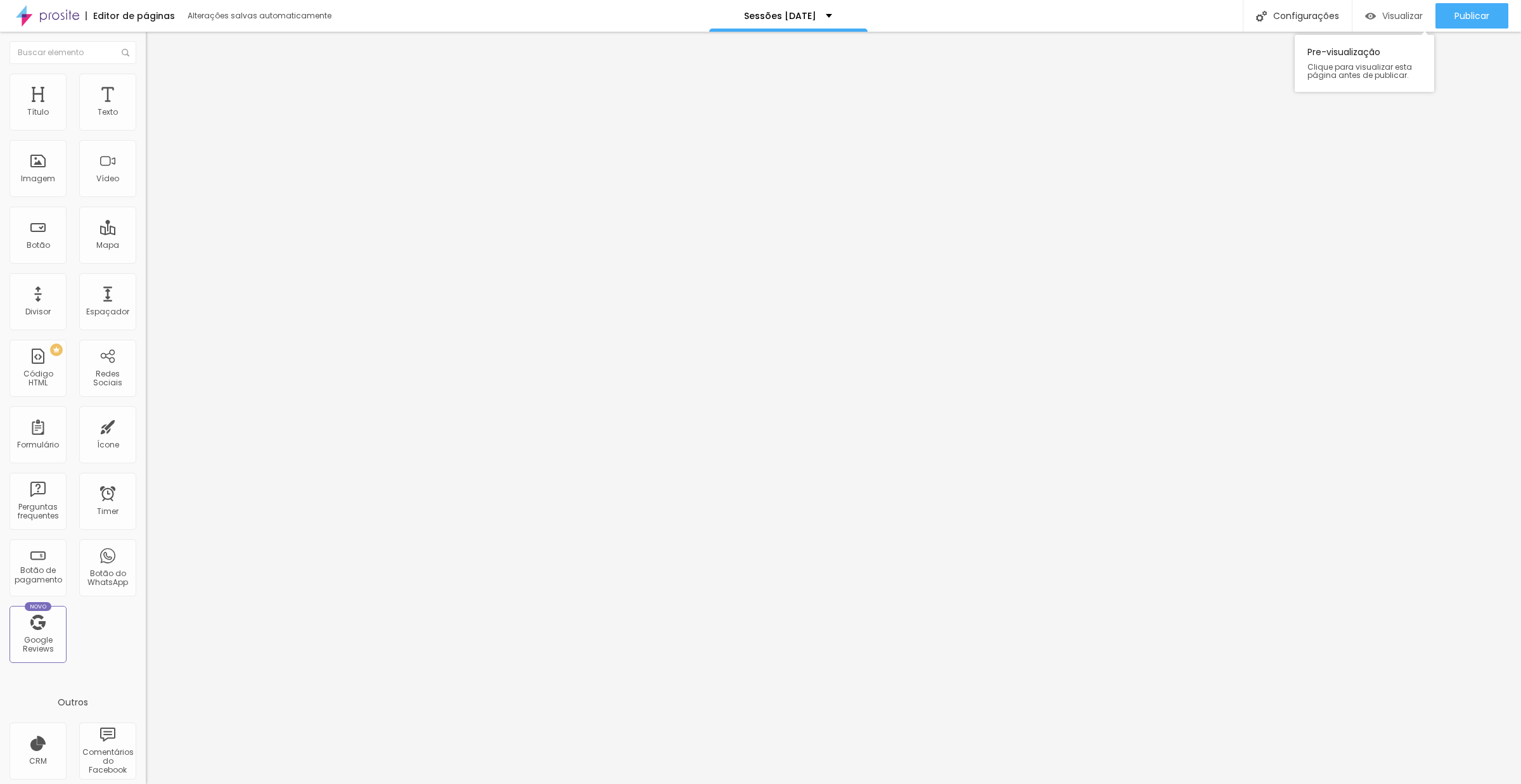
click at [1385, 14] on span "Visualizar" at bounding box center [1402, 15] width 41 height 10
